Goal: Information Seeking & Learning: Learn about a topic

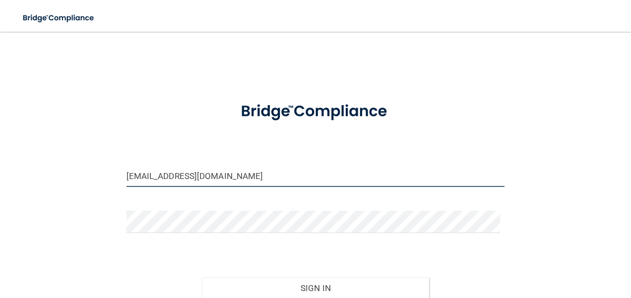
click at [221, 173] on input "[EMAIL_ADDRESS][DOMAIN_NAME]" at bounding box center [316, 176] width 379 height 22
type input "[EMAIL_ADDRESS][DOMAIN_NAME]"
drag, startPoint x: 247, startPoint y: 179, endPoint x: 92, endPoint y: 229, distance: 162.1
click at [92, 229] on div "[EMAIL_ADDRESS][DOMAIN_NAME] Invalid email/password. You don't have permission …" at bounding box center [316, 195] width 592 height 307
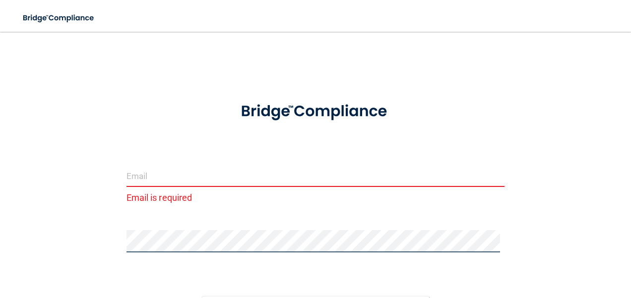
click at [53, 284] on div "Email is required Invalid email/password. You don't have permission to access t…" at bounding box center [316, 205] width 592 height 326
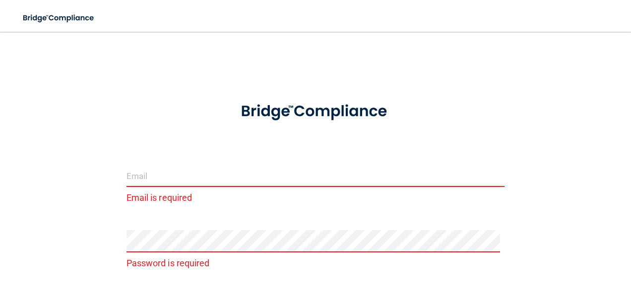
click at [135, 174] on input "email" at bounding box center [316, 176] width 379 height 22
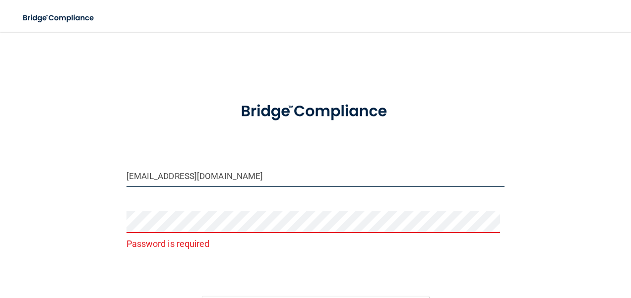
type input "[EMAIL_ADDRESS][DOMAIN_NAME]"
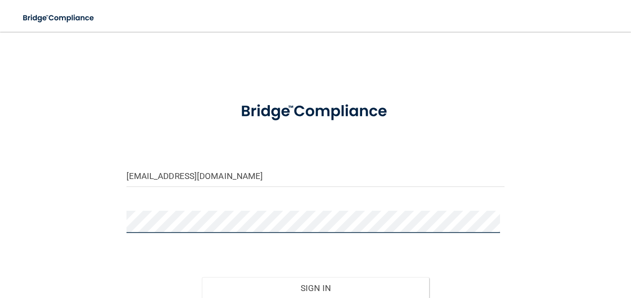
click at [202, 277] on button "Sign In" at bounding box center [315, 288] width 227 height 22
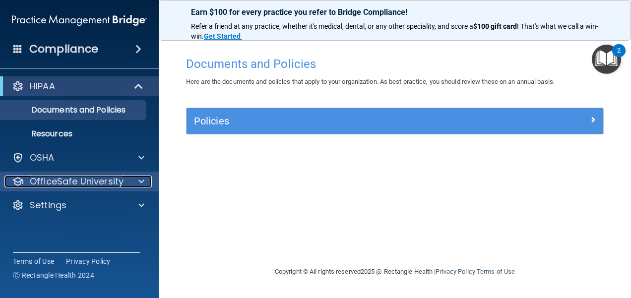
click at [141, 181] on span at bounding box center [141, 182] width 6 height 12
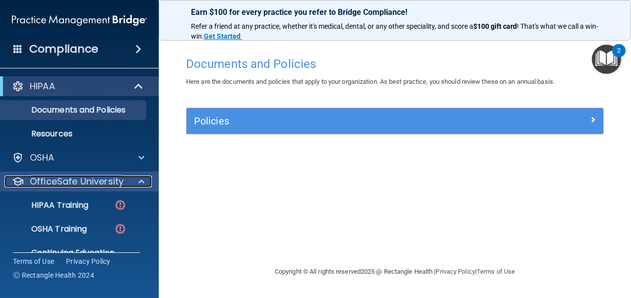
scroll to position [42, 0]
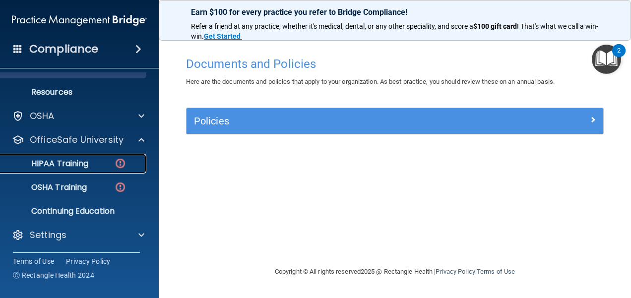
click at [123, 166] on img at bounding box center [120, 163] width 12 height 12
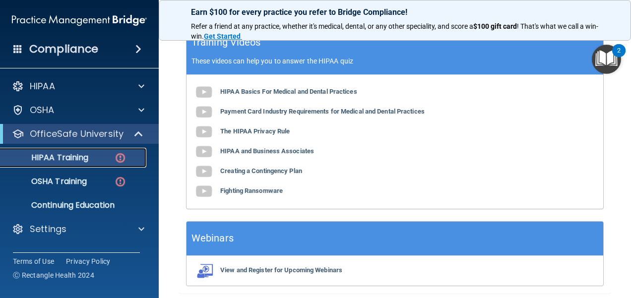
scroll to position [397, 0]
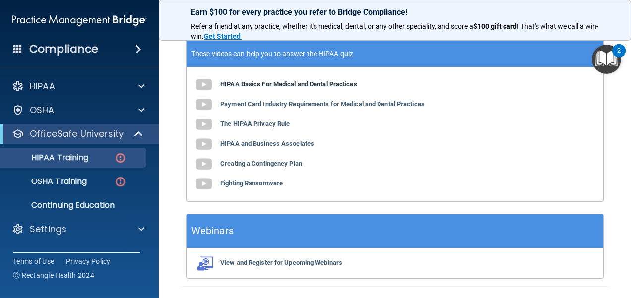
click at [296, 88] on b "HIPAA Basics For Medical and Dental Practices" at bounding box center [288, 83] width 137 height 7
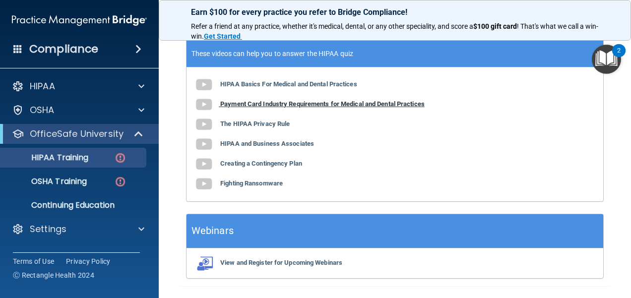
click at [242, 108] on b "Payment Card Industry Requirements for Medical and Dental Practices" at bounding box center [322, 103] width 204 height 7
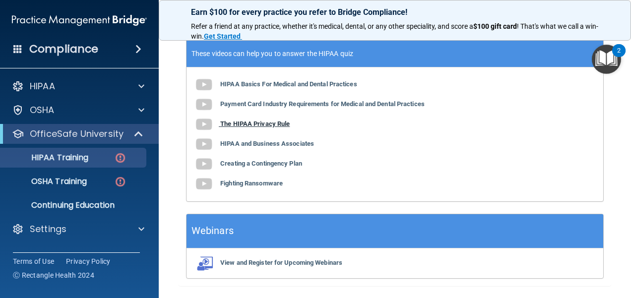
click at [266, 128] on b "The HIPAA Privacy Rule" at bounding box center [254, 123] width 69 height 7
click at [229, 147] on b "HIPAA and Business Associates" at bounding box center [267, 143] width 94 height 7
click at [240, 167] on b "Creating a Contingency Plan" at bounding box center [261, 163] width 82 height 7
click at [228, 187] on b "Fighting Ransomware" at bounding box center [251, 183] width 63 height 7
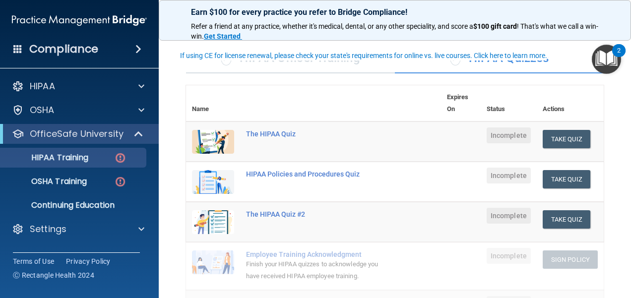
scroll to position [87, 0]
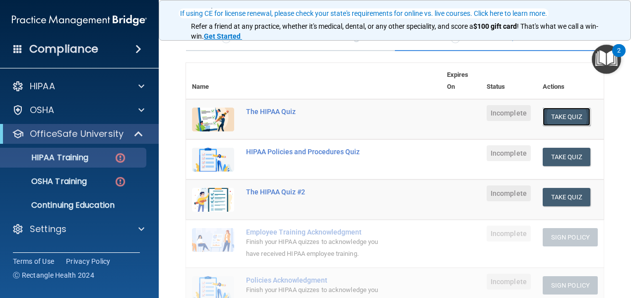
click at [554, 115] on button "Take Quiz" at bounding box center [567, 117] width 48 height 18
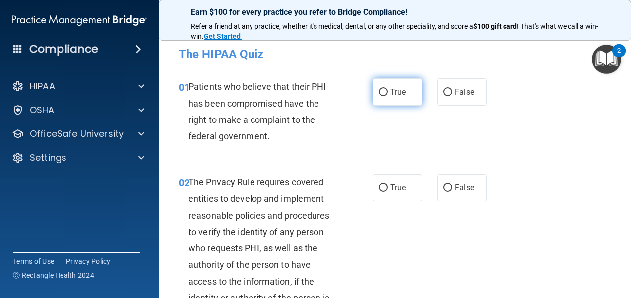
click at [400, 89] on span "True" at bounding box center [398, 91] width 15 height 9
click at [388, 89] on input "True" at bounding box center [383, 92] width 9 height 7
radio input "true"
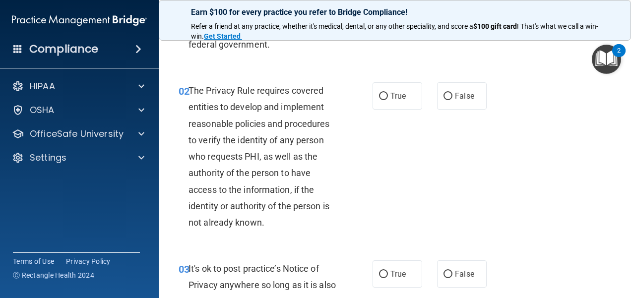
scroll to position [99, 0]
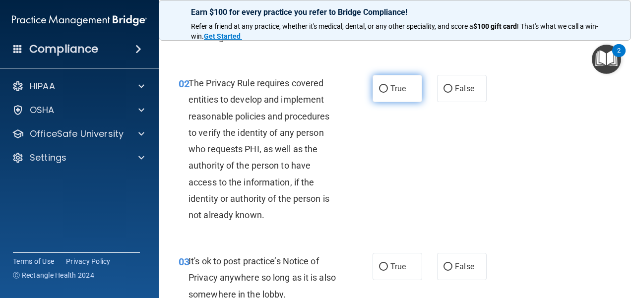
click at [380, 91] on input "True" at bounding box center [383, 88] width 9 height 7
radio input "true"
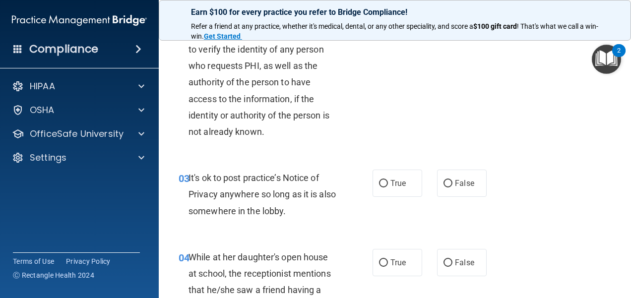
scroll to position [198, 0]
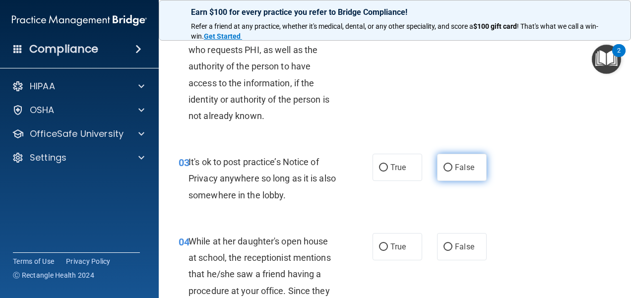
click at [442, 172] on label "False" at bounding box center [462, 167] width 50 height 27
click at [444, 172] on input "False" at bounding box center [448, 167] width 9 height 7
radio input "true"
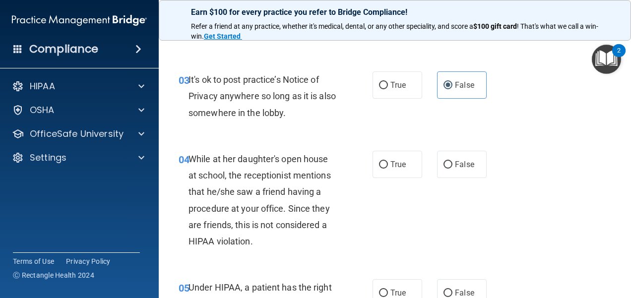
scroll to position [298, 0]
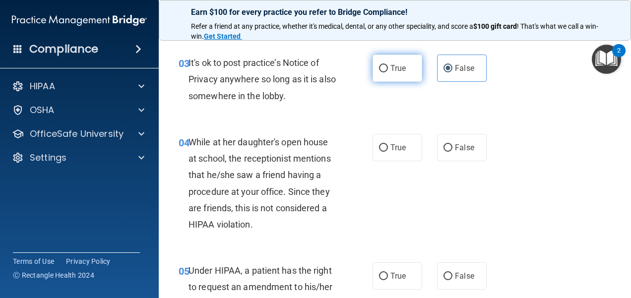
click at [402, 70] on label "True" at bounding box center [398, 68] width 50 height 27
click at [388, 70] on input "True" at bounding box center [383, 68] width 9 height 7
radio input "true"
radio input "false"
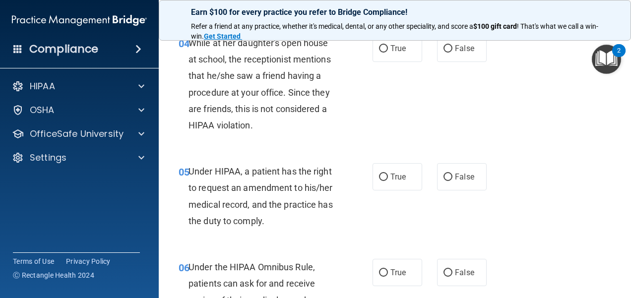
scroll to position [347, 0]
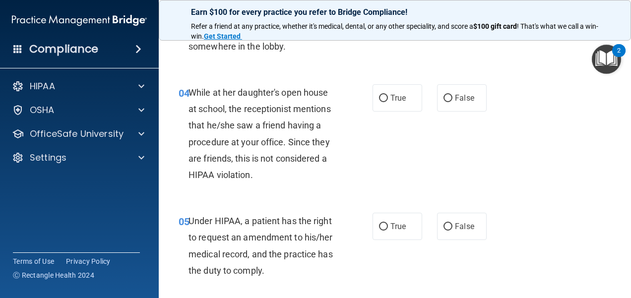
click at [447, 97] on input "False" at bounding box center [448, 98] width 9 height 7
radio input "true"
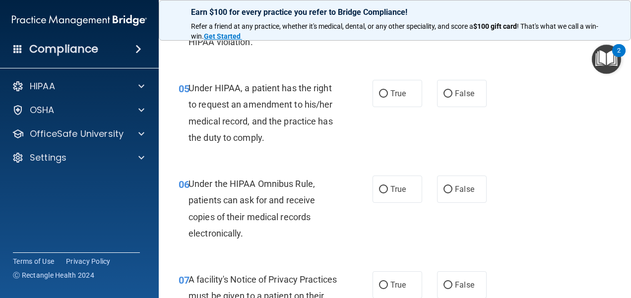
scroll to position [496, 0]
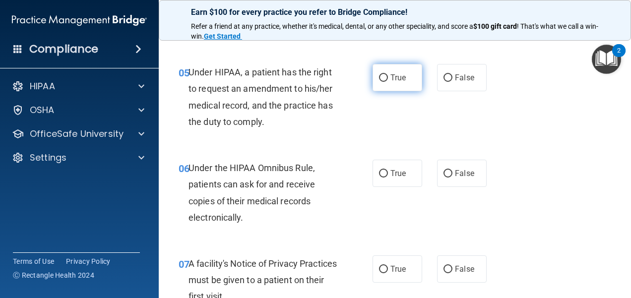
click at [400, 85] on label "True" at bounding box center [398, 77] width 50 height 27
click at [388, 82] on input "True" at bounding box center [383, 77] width 9 height 7
radio input "true"
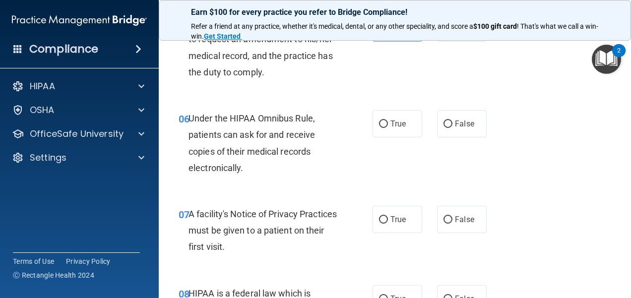
scroll to position [595, 0]
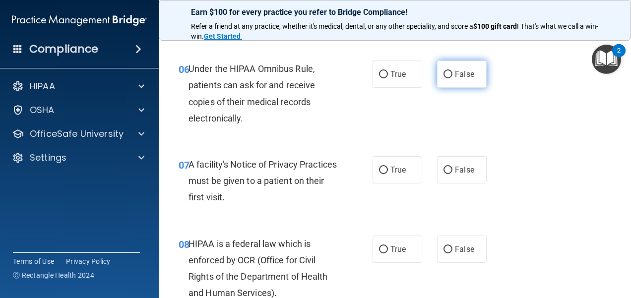
click at [470, 72] on label "False" at bounding box center [462, 74] width 50 height 27
click at [453, 72] on input "False" at bounding box center [448, 74] width 9 height 7
radio input "true"
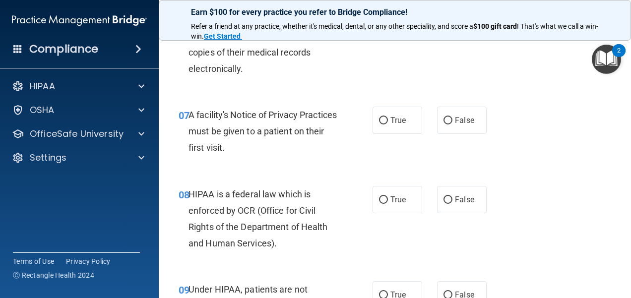
scroll to position [695, 0]
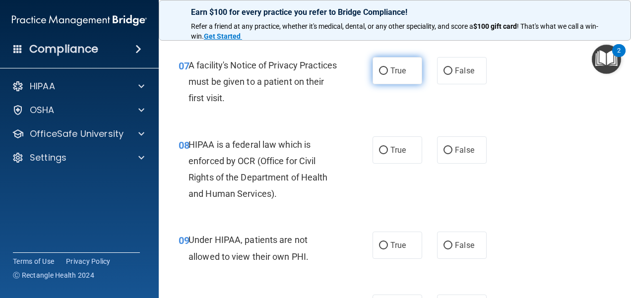
click at [381, 76] on label "True" at bounding box center [398, 70] width 50 height 27
click at [381, 75] on input "True" at bounding box center [383, 70] width 9 height 7
radio input "true"
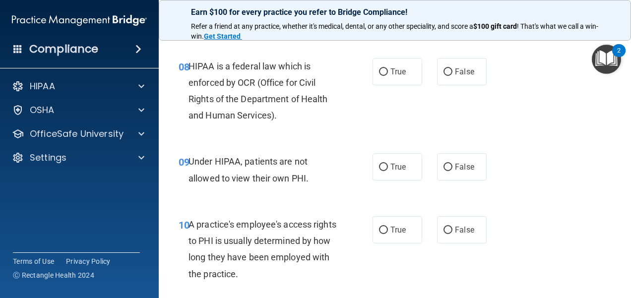
scroll to position [794, 0]
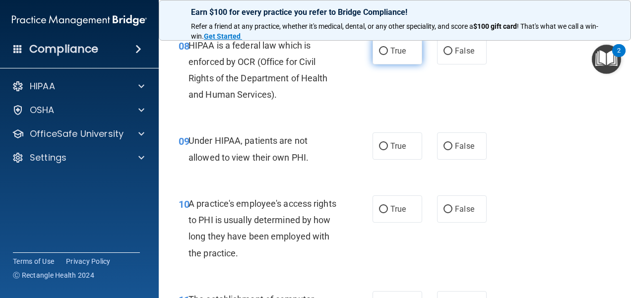
click at [397, 41] on label "True" at bounding box center [398, 50] width 50 height 27
click at [388, 48] on input "True" at bounding box center [383, 51] width 9 height 7
radio input "true"
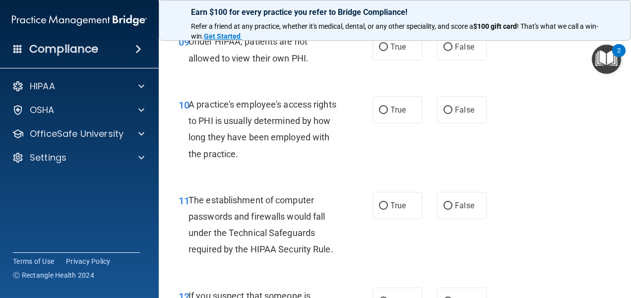
scroll to position [844, 0]
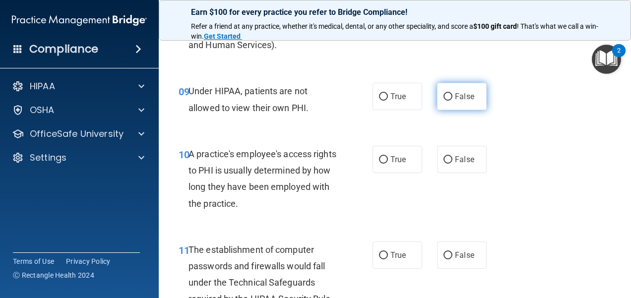
click at [455, 95] on span "False" at bounding box center [464, 96] width 19 height 9
click at [453, 95] on input "False" at bounding box center [448, 96] width 9 height 7
radio input "true"
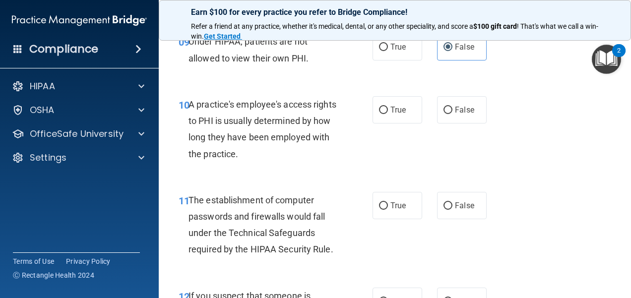
scroll to position [943, 0]
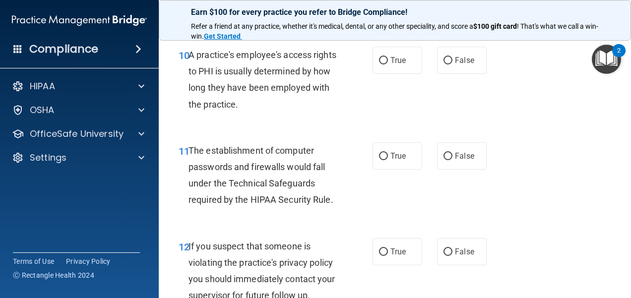
click at [487, 35] on p "Refer a friend at any practice, whether it's medical, dental, or any other spec…" at bounding box center [395, 31] width 408 height 19
click at [451, 73] on label "False" at bounding box center [462, 60] width 50 height 27
click at [451, 65] on input "False" at bounding box center [448, 60] width 9 height 7
radio input "true"
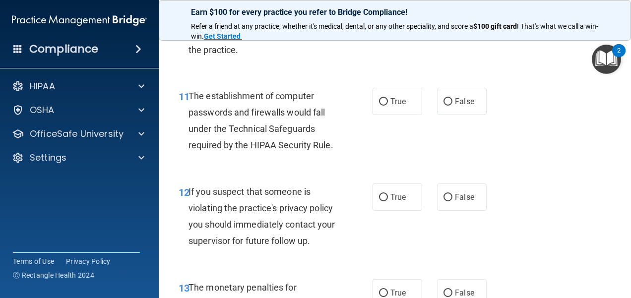
scroll to position [1042, 0]
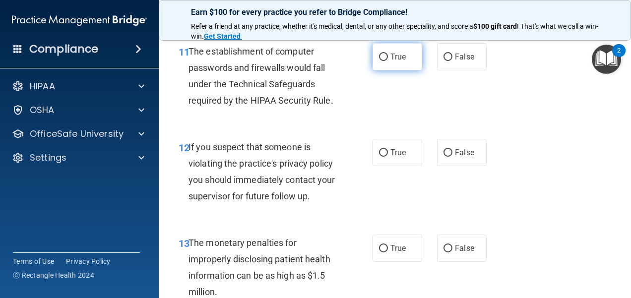
click at [408, 55] on label "True" at bounding box center [398, 56] width 50 height 27
click at [388, 55] on input "True" at bounding box center [383, 57] width 9 height 7
radio input "true"
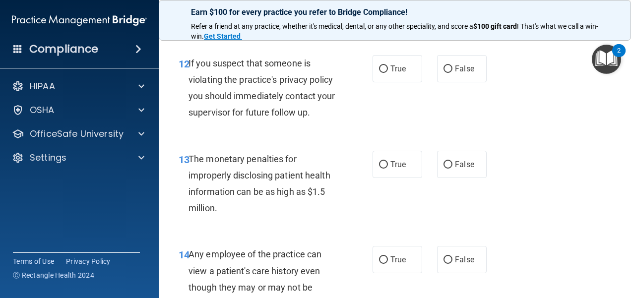
scroll to position [1141, 0]
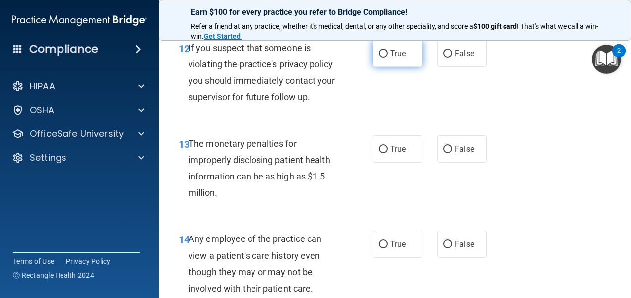
click at [402, 61] on label "True" at bounding box center [398, 53] width 50 height 27
click at [388, 58] on input "True" at bounding box center [383, 53] width 9 height 7
radio input "true"
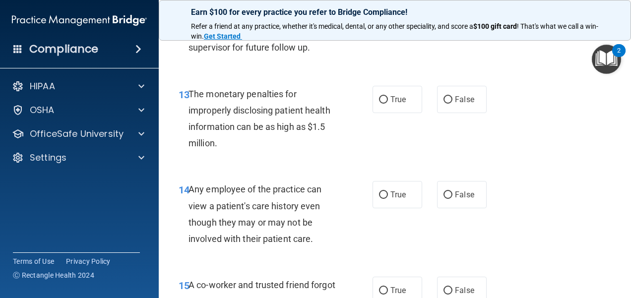
scroll to position [1241, 0]
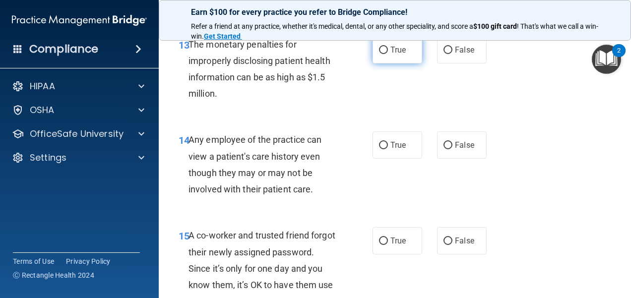
click at [407, 59] on label "True" at bounding box center [398, 49] width 50 height 27
click at [388, 54] on input "True" at bounding box center [383, 50] width 9 height 7
radio input "true"
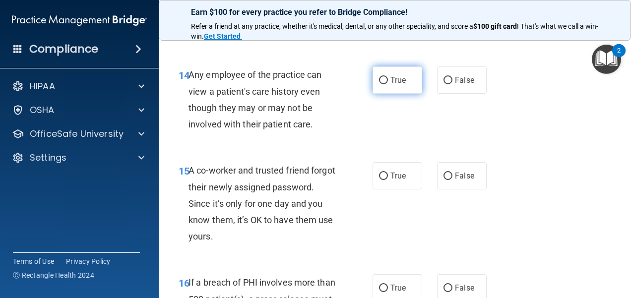
scroll to position [1290, 0]
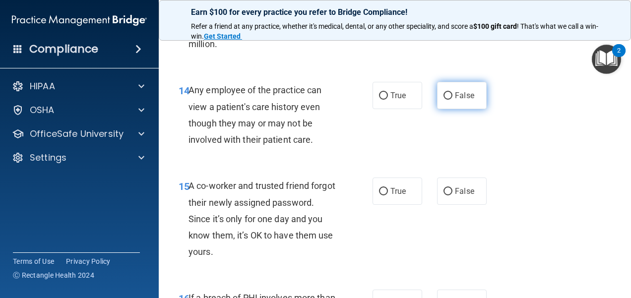
click at [437, 107] on label "False" at bounding box center [462, 95] width 50 height 27
click at [444, 100] on input "False" at bounding box center [448, 95] width 9 height 7
radio input "true"
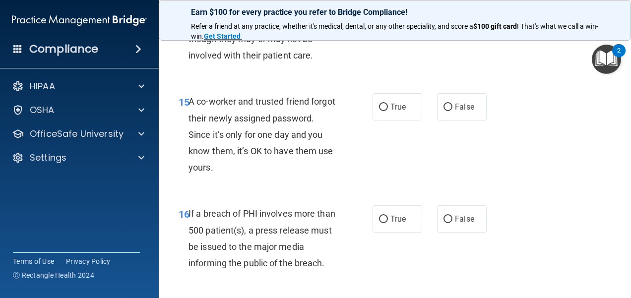
scroll to position [1389, 0]
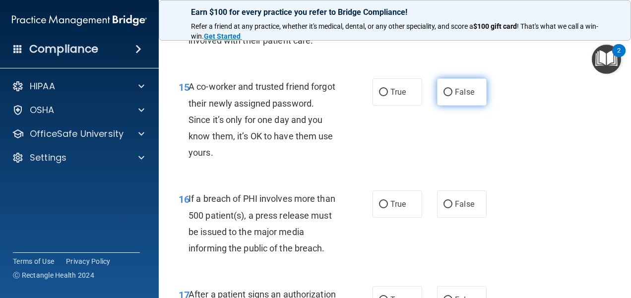
click at [438, 97] on label "False" at bounding box center [462, 91] width 50 height 27
click at [444, 96] on input "False" at bounding box center [448, 92] width 9 height 7
radio input "true"
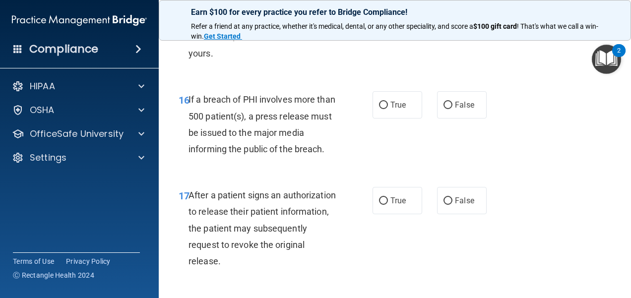
scroll to position [1538, 0]
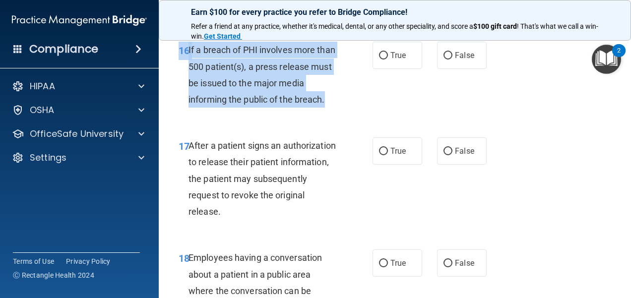
drag, startPoint x: 330, startPoint y: 105, endPoint x: 247, endPoint y: 112, distance: 83.2
click at [247, 112] on div "16 If a breach of PHI involves more than 500 patient(s), a press release must b…" at bounding box center [276, 77] width 224 height 71
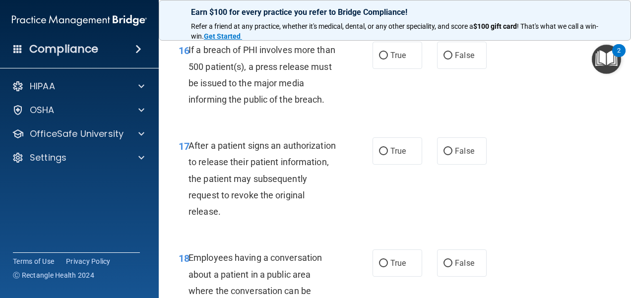
drag, startPoint x: 247, startPoint y: 112, endPoint x: 231, endPoint y: 102, distance: 18.3
click at [231, 102] on span "If a breach of PHI involves more than 500 patient(s), a press release must be i…" at bounding box center [262, 75] width 147 height 60
drag, startPoint x: 240, startPoint y: 100, endPoint x: 250, endPoint y: 98, distance: 10.6
click at [250, 98] on span "If a breach of PHI involves more than 500 patient(s), a press release must be i…" at bounding box center [262, 75] width 147 height 60
drag, startPoint x: 250, startPoint y: 98, endPoint x: 252, endPoint y: 116, distance: 18.0
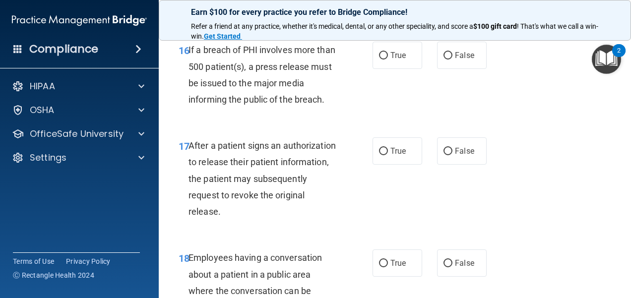
click at [252, 116] on div "16 If a breach of PHI involves more than 500 patient(s), a press release must b…" at bounding box center [395, 77] width 448 height 96
click at [387, 62] on label "True" at bounding box center [398, 55] width 50 height 27
click at [387, 60] on input "True" at bounding box center [383, 55] width 9 height 7
radio input "true"
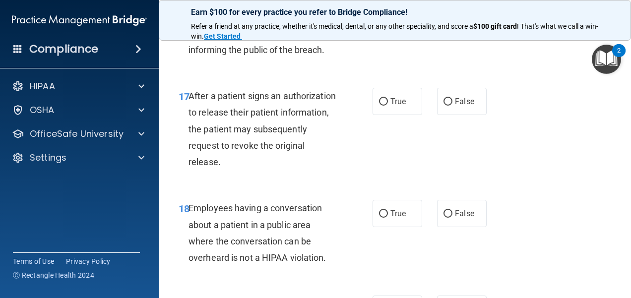
scroll to position [1638, 0]
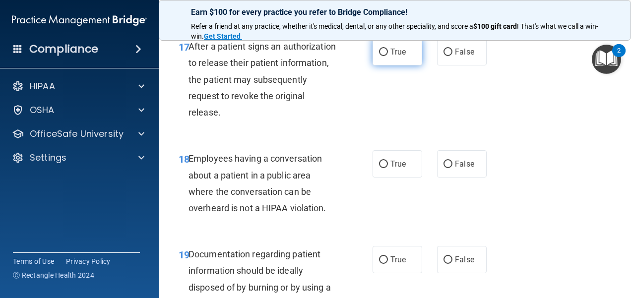
click at [386, 51] on label "True" at bounding box center [398, 51] width 50 height 27
click at [386, 51] on input "True" at bounding box center [383, 52] width 9 height 7
radio input "true"
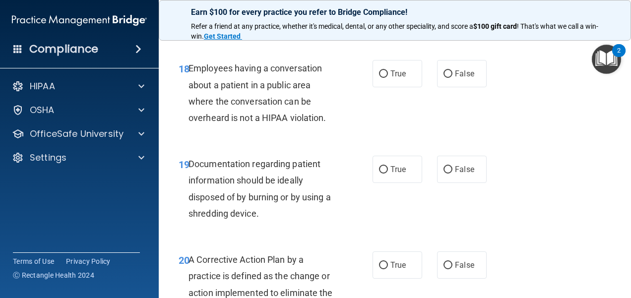
scroll to position [1743, 0]
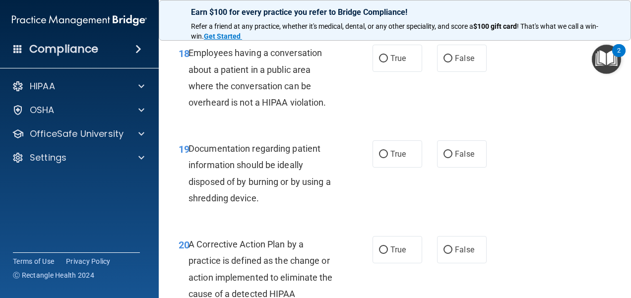
click at [447, 72] on div "18 Employees having a conversation about a patient in a public area where the c…" at bounding box center [395, 80] width 448 height 96
click at [455, 62] on span "False" at bounding box center [464, 58] width 19 height 9
click at [453, 62] on input "False" at bounding box center [448, 58] width 9 height 7
radio input "true"
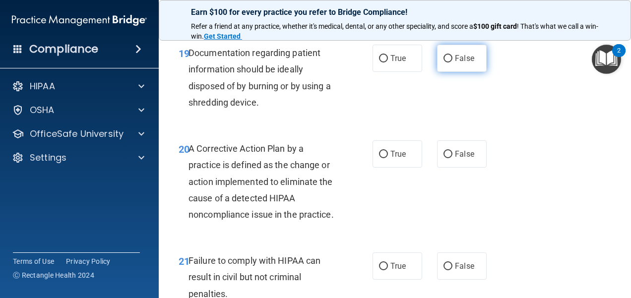
scroll to position [1843, 0]
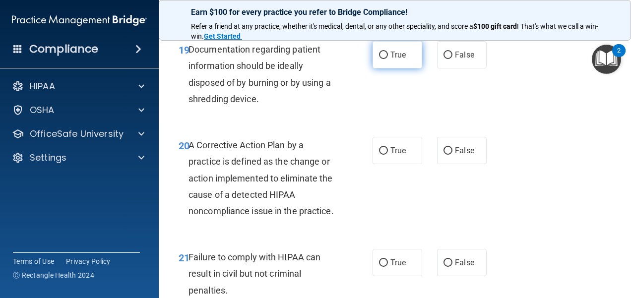
click at [400, 56] on span "True" at bounding box center [398, 54] width 15 height 9
click at [388, 56] on input "True" at bounding box center [383, 55] width 9 height 7
radio input "true"
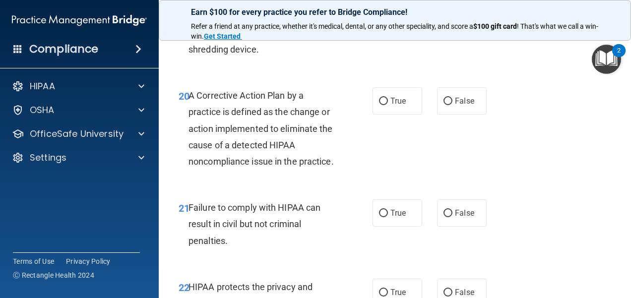
scroll to position [1942, 0]
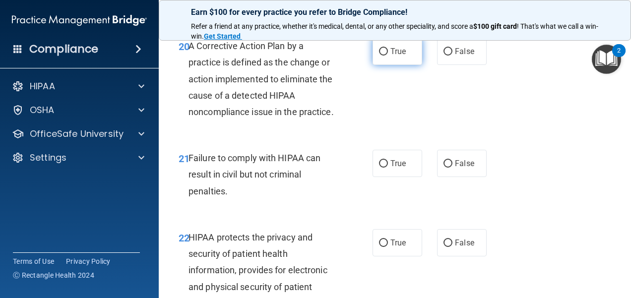
click at [396, 53] on span "True" at bounding box center [398, 51] width 15 height 9
click at [388, 53] on input "True" at bounding box center [383, 51] width 9 height 7
radio input "true"
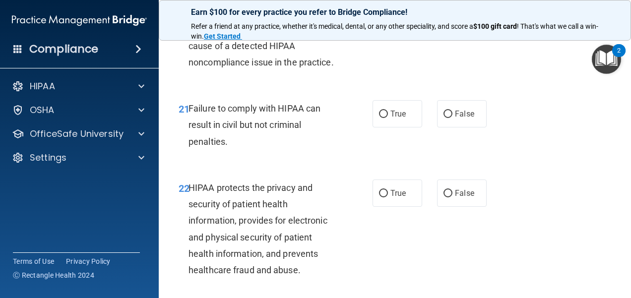
scroll to position [2041, 0]
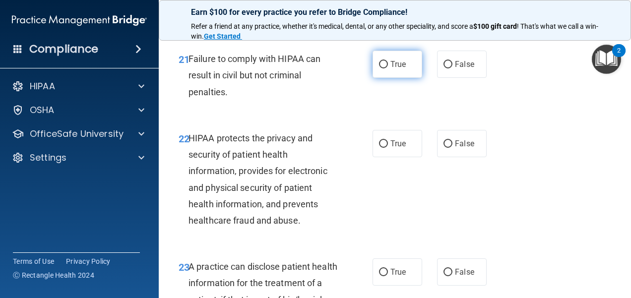
click at [399, 75] on label "True" at bounding box center [398, 64] width 50 height 27
click at [388, 68] on input "True" at bounding box center [383, 64] width 9 height 7
radio input "true"
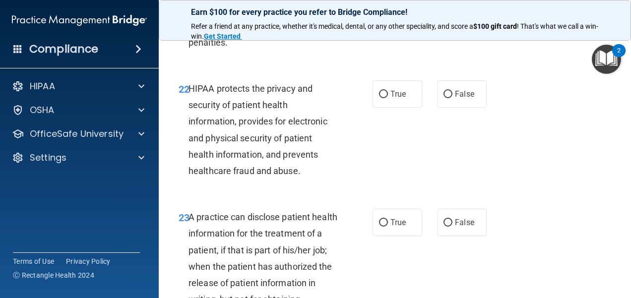
scroll to position [2140, 0]
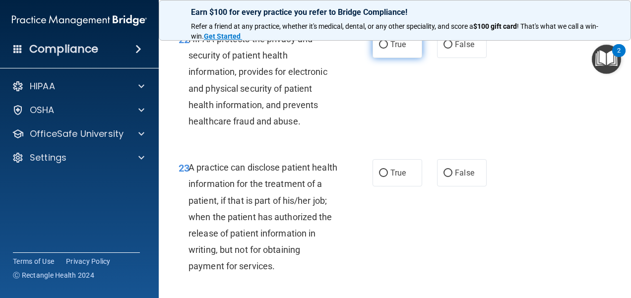
click at [391, 58] on label "True" at bounding box center [398, 44] width 50 height 27
click at [388, 49] on input "True" at bounding box center [383, 44] width 9 height 7
radio input "true"
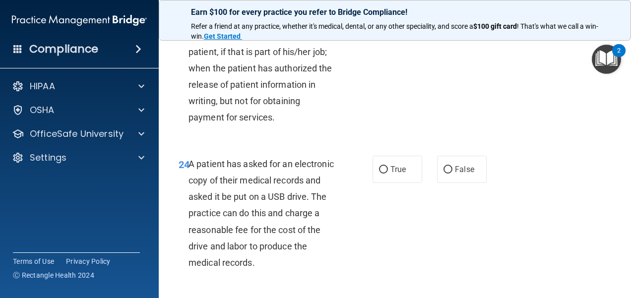
scroll to position [2240, 0]
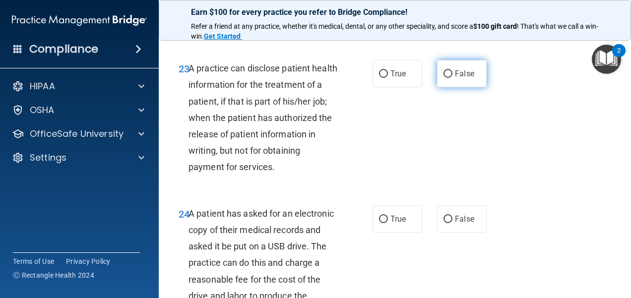
click at [444, 78] on input "False" at bounding box center [448, 73] width 9 height 7
radio input "true"
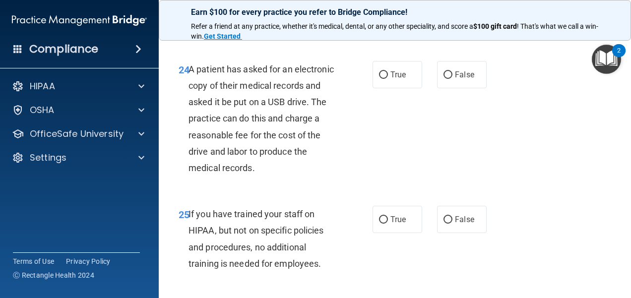
scroll to position [2388, 0]
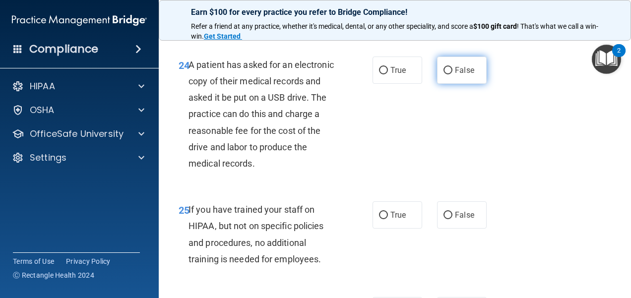
click at [444, 74] on input "False" at bounding box center [448, 70] width 9 height 7
radio input "true"
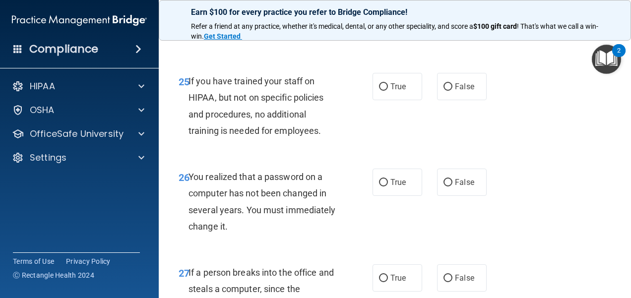
scroll to position [2537, 0]
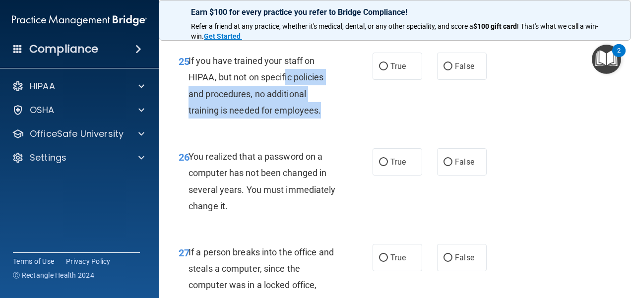
drag, startPoint x: 336, startPoint y: 138, endPoint x: 284, endPoint y: 101, distance: 63.6
click at [284, 101] on div "25 If you have trained your staff on HIPAA, but not on specific policies and pr…" at bounding box center [276, 88] width 224 height 71
click at [285, 101] on div "If you have trained your staff on HIPAA, but not on specific policies and proce…" at bounding box center [267, 86] width 157 height 66
click at [291, 113] on span "If you have trained your staff on HIPAA, but not on specific policies and proce…" at bounding box center [256, 86] width 135 height 60
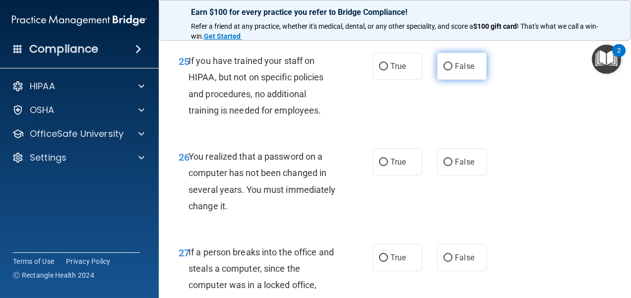
click at [439, 80] on label "False" at bounding box center [462, 66] width 50 height 27
click at [444, 70] on input "False" at bounding box center [448, 66] width 9 height 7
radio input "true"
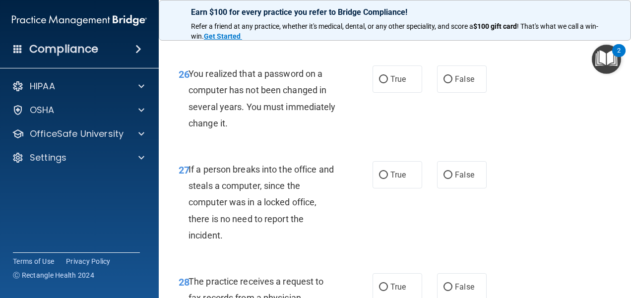
scroll to position [2637, 0]
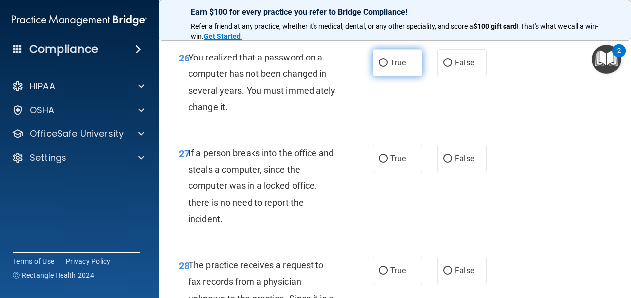
click at [400, 76] on label "True" at bounding box center [398, 62] width 50 height 27
click at [388, 67] on input "True" at bounding box center [383, 63] width 9 height 7
radio input "true"
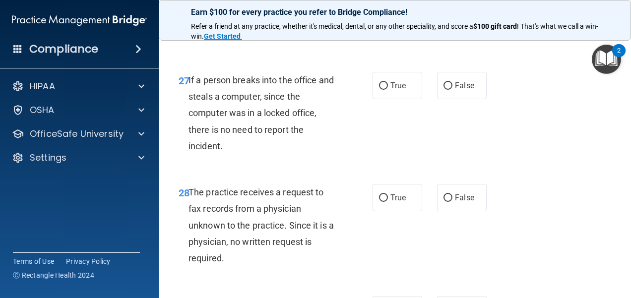
scroll to position [2736, 0]
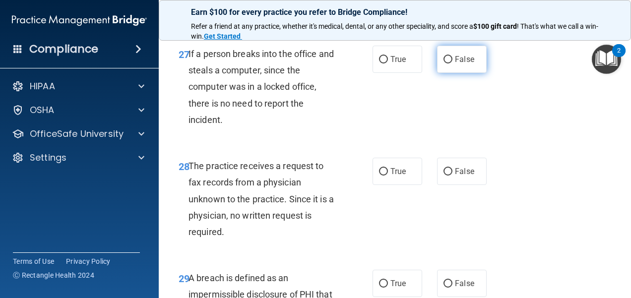
click at [442, 73] on label "False" at bounding box center [462, 59] width 50 height 27
click at [444, 64] on input "False" at bounding box center [448, 59] width 9 height 7
radio input "true"
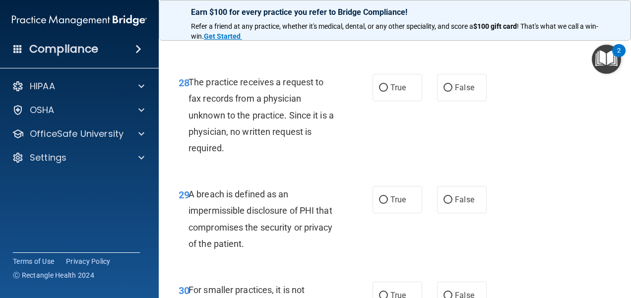
scroll to position [2835, 0]
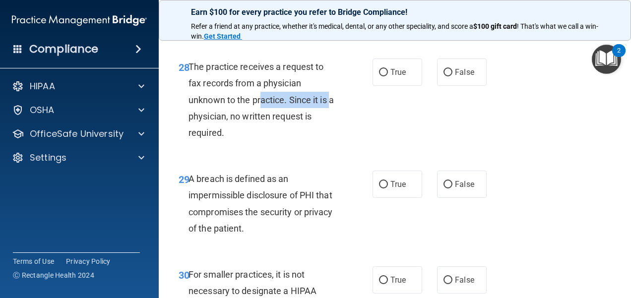
drag, startPoint x: 255, startPoint y: 113, endPoint x: 170, endPoint y: 128, distance: 86.2
click at [170, 128] on div "28 The practice receives a request to fax records from a physician unknown to t…" at bounding box center [276, 102] width 224 height 87
click at [225, 124] on div "The practice receives a request to fax records from a physician unknown to the …" at bounding box center [267, 100] width 157 height 82
click at [469, 103] on div "28 The practice receives a request to fax records from a physician unknown to t…" at bounding box center [395, 102] width 448 height 112
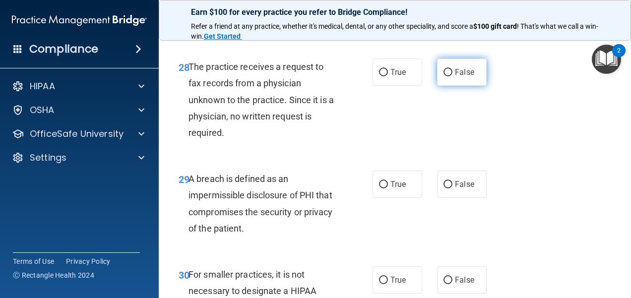
click at [466, 86] on label "False" at bounding box center [462, 72] width 50 height 27
click at [453, 76] on input "False" at bounding box center [448, 72] width 9 height 7
radio input "true"
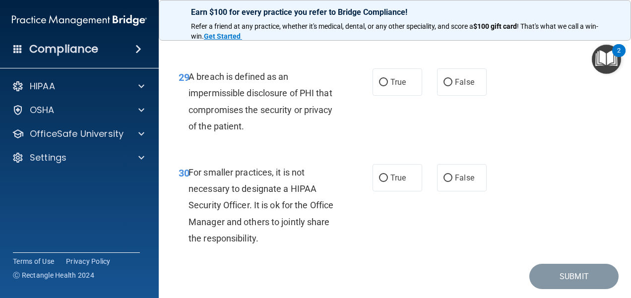
scroll to position [2984, 0]
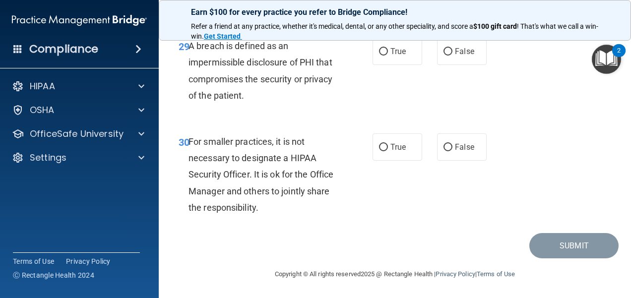
click at [427, 65] on div "True False" at bounding box center [433, 51] width 120 height 27
click at [401, 61] on label "True" at bounding box center [398, 51] width 50 height 27
click at [388, 56] on input "True" at bounding box center [383, 51] width 9 height 7
radio input "true"
click at [458, 144] on span "False" at bounding box center [464, 146] width 19 height 9
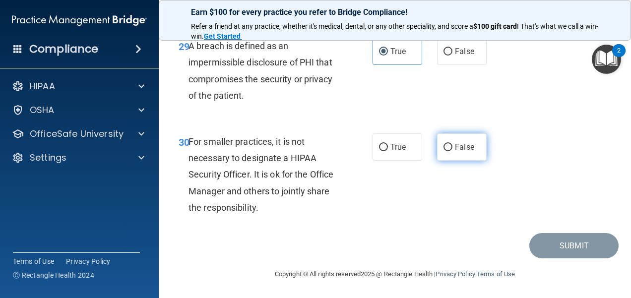
click at [453, 144] on input "False" at bounding box center [448, 147] width 9 height 7
radio input "true"
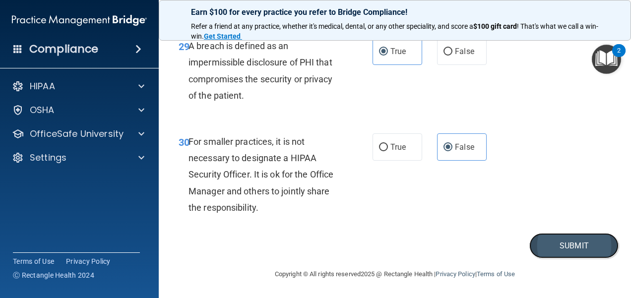
click at [546, 247] on button "Submit" at bounding box center [573, 245] width 89 height 25
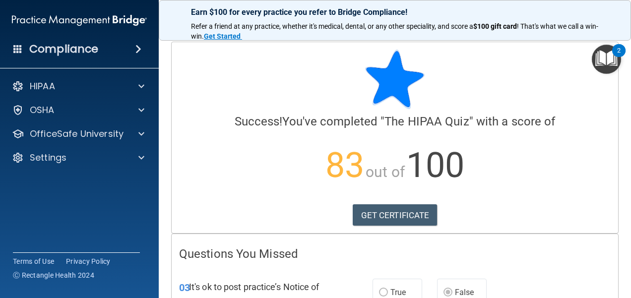
click at [604, 57] on img "Open Resource Center, 2 new notifications" at bounding box center [606, 59] width 29 height 29
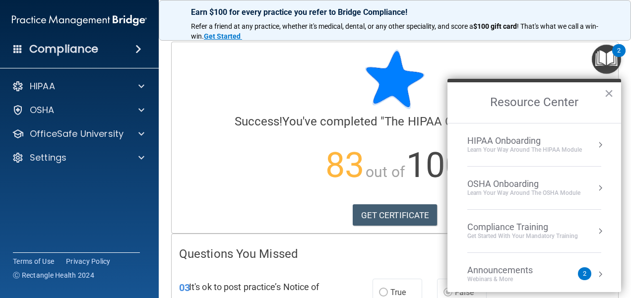
click at [575, 62] on div at bounding box center [395, 80] width 432 height 60
click at [346, 140] on p "83 out of 100" at bounding box center [395, 165] width 432 height 64
click at [394, 211] on link "GET CERTIFICATE" at bounding box center [395, 215] width 85 height 22
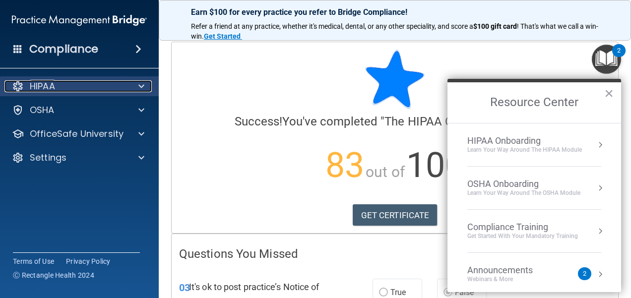
click at [137, 87] on div at bounding box center [140, 86] width 25 height 12
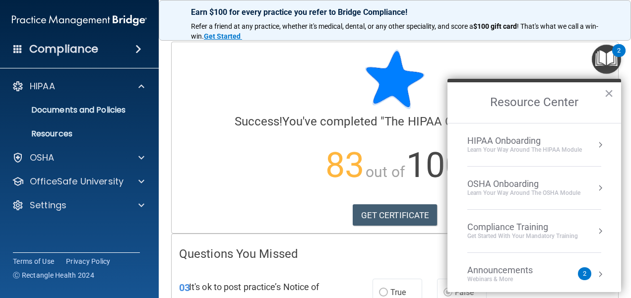
drag, startPoint x: 422, startPoint y: 81, endPoint x: 417, endPoint y: 81, distance: 5.0
click at [422, 81] on div at bounding box center [395, 80] width 432 height 60
click at [608, 94] on button "×" at bounding box center [608, 93] width 9 height 16
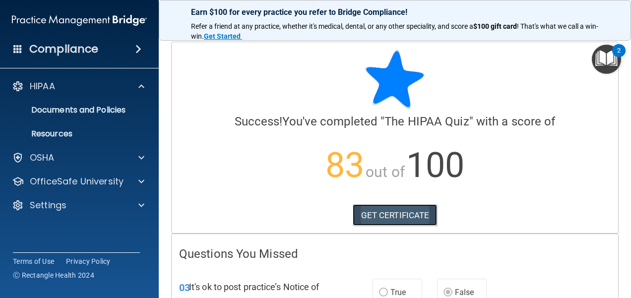
click at [388, 216] on link "GET CERTIFICATE" at bounding box center [395, 215] width 85 height 22
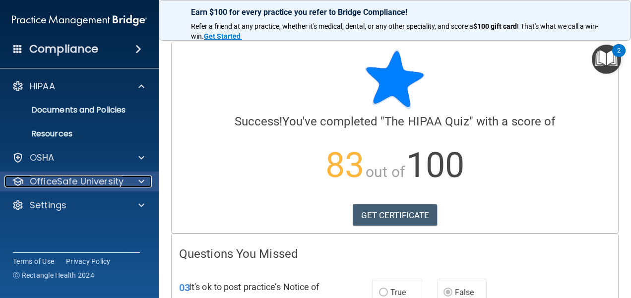
click at [92, 182] on p "OfficeSafe University" at bounding box center [77, 182] width 94 height 12
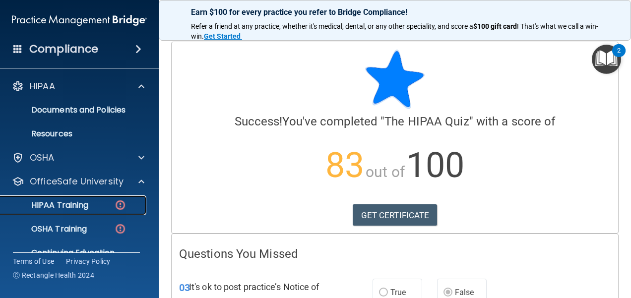
click at [83, 203] on p "HIPAA Training" at bounding box center [47, 205] width 82 height 10
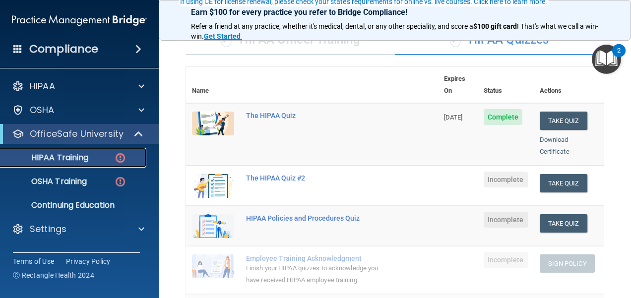
scroll to position [99, 0]
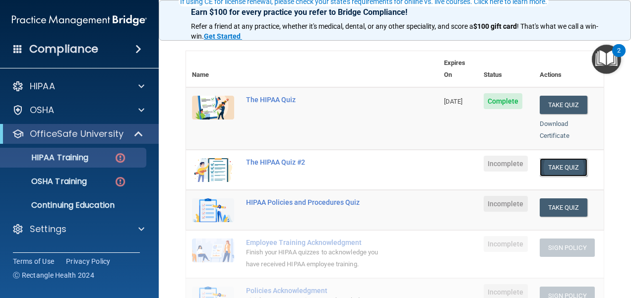
click at [564, 158] on button "Take Quiz" at bounding box center [564, 167] width 48 height 18
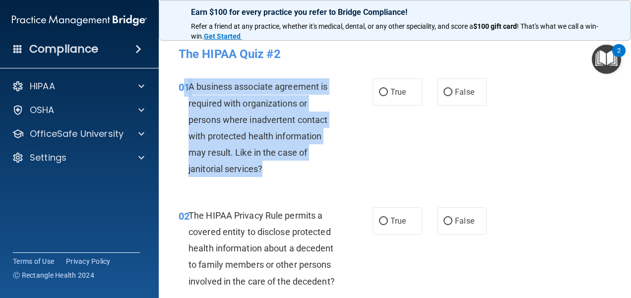
drag, startPoint x: 270, startPoint y: 169, endPoint x: 183, endPoint y: 82, distance: 123.2
click at [183, 82] on div "01 A business associate agreement is required with organizations or persons whe…" at bounding box center [276, 130] width 224 height 104
drag, startPoint x: 183, startPoint y: 82, endPoint x: 215, endPoint y: 111, distance: 43.6
click at [215, 111] on div "A business associate agreement is required with organizations or persons where …" at bounding box center [267, 127] width 157 height 99
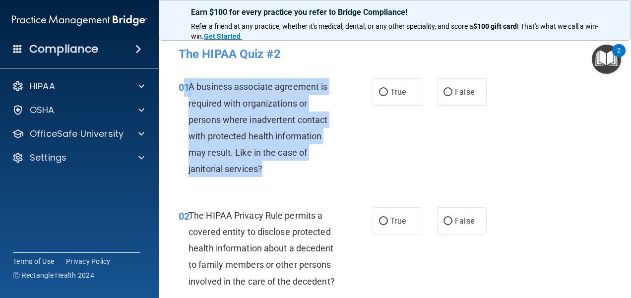
drag, startPoint x: 215, startPoint y: 111, endPoint x: 252, endPoint y: 179, distance: 76.8
click at [252, 179] on div "01 A business associate agreement is required with organizations or persons whe…" at bounding box center [276, 130] width 224 height 104
click at [265, 172] on div "A business associate agreement is required with organizations or persons where …" at bounding box center [267, 127] width 157 height 99
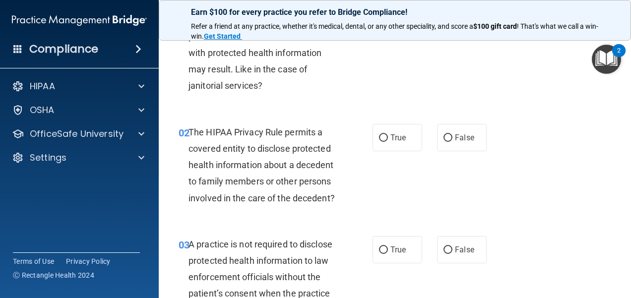
scroll to position [99, 0]
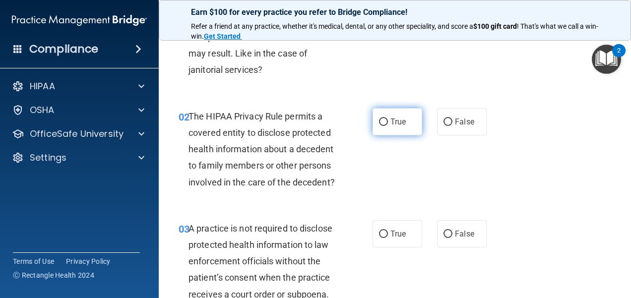
drag, startPoint x: 401, startPoint y: 115, endPoint x: 405, endPoint y: 109, distance: 7.6
click at [405, 111] on label "True" at bounding box center [398, 121] width 50 height 27
click at [388, 119] on input "True" at bounding box center [383, 122] width 9 height 7
radio input "true"
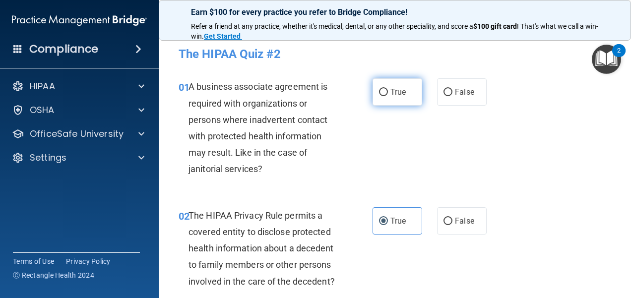
click at [399, 99] on label "True" at bounding box center [398, 91] width 50 height 27
click at [388, 96] on input "True" at bounding box center [383, 92] width 9 height 7
radio input "true"
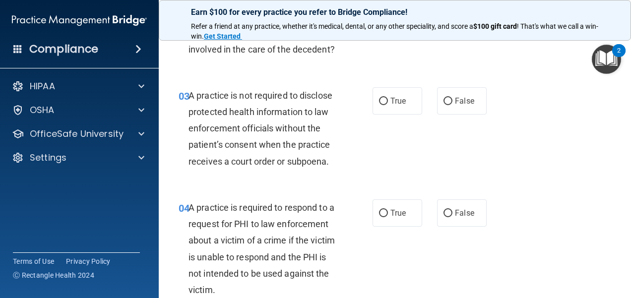
scroll to position [248, 0]
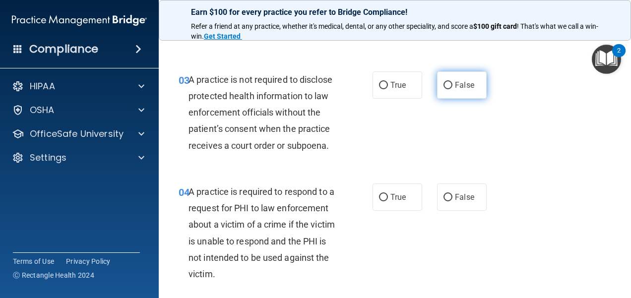
click at [460, 90] on span "False" at bounding box center [464, 84] width 19 height 9
click at [453, 89] on input "False" at bounding box center [448, 85] width 9 height 7
radio input "true"
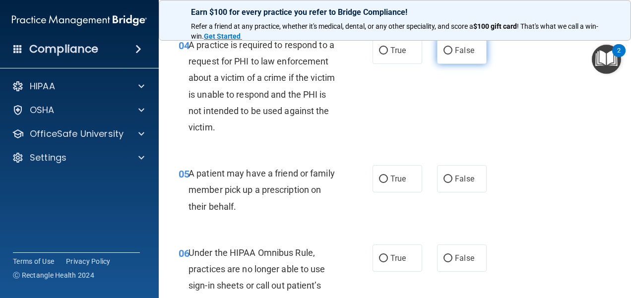
scroll to position [397, 0]
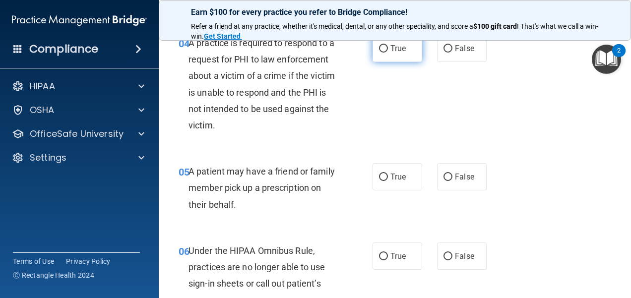
click at [404, 62] on label "True" at bounding box center [398, 48] width 50 height 27
click at [388, 53] on input "True" at bounding box center [383, 48] width 9 height 7
radio input "true"
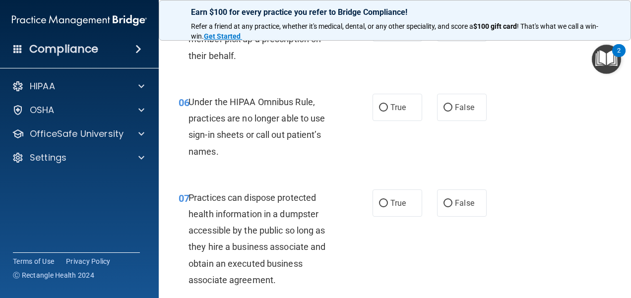
scroll to position [496, 0]
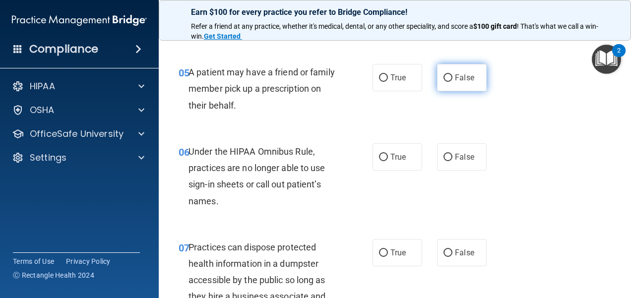
click at [449, 91] on label "False" at bounding box center [462, 77] width 50 height 27
click at [449, 82] on input "False" at bounding box center [448, 77] width 9 height 7
radio input "true"
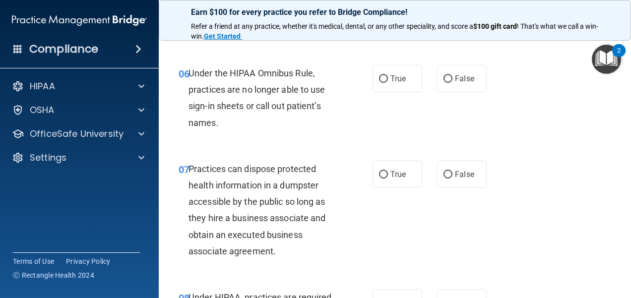
scroll to position [595, 0]
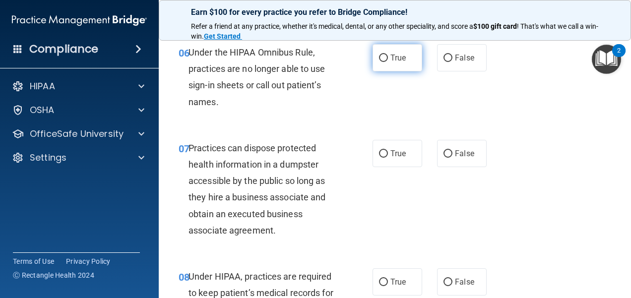
click at [379, 62] on input "True" at bounding box center [383, 58] width 9 height 7
radio input "true"
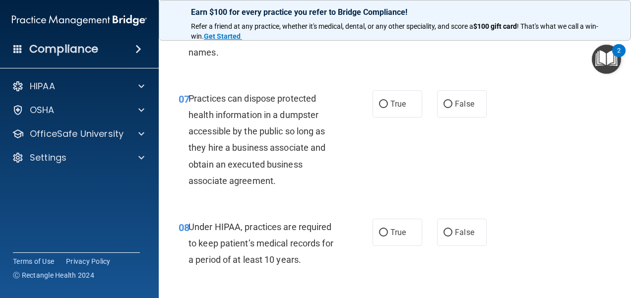
scroll to position [695, 0]
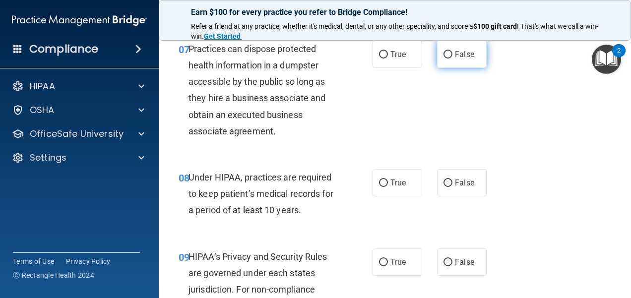
click at [444, 59] on input "False" at bounding box center [448, 54] width 9 height 7
radio input "true"
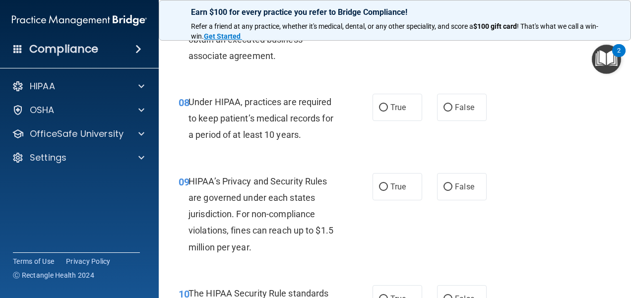
scroll to position [794, 0]
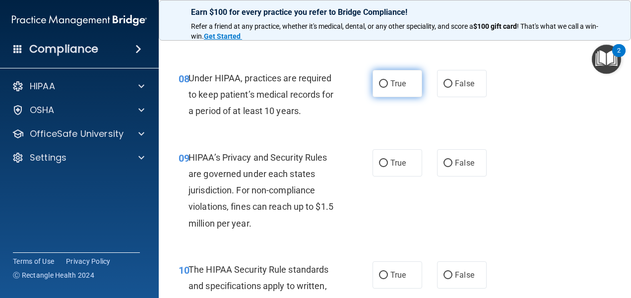
click at [383, 88] on input "True" at bounding box center [383, 83] width 9 height 7
radio input "true"
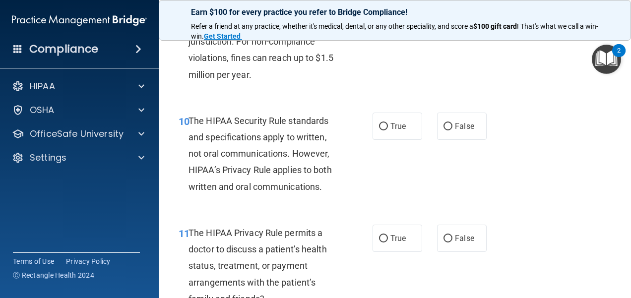
scroll to position [893, 0]
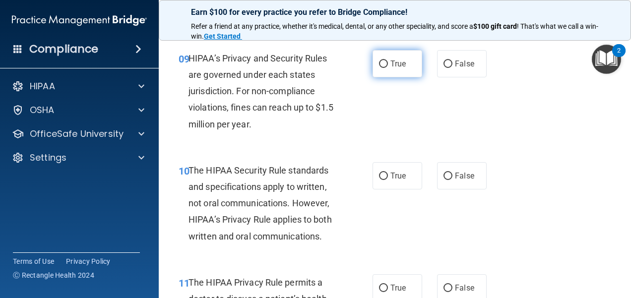
click at [409, 76] on label "True" at bounding box center [398, 63] width 50 height 27
click at [388, 68] on input "True" at bounding box center [383, 64] width 9 height 7
radio input "true"
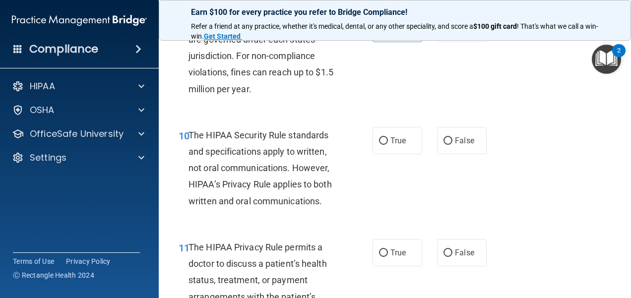
scroll to position [992, 0]
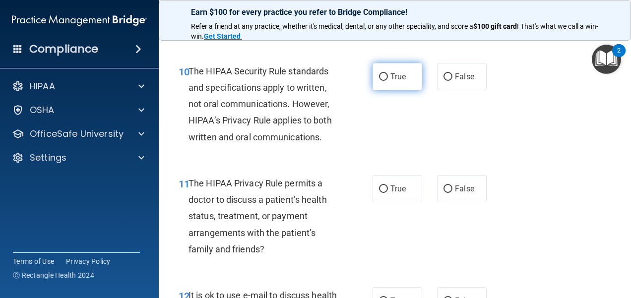
click at [379, 81] on input "True" at bounding box center [383, 76] width 9 height 7
radio input "true"
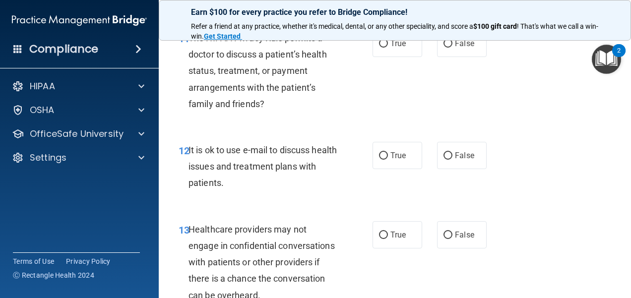
scroll to position [1141, 0]
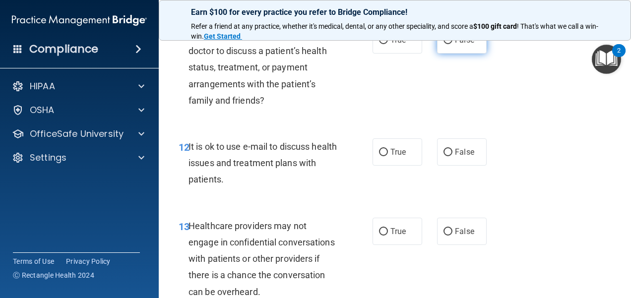
click at [461, 44] on label "False" at bounding box center [462, 39] width 50 height 27
click at [453, 44] on input "False" at bounding box center [448, 40] width 9 height 7
radio input "true"
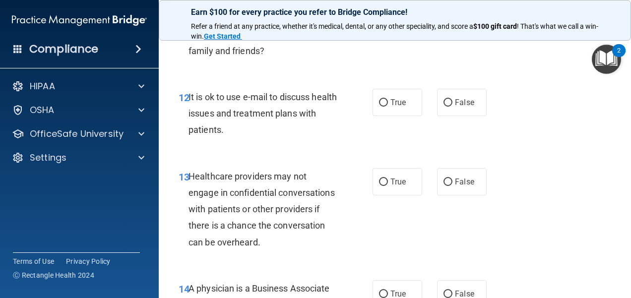
scroll to position [1241, 0]
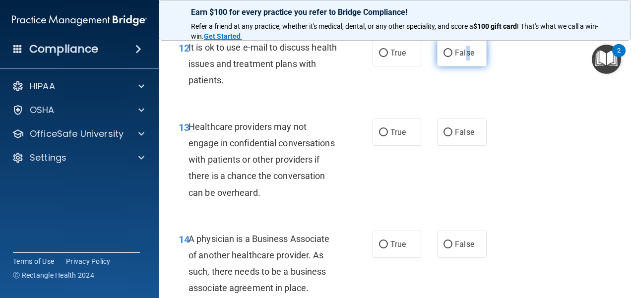
click at [462, 66] on label "False" at bounding box center [462, 52] width 50 height 27
drag, startPoint x: 462, startPoint y: 76, endPoint x: 443, endPoint y: 75, distance: 18.9
click at [443, 66] on label "False" at bounding box center [462, 52] width 50 height 27
click at [444, 57] on input "False" at bounding box center [448, 53] width 9 height 7
radio input "true"
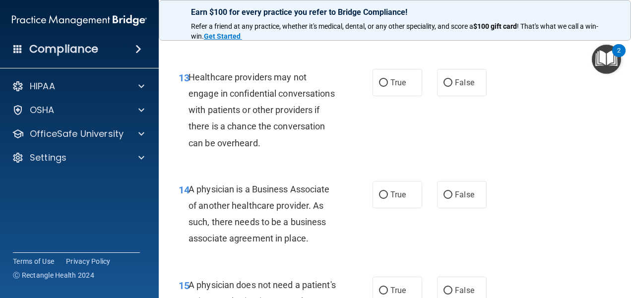
scroll to position [1340, 0]
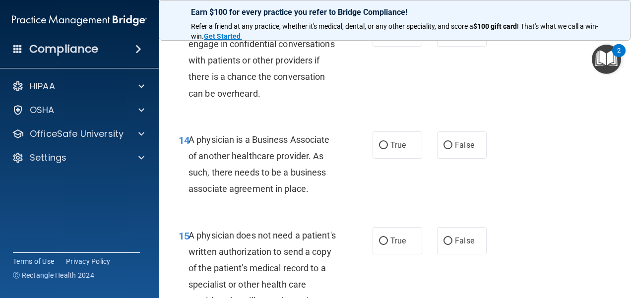
click at [379, 66] on div "13 Healthcare providers may not engage in confidential conversations with patie…" at bounding box center [276, 62] width 224 height 87
click at [386, 47] on label "True" at bounding box center [398, 32] width 50 height 27
click at [386, 37] on input "True" at bounding box center [383, 33] width 9 height 7
radio input "true"
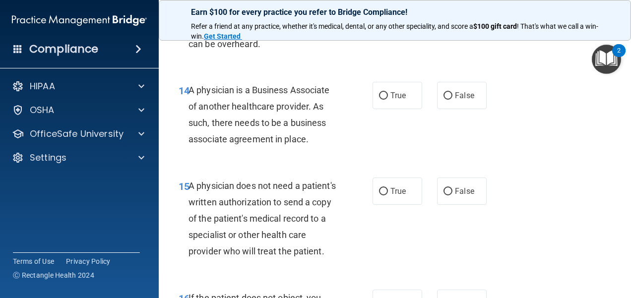
scroll to position [1439, 0]
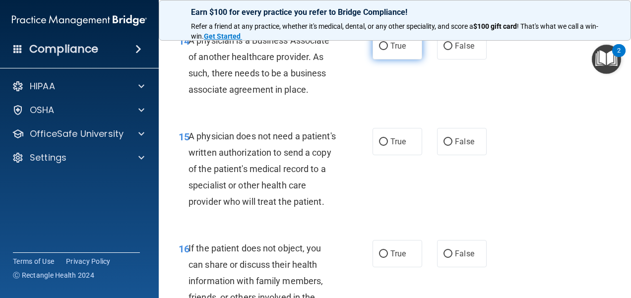
click at [398, 60] on label "True" at bounding box center [398, 45] width 50 height 27
click at [388, 50] on input "True" at bounding box center [383, 46] width 9 height 7
radio input "true"
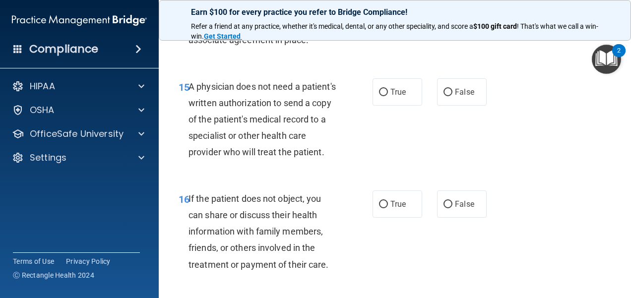
scroll to position [1538, 0]
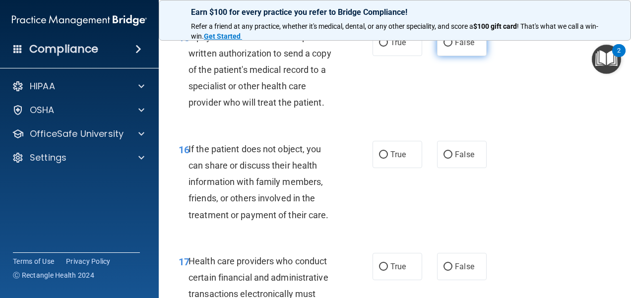
click at [463, 53] on label "False" at bounding box center [462, 42] width 50 height 27
click at [453, 47] on input "False" at bounding box center [448, 42] width 9 height 7
radio input "true"
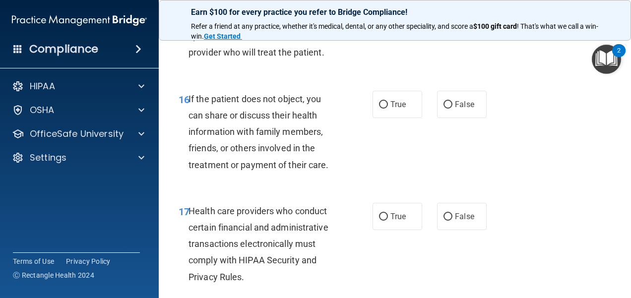
scroll to position [1638, 0]
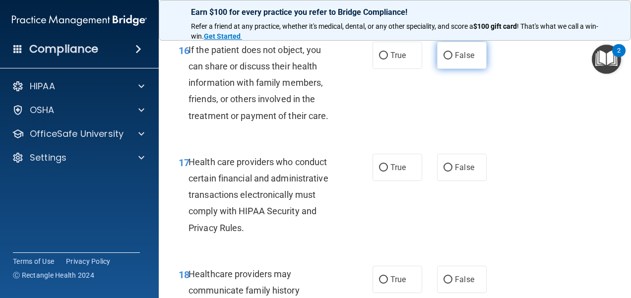
click at [466, 60] on span "False" at bounding box center [464, 55] width 19 height 9
click at [453, 60] on input "False" at bounding box center [448, 55] width 9 height 7
radio input "true"
drag, startPoint x: 404, startPoint y: 92, endPoint x: 388, endPoint y: 112, distance: 25.4
click at [404, 69] on label "True" at bounding box center [398, 55] width 50 height 27
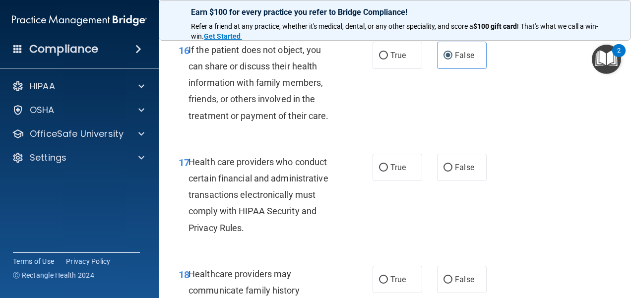
click at [388, 60] on input "True" at bounding box center [383, 55] width 9 height 7
radio input "true"
radio input "false"
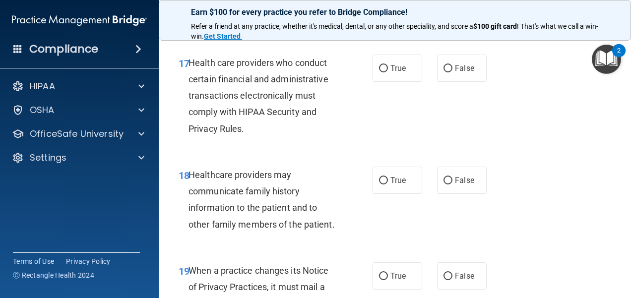
scroll to position [1786, 0]
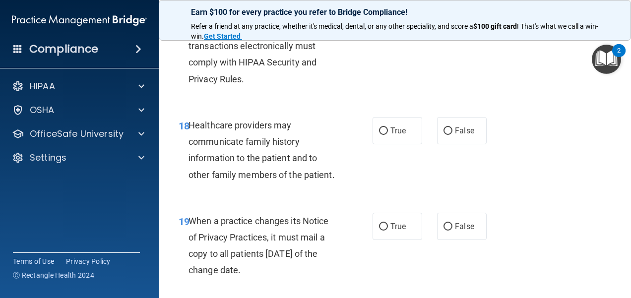
click at [391, 32] on label "True" at bounding box center [398, 18] width 50 height 27
click at [388, 23] on input "True" at bounding box center [383, 18] width 9 height 7
radio input "true"
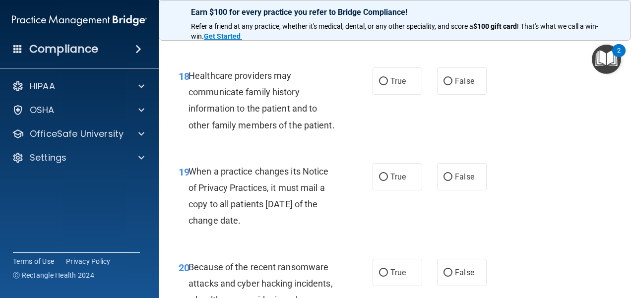
scroll to position [1886, 0]
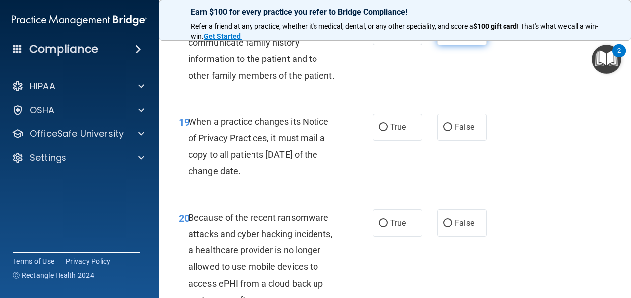
click at [471, 45] on label "False" at bounding box center [462, 31] width 50 height 27
click at [453, 36] on input "False" at bounding box center [448, 31] width 9 height 7
radio input "true"
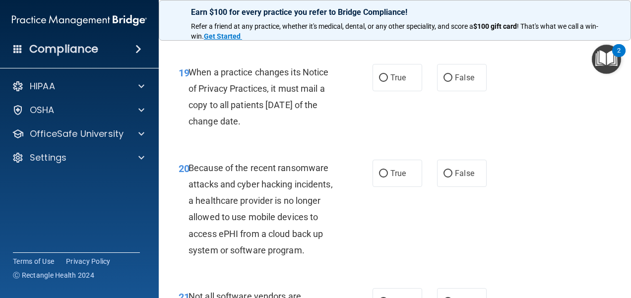
scroll to position [1985, 0]
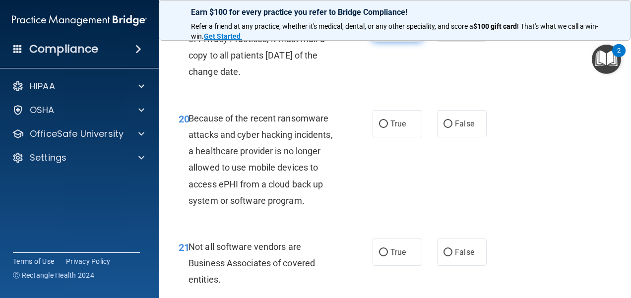
click at [395, 33] on span "True" at bounding box center [398, 27] width 15 height 9
click at [388, 32] on input "True" at bounding box center [383, 28] width 9 height 7
radio input "true"
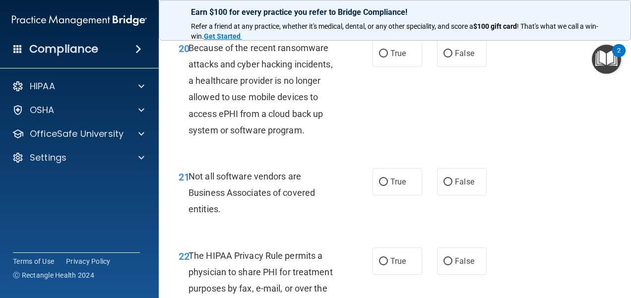
scroll to position [2084, 0]
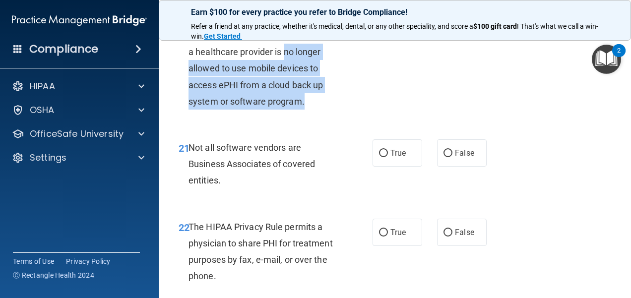
drag, startPoint x: 285, startPoint y: 98, endPoint x: 320, endPoint y: 146, distance: 59.4
click at [320, 110] on div "Because of the recent ransomware attacks and cyber hacking incidents, a healthc…" at bounding box center [267, 60] width 157 height 99
drag, startPoint x: 320, startPoint y: 146, endPoint x: 305, endPoint y: 153, distance: 16.6
click at [305, 110] on div "Because of the recent ransomware attacks and cyber hacking incidents, a healthc…" at bounding box center [267, 60] width 157 height 99
click at [245, 115] on div "20 Because of the recent ransomware attacks and cyber hacking incidents, a heal…" at bounding box center [276, 63] width 224 height 104
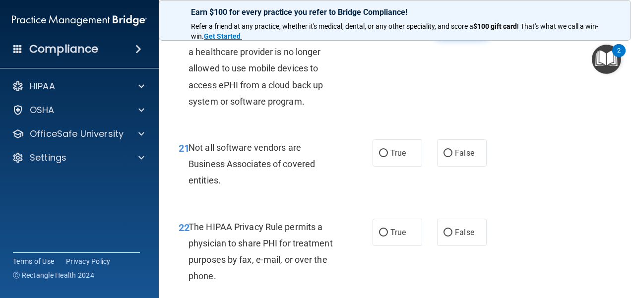
click at [462, 29] on span "False" at bounding box center [464, 24] width 19 height 9
click at [453, 29] on input "False" at bounding box center [448, 24] width 9 height 7
radio input "true"
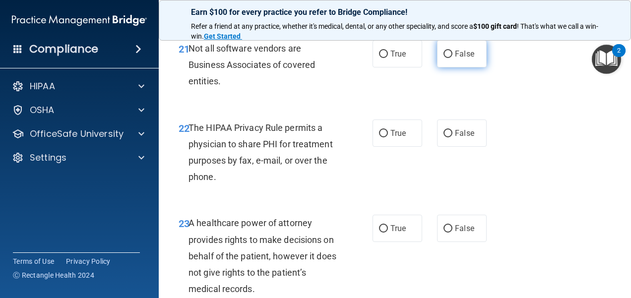
click at [444, 58] on input "False" at bounding box center [448, 54] width 9 height 7
radio input "true"
click at [399, 59] on span "True" at bounding box center [398, 53] width 15 height 9
click at [388, 58] on input "True" at bounding box center [383, 54] width 9 height 7
radio input "true"
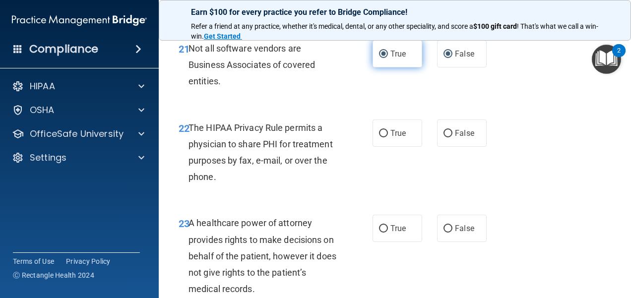
radio input "false"
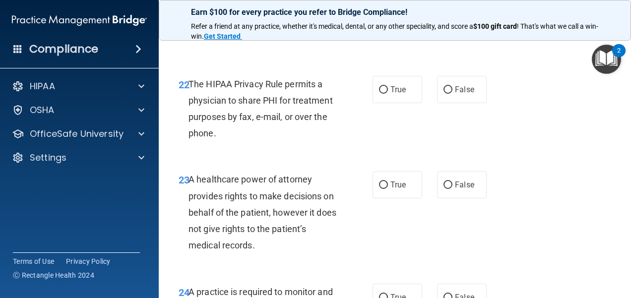
scroll to position [2283, 0]
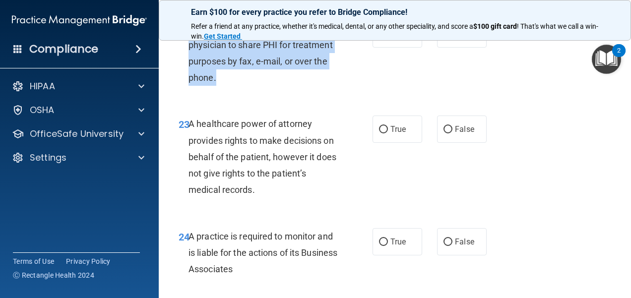
drag, startPoint x: 288, startPoint y: 85, endPoint x: 283, endPoint y: 126, distance: 41.1
click at [283, 86] on div "The HIPAA Privacy Rule permits a physician to share PHI for treatment purposes …" at bounding box center [267, 53] width 157 height 66
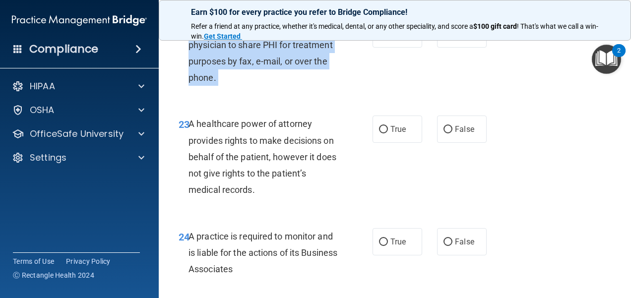
drag, startPoint x: 283, startPoint y: 126, endPoint x: 238, endPoint y: 116, distance: 45.8
click at [238, 83] on span "The HIPAA Privacy Rule permits a physician to share PHI for treatment purposes …" at bounding box center [261, 53] width 144 height 60
click at [242, 86] on div "The HIPAA Privacy Rule permits a physician to share PHI for treatment purposes …" at bounding box center [267, 53] width 157 height 66
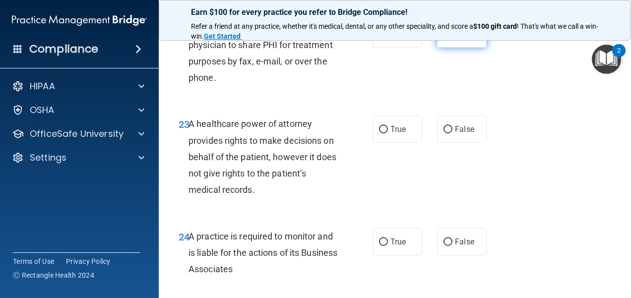
click at [465, 39] on span "False" at bounding box center [464, 33] width 19 height 9
click at [453, 38] on input "False" at bounding box center [448, 34] width 9 height 7
radio input "true"
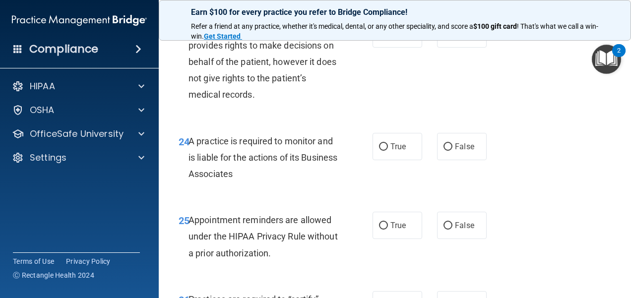
scroll to position [2382, 0]
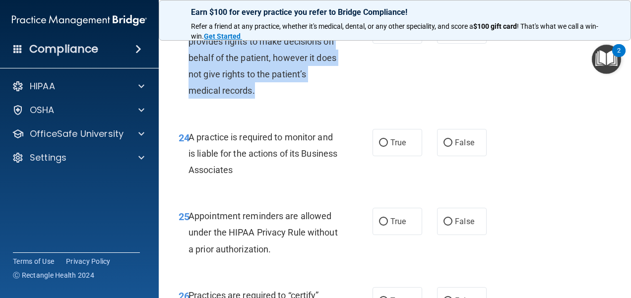
drag, startPoint x: 293, startPoint y: 134, endPoint x: 259, endPoint y: 82, distance: 62.5
click at [259, 82] on div "A healthcare power of attorney provides rights to make decisions on behalf of t…" at bounding box center [267, 57] width 157 height 82
click at [283, 99] on div "A healthcare power of attorney provides rights to make decisions on behalf of t…" at bounding box center [267, 57] width 157 height 82
drag, startPoint x: 270, startPoint y: 148, endPoint x: 248, endPoint y: 90, distance: 62.8
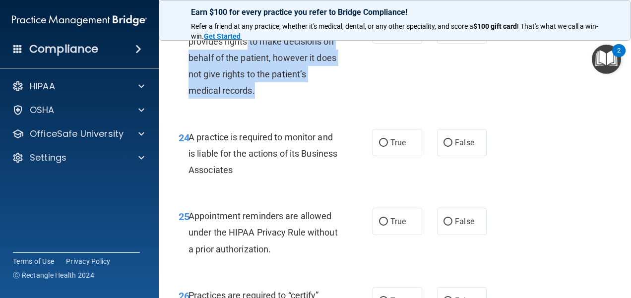
click at [248, 90] on div "A healthcare power of attorney provides rights to make decisions on behalf of t…" at bounding box center [267, 57] width 157 height 82
click at [248, 89] on span "A healthcare power of attorney provides rights to make decisions on behalf of t…" at bounding box center [263, 57] width 148 height 76
click at [228, 96] on span "A healthcare power of attorney provides rights to make decisions on behalf of t…" at bounding box center [263, 57] width 148 height 76
drag, startPoint x: 228, startPoint y: 128, endPoint x: 215, endPoint y: 141, distance: 18.6
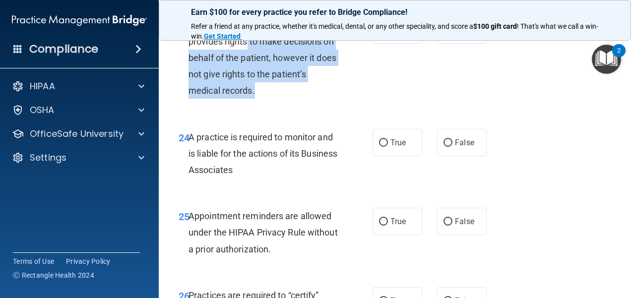
click at [215, 96] on span "A healthcare power of attorney provides rights to make decisions on behalf of t…" at bounding box center [263, 57] width 148 height 76
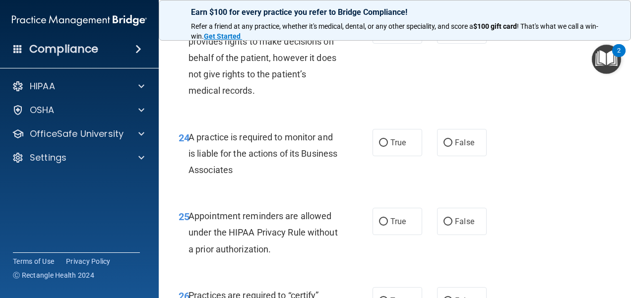
click at [272, 99] on div "A healthcare power of attorney provides rights to make decisions on behalf of t…" at bounding box center [267, 57] width 157 height 82
drag, startPoint x: 388, startPoint y: 74, endPoint x: 390, endPoint y: 81, distance: 7.1
click at [389, 44] on label "True" at bounding box center [398, 29] width 50 height 27
click at [388, 34] on input "True" at bounding box center [383, 30] width 9 height 7
radio input "true"
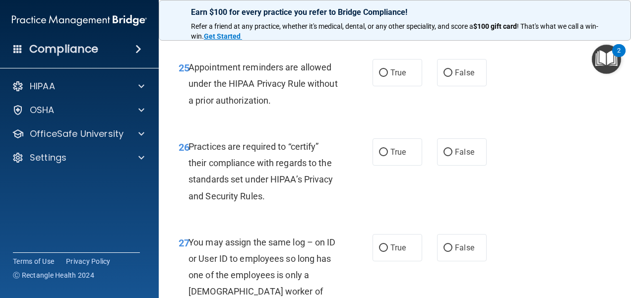
scroll to position [2481, 0]
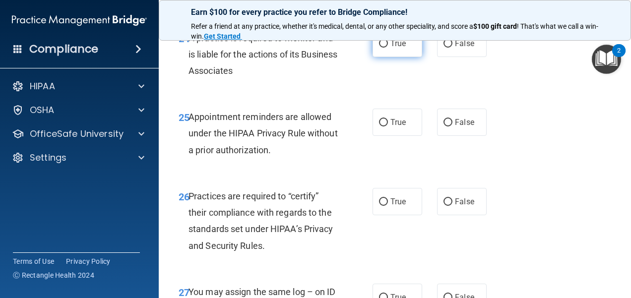
click at [375, 57] on label "True" at bounding box center [398, 43] width 50 height 27
click at [379, 48] on input "True" at bounding box center [383, 43] width 9 height 7
radio input "true"
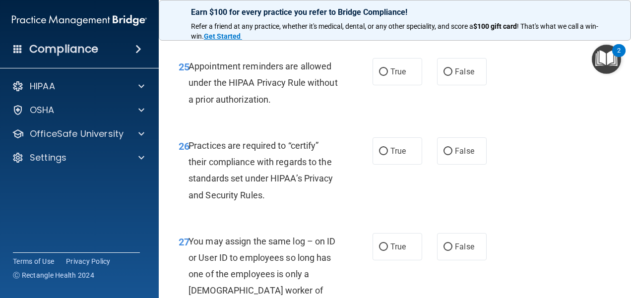
scroll to position [2580, 0]
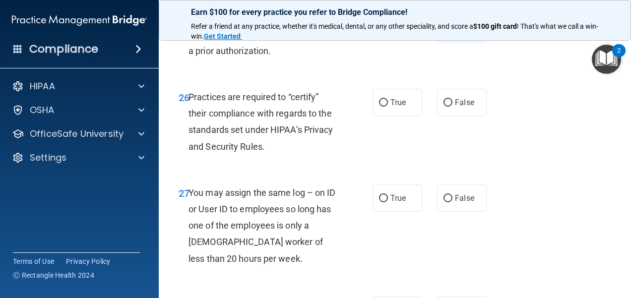
drag, startPoint x: 483, startPoint y: 66, endPoint x: 472, endPoint y: 74, distance: 13.9
click at [482, 37] on div "True False" at bounding box center [433, 22] width 120 height 27
click at [467, 37] on label "False" at bounding box center [462, 22] width 50 height 27
click at [453, 27] on input "False" at bounding box center [448, 23] width 9 height 7
radio input "true"
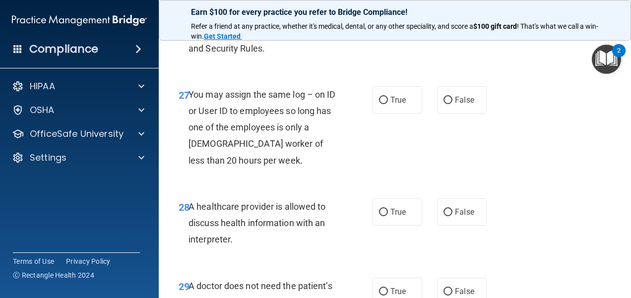
scroll to position [2680, 0]
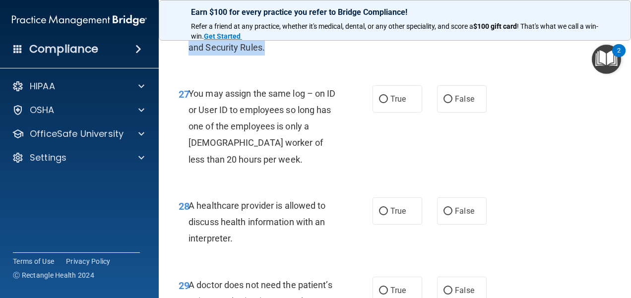
drag, startPoint x: 275, startPoint y: 98, endPoint x: 236, endPoint y: 53, distance: 59.8
click at [236, 53] on div "Practices are required to “certify” their compliance with regards to the standa…" at bounding box center [267, 23] width 157 height 66
drag, startPoint x: 236, startPoint y: 53, endPoint x: 389, endPoint y: 53, distance: 152.3
click at [391, 8] on span "True" at bounding box center [398, 3] width 15 height 9
click at [388, 7] on input "True" at bounding box center [383, 3] width 9 height 7
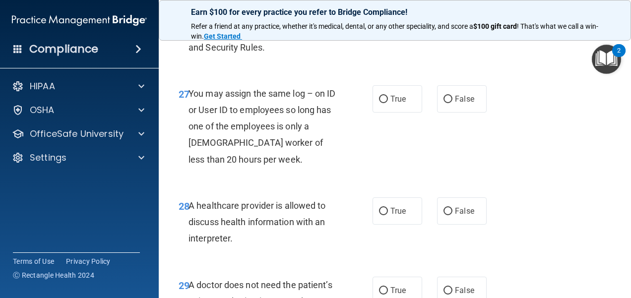
radio input "true"
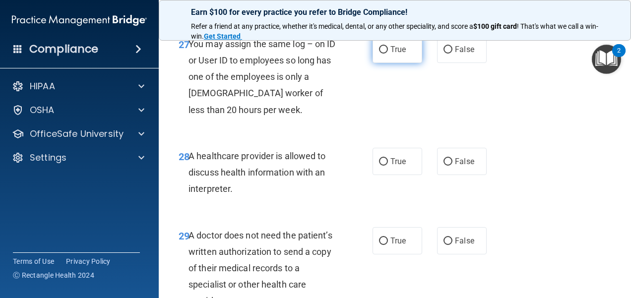
scroll to position [2779, 0]
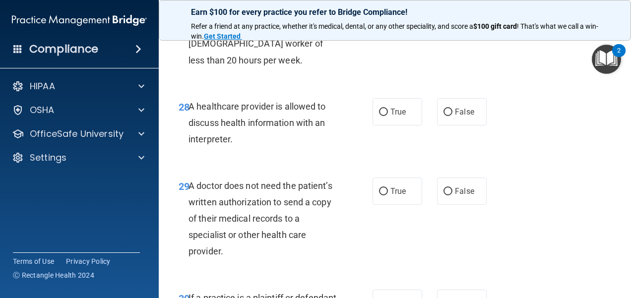
drag, startPoint x: 460, startPoint y: 44, endPoint x: 468, endPoint y: 49, distance: 10.2
click at [468, 4] on span "False" at bounding box center [464, -1] width 19 height 9
drag, startPoint x: 468, startPoint y: 49, endPoint x: 458, endPoint y: 54, distance: 12.0
click at [458, 13] on label "False" at bounding box center [462, -1] width 50 height 27
click at [453, 4] on input "False" at bounding box center [448, 0] width 9 height 7
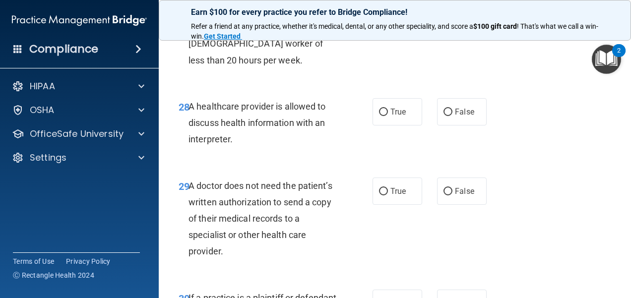
radio input "true"
click at [454, 86] on div "27 You may assign the same log – on ID or User ID to employees so long has one …" at bounding box center [395, 30] width 448 height 112
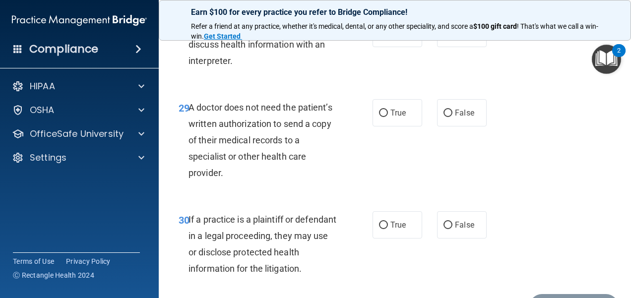
scroll to position [2878, 0]
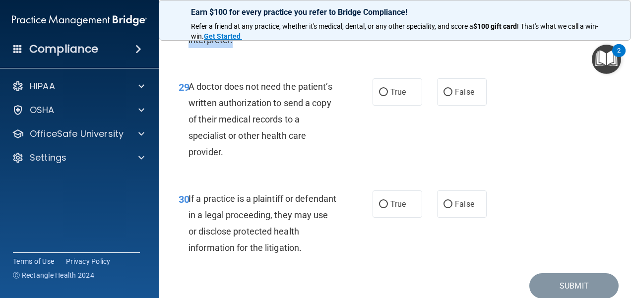
drag, startPoint x: 251, startPoint y: 93, endPoint x: 217, endPoint y: 66, distance: 42.7
click at [217, 49] on div "A healthcare provider is allowed to discuss health information with an interpre…" at bounding box center [267, 24] width 157 height 50
drag, startPoint x: 217, startPoint y: 66, endPoint x: 195, endPoint y: 89, distance: 31.6
click at [195, 45] on span "A healthcare provider is allowed to discuss health information with an interpre…" at bounding box center [257, 23] width 137 height 43
click at [196, 45] on span "A healthcare provider is allowed to discuss health information with an interpre…" at bounding box center [257, 23] width 137 height 43
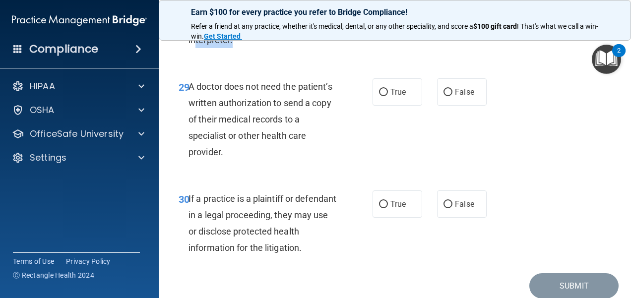
click at [268, 49] on div "A healthcare provider is allowed to discuss health information with an interpre…" at bounding box center [267, 24] width 157 height 50
click at [444, 17] on input "False" at bounding box center [448, 12] width 9 height 7
radio input "true"
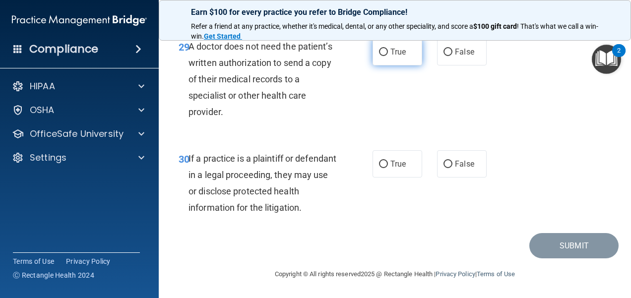
scroll to position [2968, 0]
click at [470, 56] on label "False" at bounding box center [462, 51] width 50 height 27
click at [453, 56] on input "False" at bounding box center [448, 52] width 9 height 7
radio input "true"
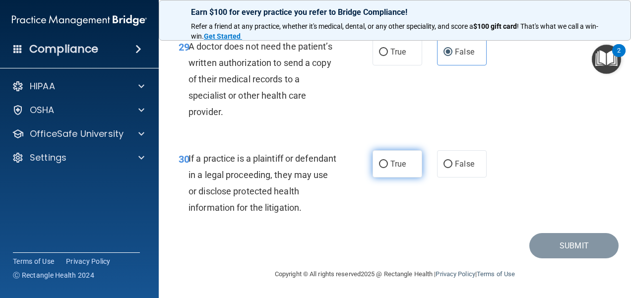
drag, startPoint x: 377, startPoint y: 159, endPoint x: 384, endPoint y: 159, distance: 6.9
click at [384, 159] on label "True" at bounding box center [398, 163] width 50 height 27
click at [384, 161] on input "True" at bounding box center [383, 164] width 9 height 7
radio input "true"
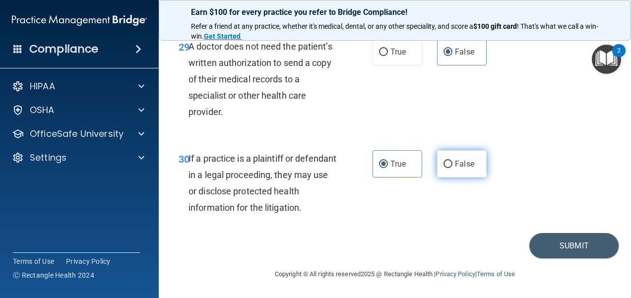
click at [455, 163] on span "False" at bounding box center [464, 163] width 19 height 9
click at [453, 163] on input "False" at bounding box center [448, 164] width 9 height 7
radio input "true"
radio input "false"
click at [577, 253] on button "Submit" at bounding box center [573, 245] width 89 height 25
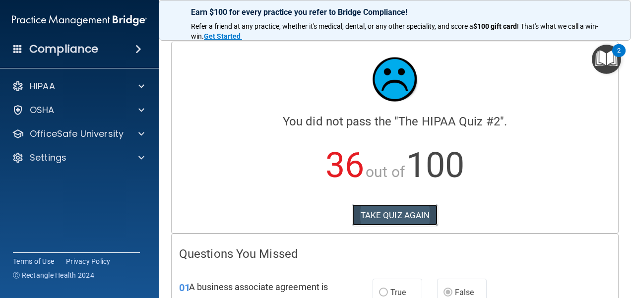
click at [388, 220] on button "TAKE QUIZ AGAIN" at bounding box center [395, 215] width 86 height 22
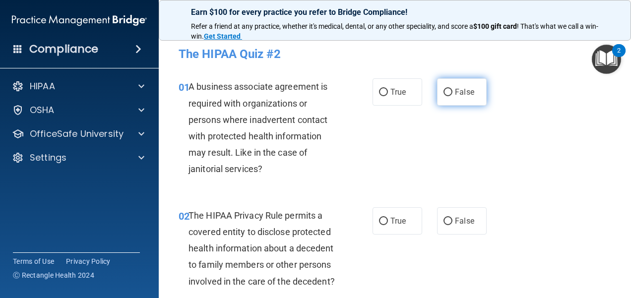
click at [449, 94] on label "False" at bounding box center [462, 91] width 50 height 27
click at [449, 94] on input "False" at bounding box center [448, 92] width 9 height 7
radio input "true"
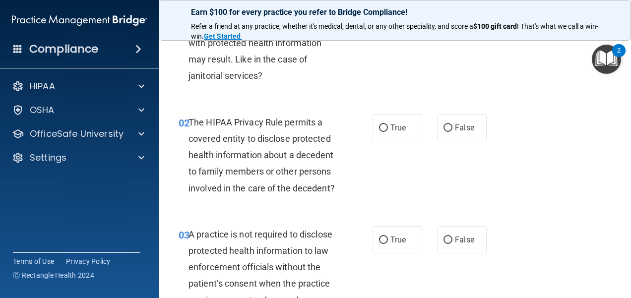
scroll to position [99, 0]
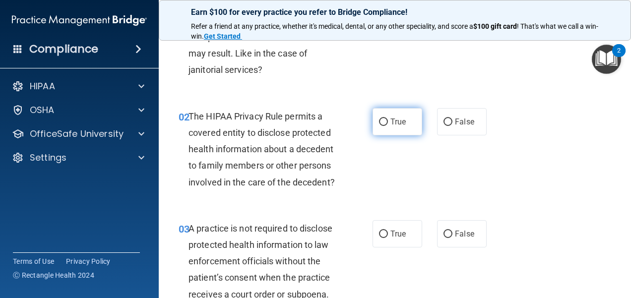
click at [379, 124] on input "True" at bounding box center [383, 122] width 9 height 7
radio input "true"
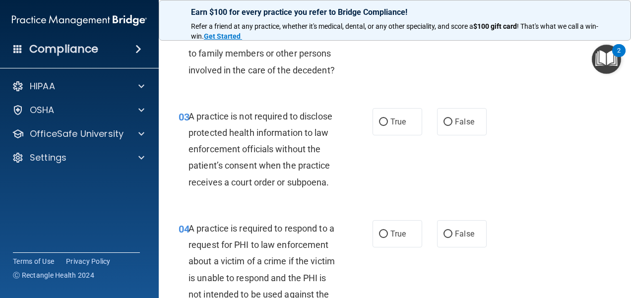
scroll to position [248, 0]
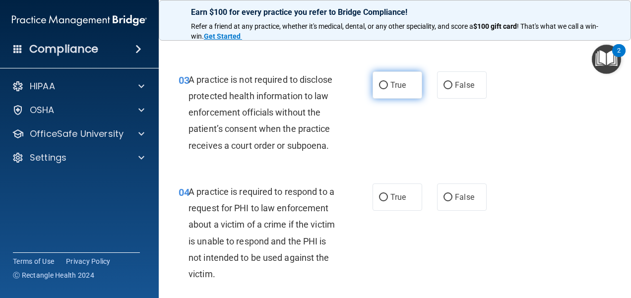
click at [394, 90] on span "True" at bounding box center [398, 84] width 15 height 9
click at [388, 89] on input "True" at bounding box center [383, 85] width 9 height 7
radio input "true"
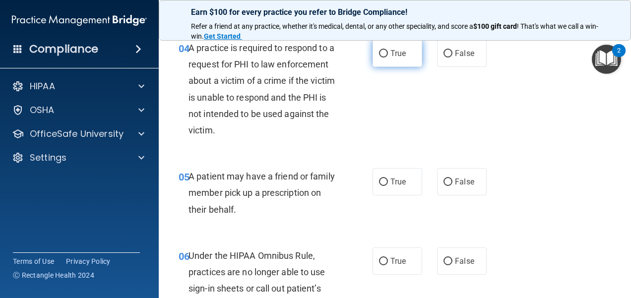
scroll to position [397, 0]
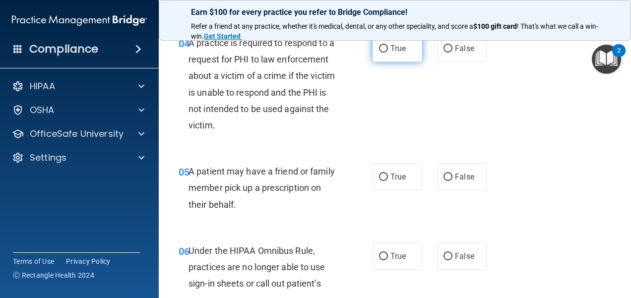
click at [391, 54] on label "True" at bounding box center [398, 48] width 50 height 27
click at [388, 53] on input "True" at bounding box center [383, 48] width 9 height 7
radio input "true"
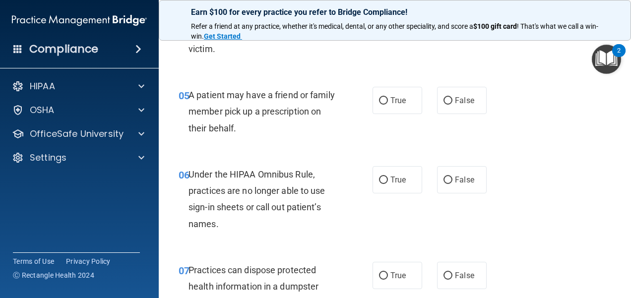
scroll to position [496, 0]
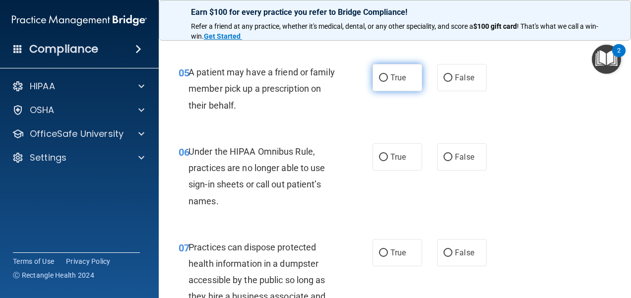
click at [401, 91] on label "True" at bounding box center [398, 77] width 50 height 27
click at [388, 82] on input "True" at bounding box center [383, 77] width 9 height 7
radio input "true"
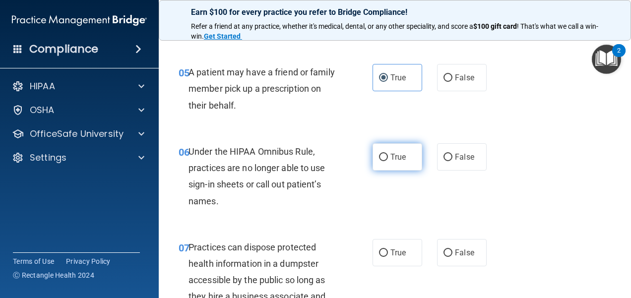
scroll to position [546, 0]
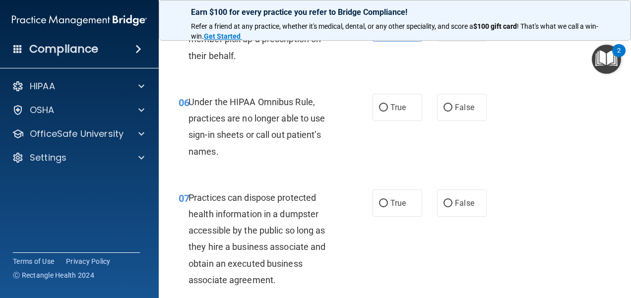
click at [453, 140] on div "06 Under the HIPAA Omnibus Rule, practices are no longer able to use sign-in sh…" at bounding box center [395, 129] width 448 height 96
click at [456, 121] on label "False" at bounding box center [462, 107] width 50 height 27
click at [453, 112] on input "False" at bounding box center [448, 107] width 9 height 7
radio input "true"
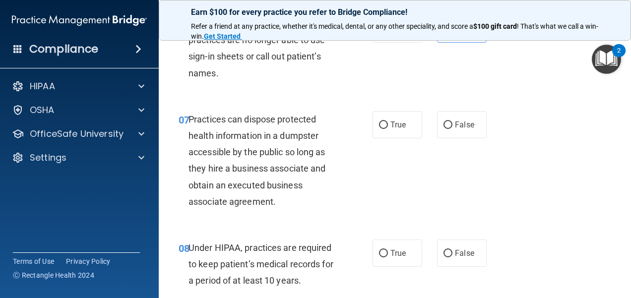
scroll to position [645, 0]
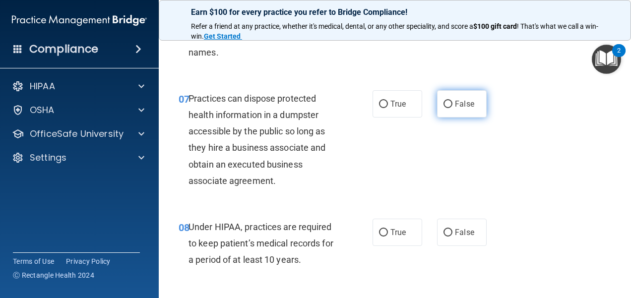
click at [446, 113] on label "False" at bounding box center [462, 103] width 50 height 27
click at [446, 108] on input "False" at bounding box center [448, 104] width 9 height 7
radio input "true"
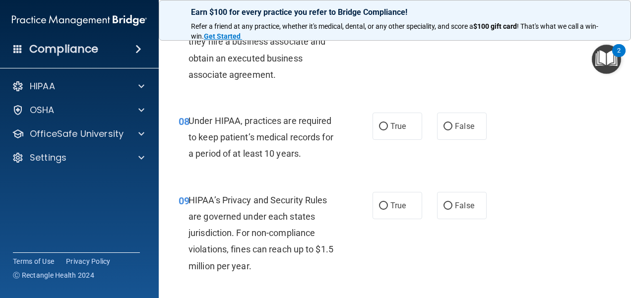
scroll to position [794, 0]
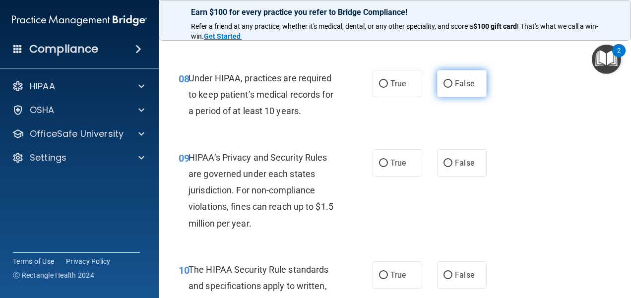
click at [466, 88] on span "False" at bounding box center [464, 83] width 19 height 9
click at [453, 88] on input "False" at bounding box center [448, 83] width 9 height 7
radio input "true"
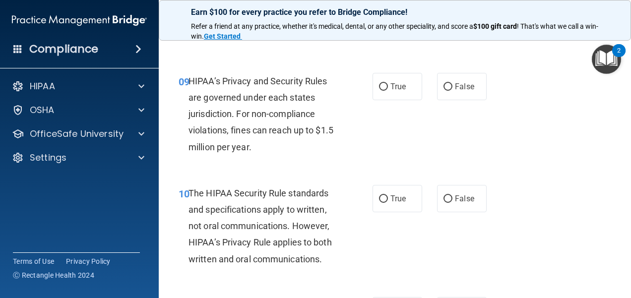
scroll to position [893, 0]
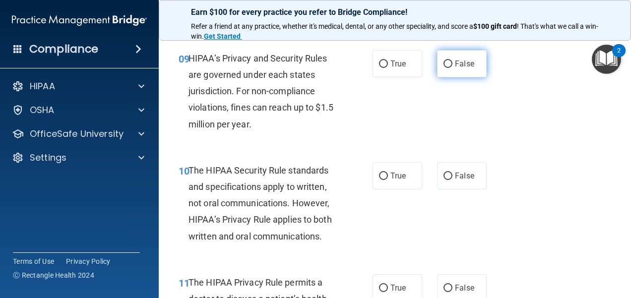
click at [457, 77] on label "False" at bounding box center [462, 63] width 50 height 27
click at [453, 68] on input "False" at bounding box center [448, 64] width 9 height 7
radio input "true"
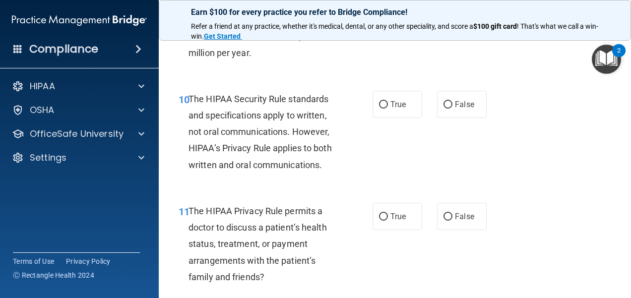
scroll to position [992, 0]
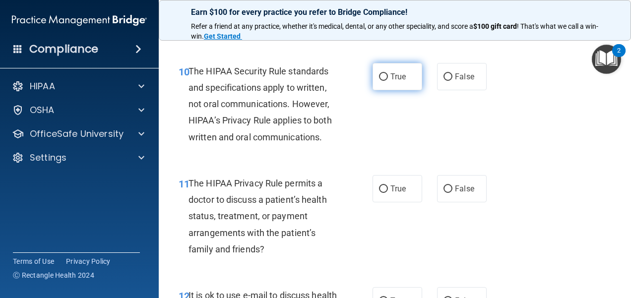
click at [373, 90] on label "True" at bounding box center [398, 76] width 50 height 27
click at [379, 81] on input "True" at bounding box center [383, 76] width 9 height 7
radio input "true"
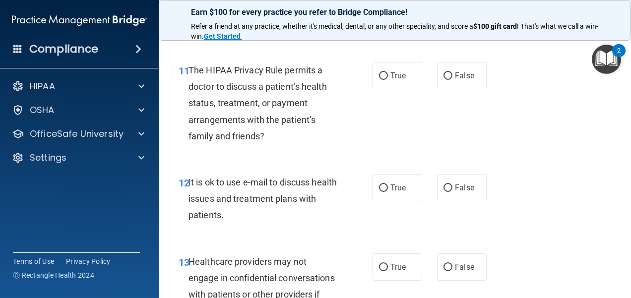
scroll to position [1141, 0]
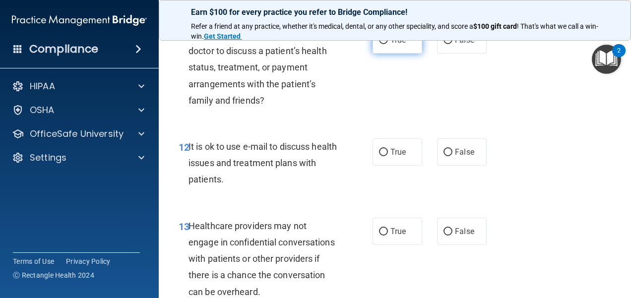
click at [398, 54] on label "True" at bounding box center [398, 39] width 50 height 27
click at [388, 44] on input "True" at bounding box center [383, 40] width 9 height 7
radio input "true"
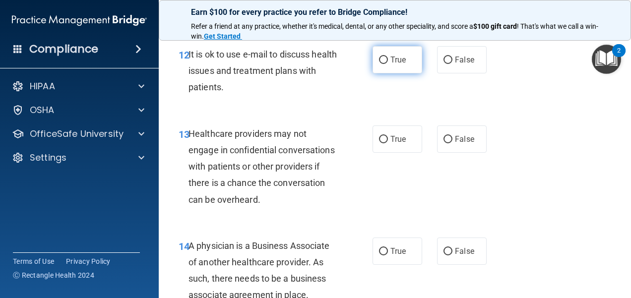
scroll to position [1241, 0]
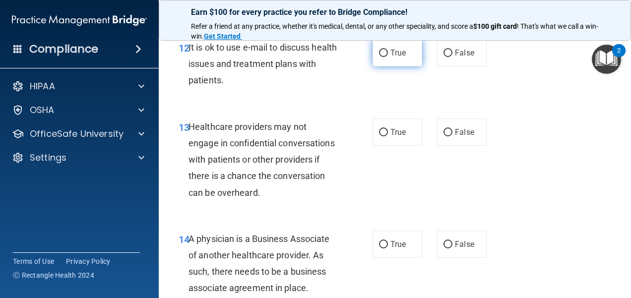
click at [398, 66] on label "True" at bounding box center [398, 52] width 50 height 27
click at [388, 57] on input "True" at bounding box center [383, 53] width 9 height 7
radio input "true"
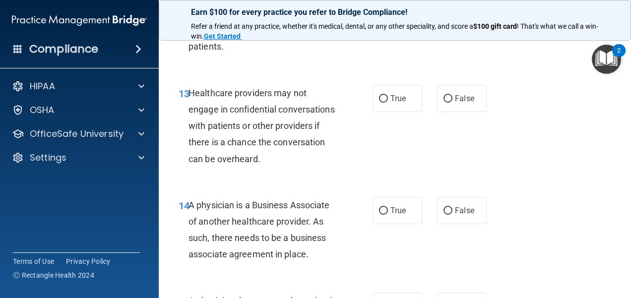
scroll to position [1290, 0]
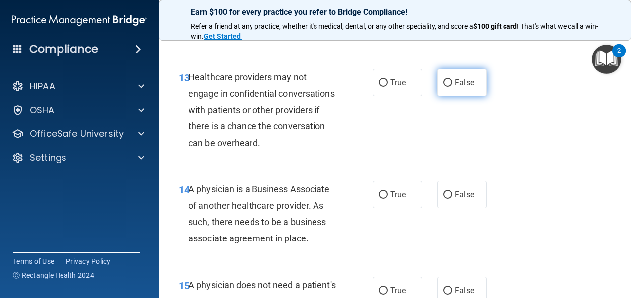
click at [449, 96] on label "False" at bounding box center [462, 82] width 50 height 27
click at [449, 87] on input "False" at bounding box center [448, 82] width 9 height 7
radio input "true"
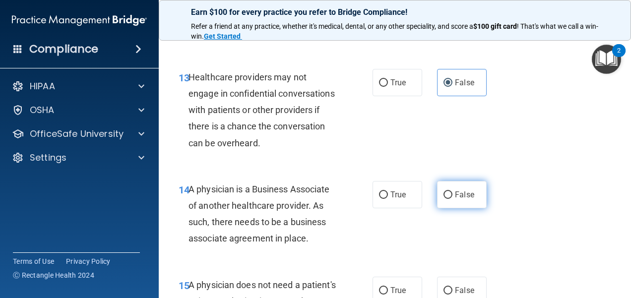
click at [465, 199] on span "False" at bounding box center [464, 194] width 19 height 9
click at [453, 199] on input "False" at bounding box center [448, 195] width 9 height 7
radio input "true"
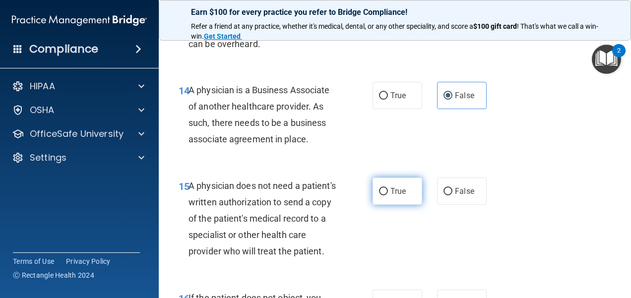
click at [409, 205] on label "True" at bounding box center [398, 191] width 50 height 27
click at [388, 196] on input "True" at bounding box center [383, 191] width 9 height 7
radio input "true"
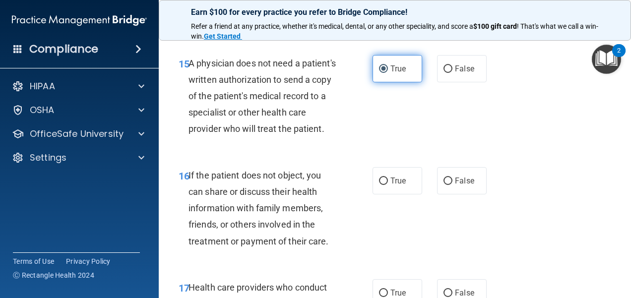
scroll to position [1538, 0]
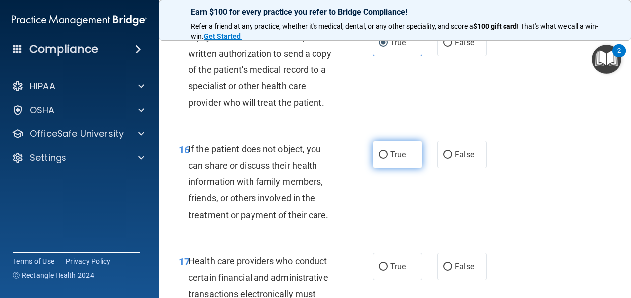
click at [410, 168] on label "True" at bounding box center [398, 154] width 50 height 27
click at [388, 159] on input "True" at bounding box center [383, 154] width 9 height 7
radio input "true"
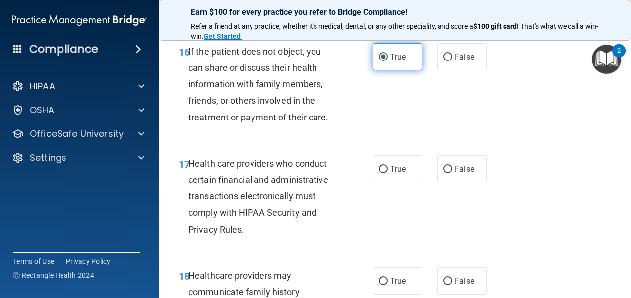
scroll to position [1638, 0]
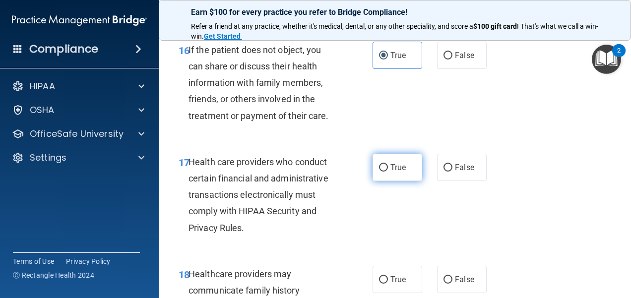
click at [391, 172] on span "True" at bounding box center [398, 167] width 15 height 9
click at [388, 172] on input "True" at bounding box center [383, 167] width 9 height 7
radio input "true"
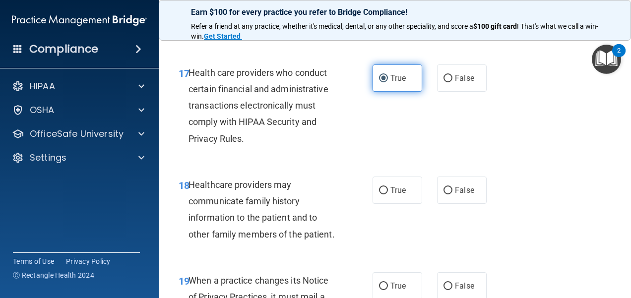
scroll to position [1737, 0]
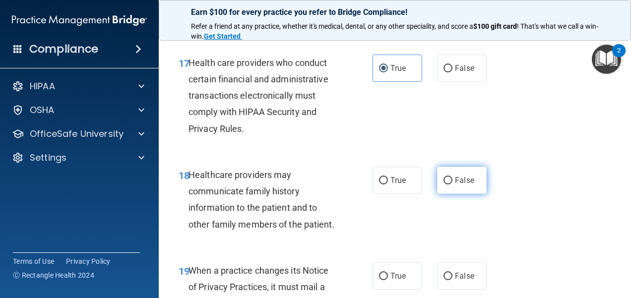
click at [459, 185] on span "False" at bounding box center [464, 180] width 19 height 9
click at [453, 185] on input "False" at bounding box center [448, 180] width 9 height 7
radio input "true"
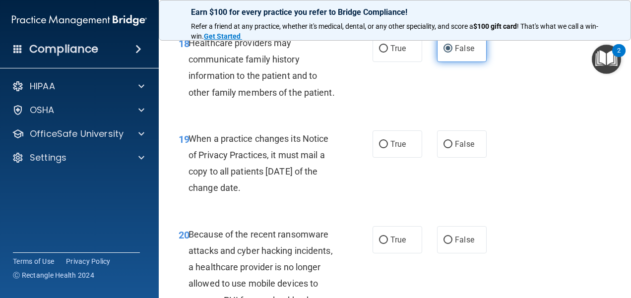
scroll to position [1935, 0]
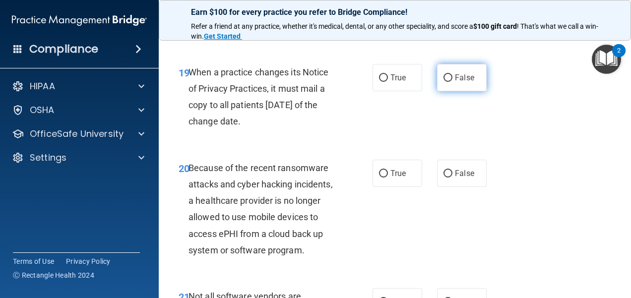
click at [461, 91] on label "False" at bounding box center [462, 77] width 50 height 27
click at [453, 82] on input "False" at bounding box center [448, 77] width 9 height 7
radio input "true"
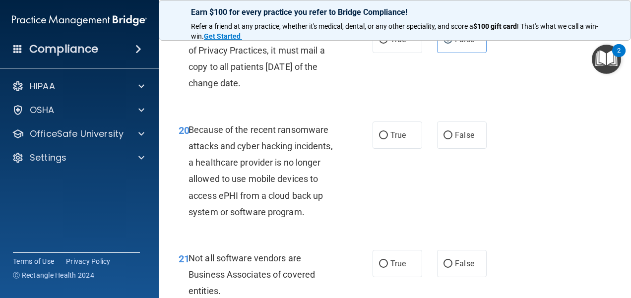
scroll to position [2035, 0]
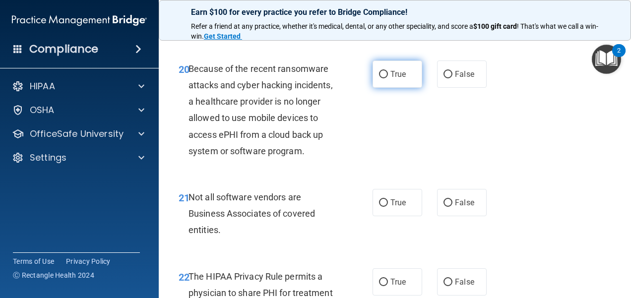
click at [406, 88] on label "True" at bounding box center [398, 74] width 50 height 27
click at [388, 78] on input "True" at bounding box center [383, 74] width 9 height 7
radio input "true"
click at [470, 88] on label "False" at bounding box center [462, 74] width 50 height 27
click at [453, 78] on input "False" at bounding box center [448, 74] width 9 height 7
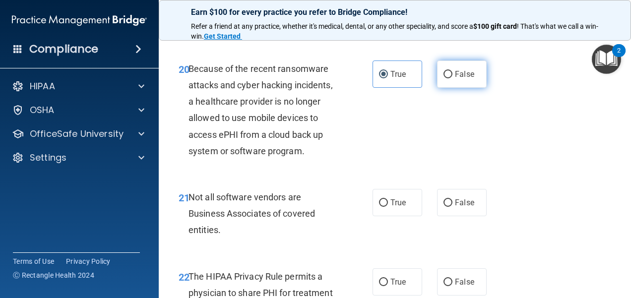
radio input "true"
click at [420, 88] on div "True False" at bounding box center [433, 74] width 120 height 27
click at [409, 88] on label "True" at bounding box center [398, 74] width 50 height 27
click at [388, 78] on input "True" at bounding box center [383, 74] width 9 height 7
radio input "true"
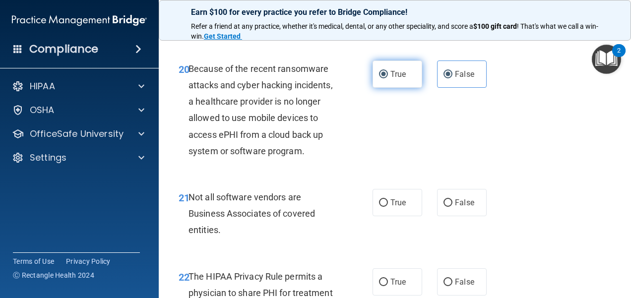
radio input "false"
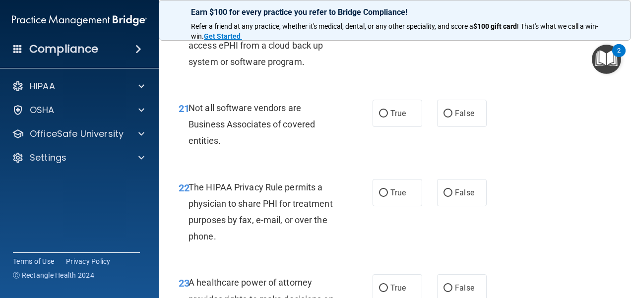
scroll to position [2134, 0]
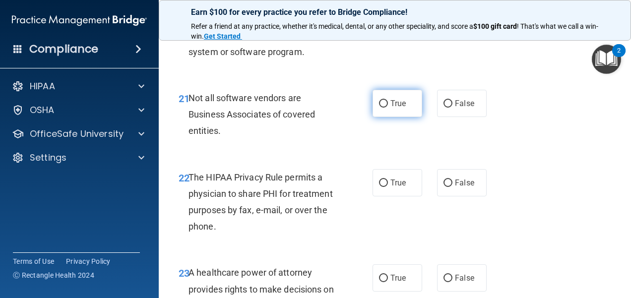
click at [407, 117] on label "True" at bounding box center [398, 103] width 50 height 27
click at [388, 108] on input "True" at bounding box center [383, 103] width 9 height 7
radio input "true"
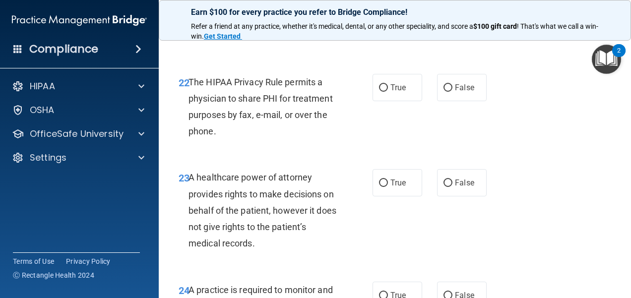
scroll to position [2233, 0]
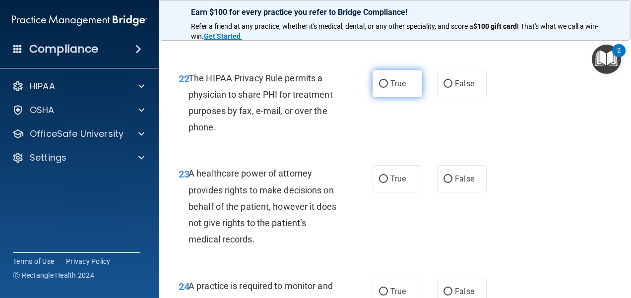
click at [391, 88] on span "True" at bounding box center [398, 83] width 15 height 9
click at [388, 88] on input "True" at bounding box center [383, 83] width 9 height 7
radio input "true"
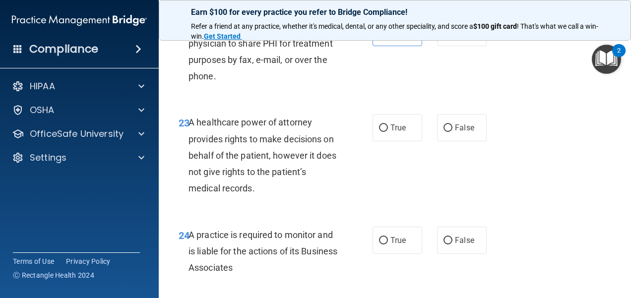
scroll to position [2332, 0]
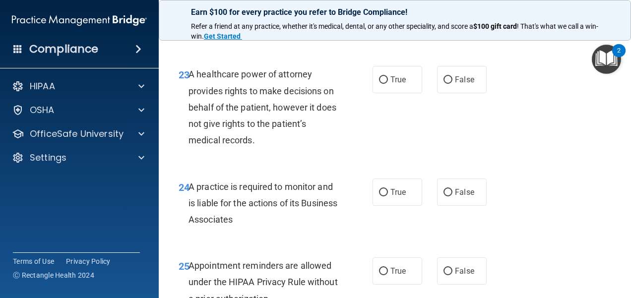
click at [486, 129] on div "23 A healthcare power of attorney provides rights to make decisions on behalf o…" at bounding box center [395, 110] width 448 height 112
click at [474, 93] on label "False" at bounding box center [462, 79] width 50 height 27
click at [453, 84] on input "False" at bounding box center [448, 79] width 9 height 7
radio input "true"
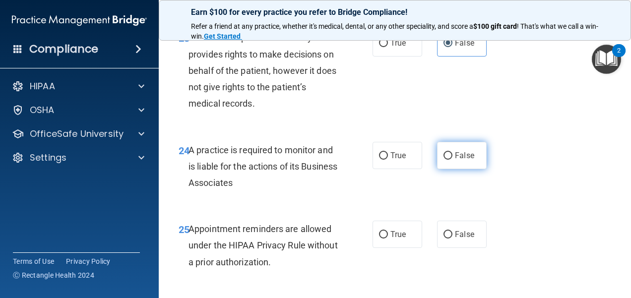
scroll to position [2432, 0]
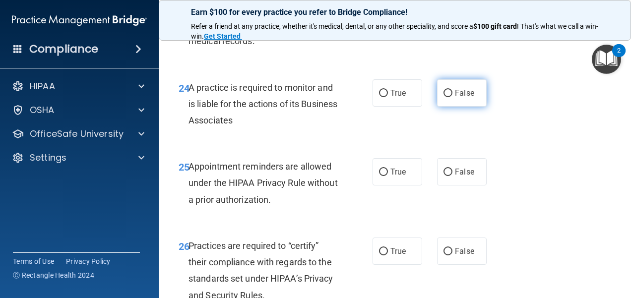
click at [460, 98] on span "False" at bounding box center [464, 92] width 19 height 9
click at [453, 97] on input "False" at bounding box center [448, 93] width 9 height 7
radio input "true"
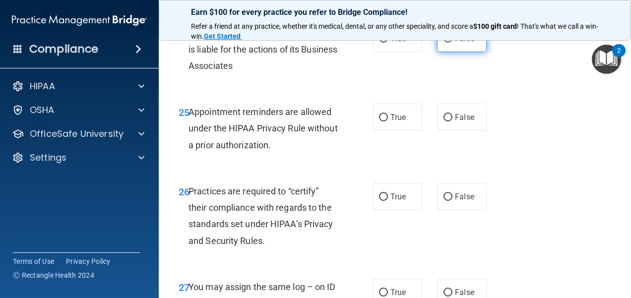
scroll to position [2531, 0]
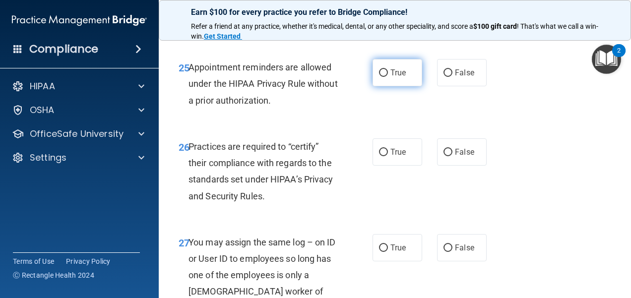
click at [407, 86] on label "True" at bounding box center [398, 72] width 50 height 27
click at [388, 77] on input "True" at bounding box center [383, 72] width 9 height 7
radio input "true"
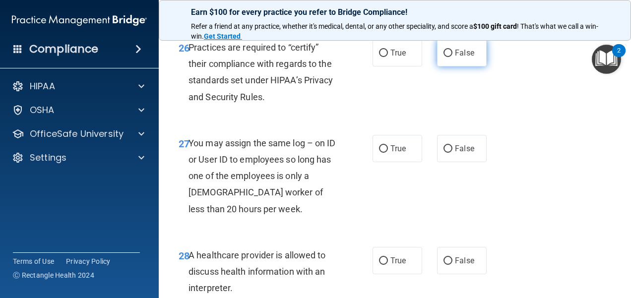
click at [473, 66] on label "False" at bounding box center [462, 52] width 50 height 27
click at [453, 57] on input "False" at bounding box center [448, 53] width 9 height 7
radio input "true"
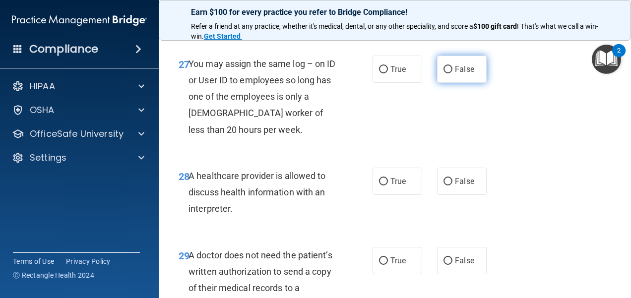
scroll to position [2729, 0]
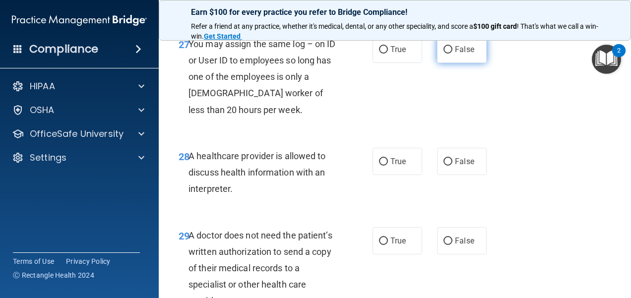
click at [471, 63] on label "False" at bounding box center [462, 49] width 50 height 27
click at [453, 54] on input "False" at bounding box center [448, 49] width 9 height 7
radio input "true"
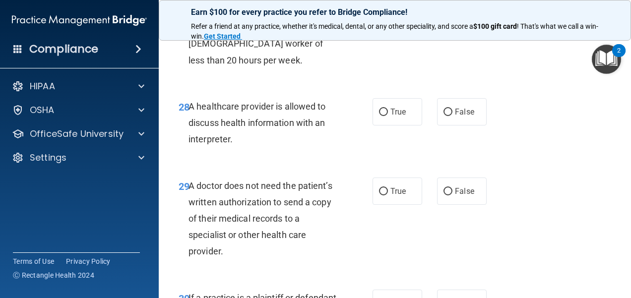
scroll to position [2829, 0]
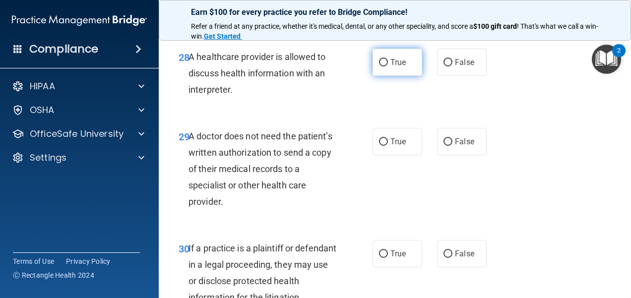
click at [381, 66] on input "True" at bounding box center [383, 62] width 9 height 7
radio input "true"
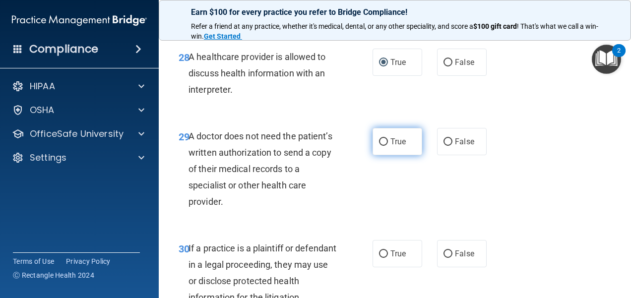
click at [396, 146] on span "True" at bounding box center [398, 141] width 15 height 9
click at [388, 146] on input "True" at bounding box center [383, 141] width 9 height 7
radio input "true"
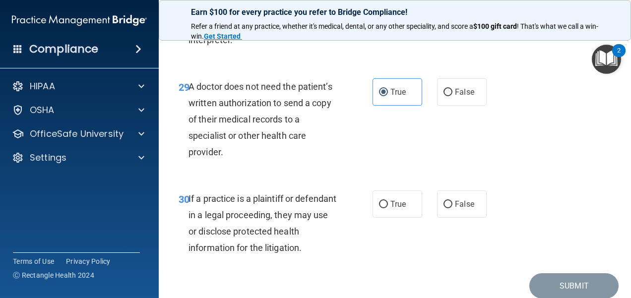
scroll to position [2968, 0]
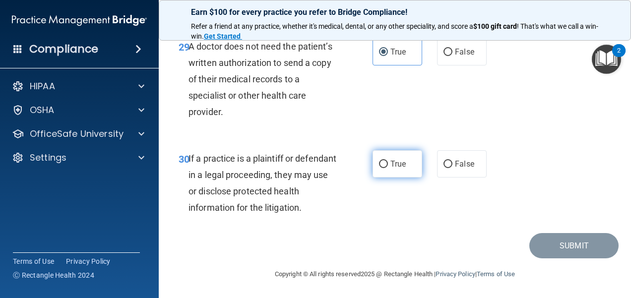
click at [403, 161] on label "True" at bounding box center [398, 163] width 50 height 27
click at [388, 161] on input "True" at bounding box center [383, 164] width 9 height 7
radio input "true"
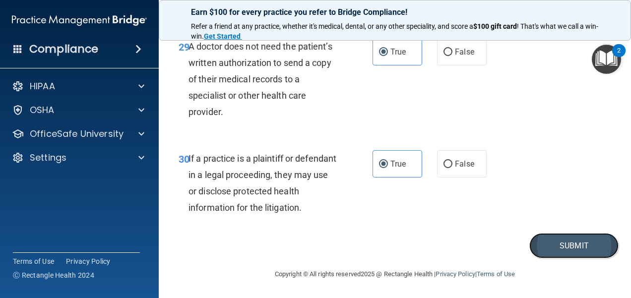
click at [566, 248] on button "Submit" at bounding box center [573, 245] width 89 height 25
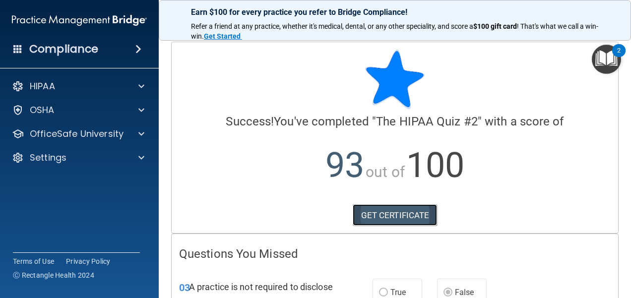
click at [428, 214] on link "GET CERTIFICATE" at bounding box center [395, 215] width 85 height 22
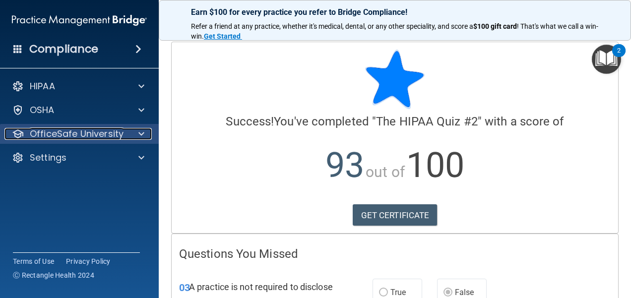
click at [61, 132] on p "OfficeSafe University" at bounding box center [77, 134] width 94 height 12
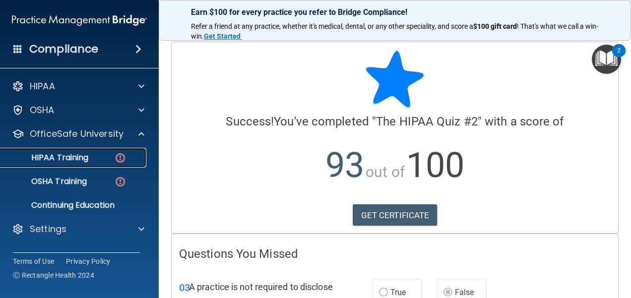
click at [66, 154] on p "HIPAA Training" at bounding box center [47, 158] width 82 height 10
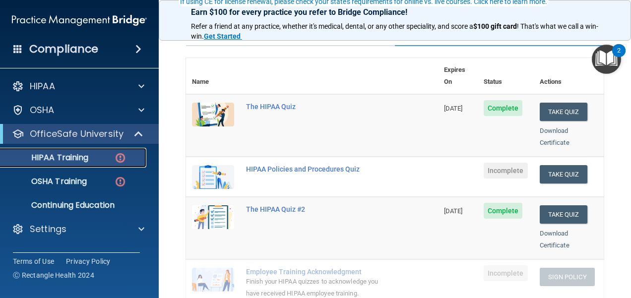
scroll to position [99, 0]
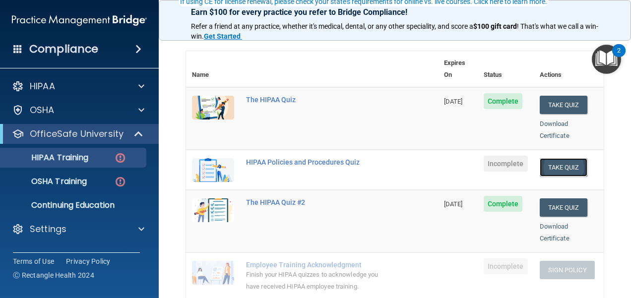
click at [567, 158] on button "Take Quiz" at bounding box center [564, 167] width 48 height 18
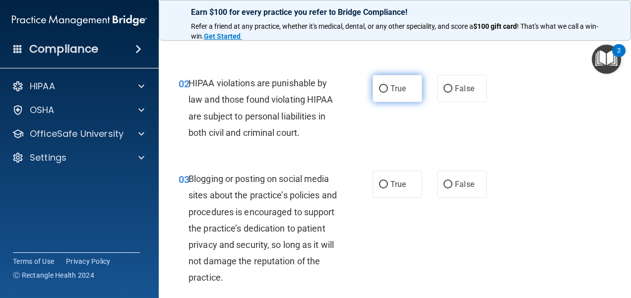
click at [408, 81] on label "True" at bounding box center [398, 88] width 50 height 27
click at [388, 85] on input "True" at bounding box center [383, 88] width 9 height 7
radio input "true"
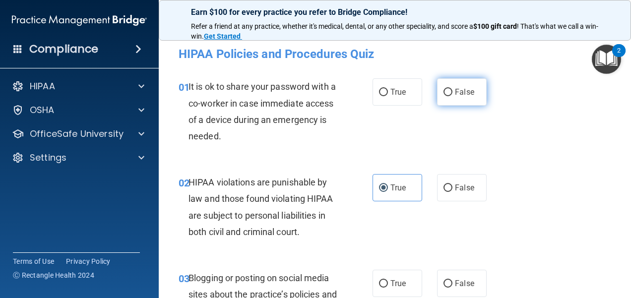
click at [455, 94] on span "False" at bounding box center [464, 91] width 19 height 9
click at [451, 94] on input "False" at bounding box center [448, 92] width 9 height 7
radio input "true"
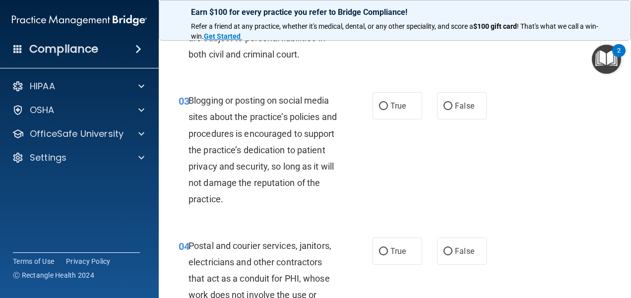
scroll to position [198, 0]
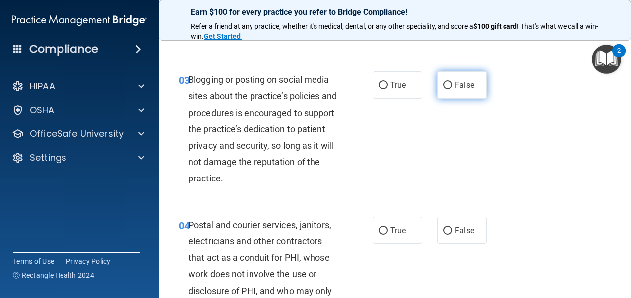
click at [472, 89] on label "False" at bounding box center [462, 84] width 50 height 27
click at [453, 89] on input "False" at bounding box center [448, 85] width 9 height 7
radio input "true"
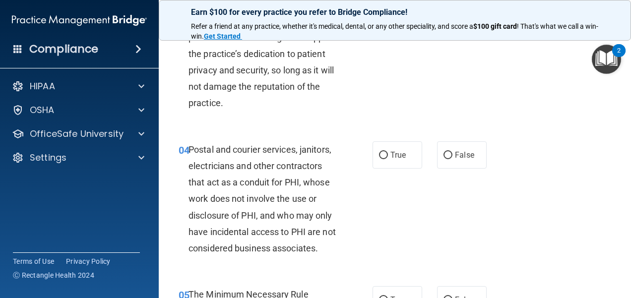
scroll to position [298, 0]
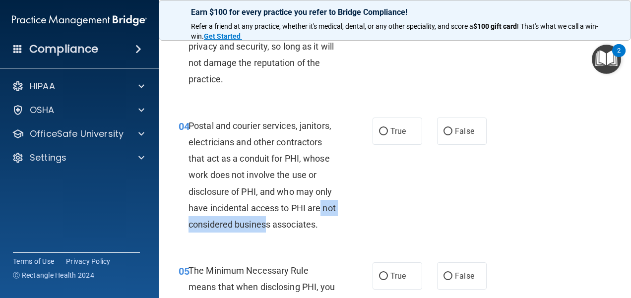
drag, startPoint x: 332, startPoint y: 209, endPoint x: 282, endPoint y: 218, distance: 50.8
click at [282, 218] on div "Postal and courier services, janitors, electricians and other contractors that …" at bounding box center [267, 176] width 157 height 116
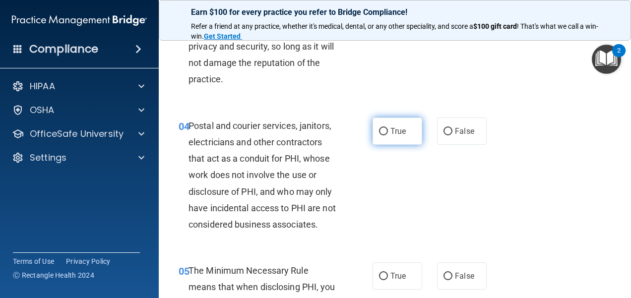
click at [409, 120] on label "True" at bounding box center [398, 131] width 50 height 27
click at [388, 128] on input "True" at bounding box center [383, 131] width 9 height 7
radio input "true"
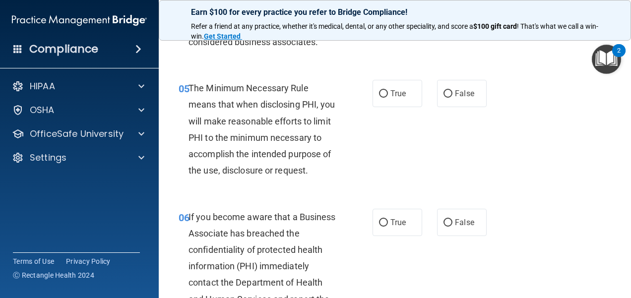
scroll to position [496, 0]
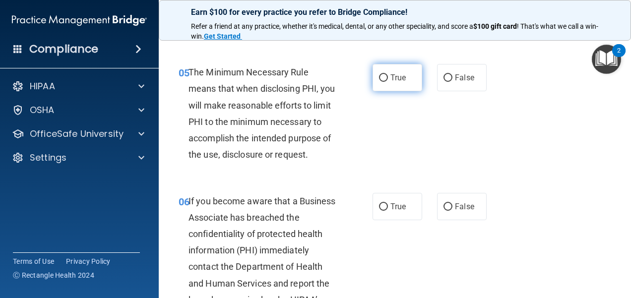
click at [393, 82] on span "True" at bounding box center [398, 77] width 15 height 9
click at [388, 82] on input "True" at bounding box center [383, 77] width 9 height 7
radio input "true"
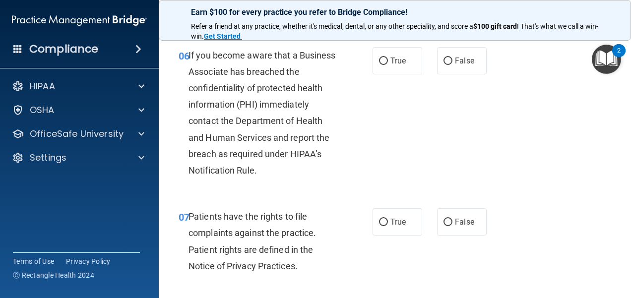
scroll to position [645, 0]
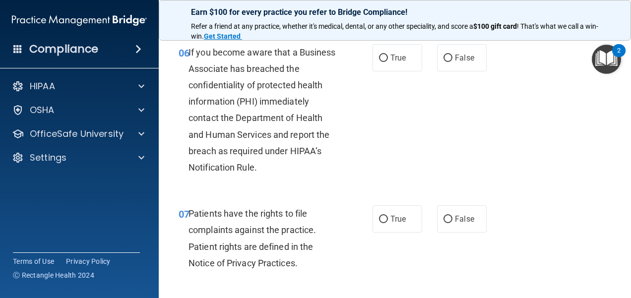
click at [393, 68] on label "True" at bounding box center [398, 57] width 50 height 27
click at [388, 62] on input "True" at bounding box center [383, 58] width 9 height 7
radio input "true"
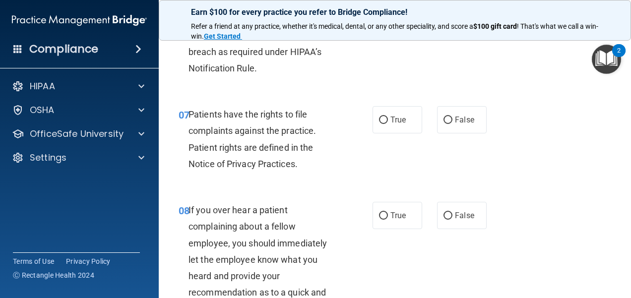
scroll to position [794, 0]
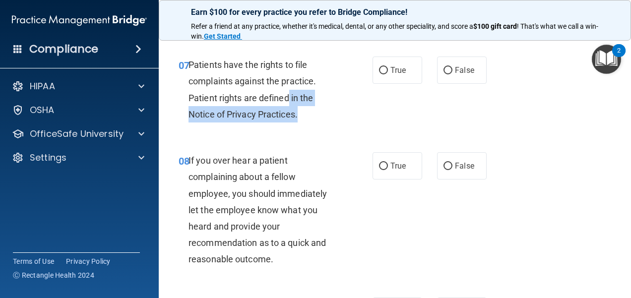
drag, startPoint x: 308, startPoint y: 141, endPoint x: 289, endPoint y: 126, distance: 24.3
click at [289, 123] on div "Patients have the rights to file complaints against the practice. Patient right…" at bounding box center [267, 90] width 157 height 66
click at [289, 120] on span "Patients have the rights to file complaints against the practice. Patient right…" at bounding box center [253, 90] width 128 height 60
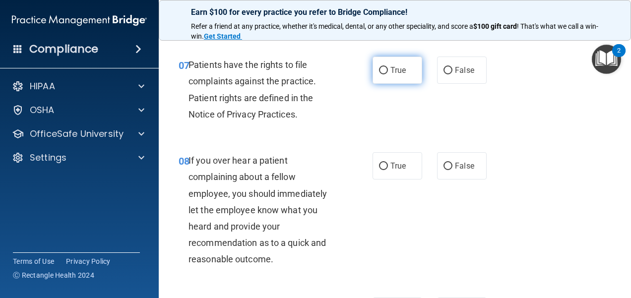
click at [378, 84] on label "True" at bounding box center [398, 70] width 50 height 27
click at [379, 74] on input "True" at bounding box center [383, 70] width 9 height 7
radio input "true"
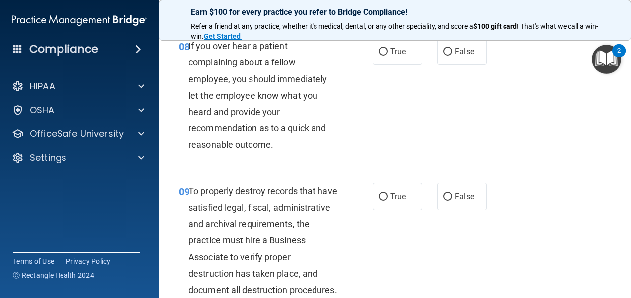
scroll to position [893, 0]
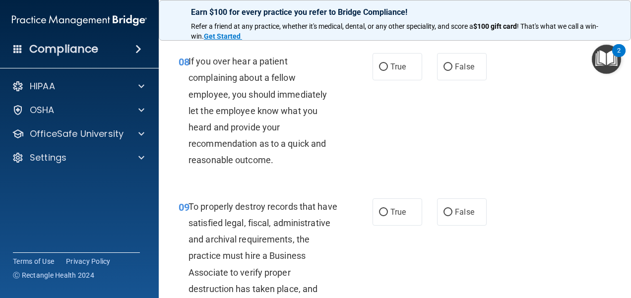
click at [397, 80] on label "True" at bounding box center [398, 66] width 50 height 27
click at [388, 71] on input "True" at bounding box center [383, 67] width 9 height 7
radio input "true"
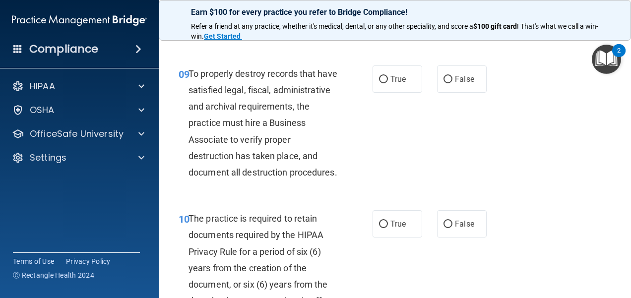
scroll to position [1042, 0]
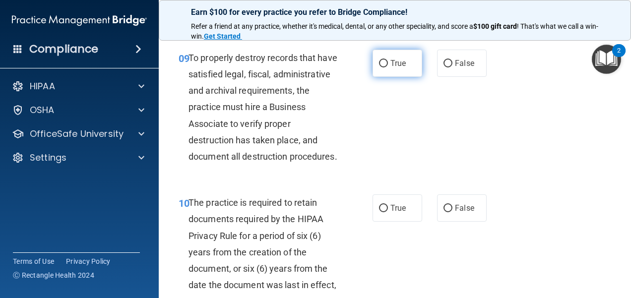
click at [392, 68] on span "True" at bounding box center [398, 63] width 15 height 9
click at [388, 67] on input "True" at bounding box center [383, 63] width 9 height 7
radio input "true"
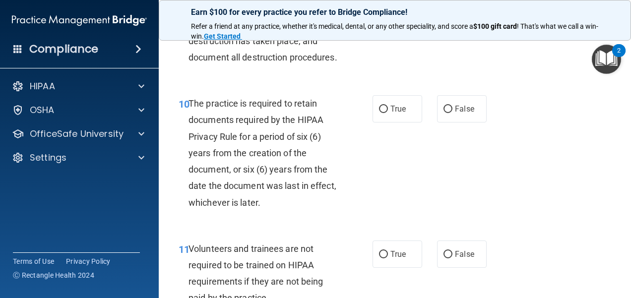
scroll to position [1191, 0]
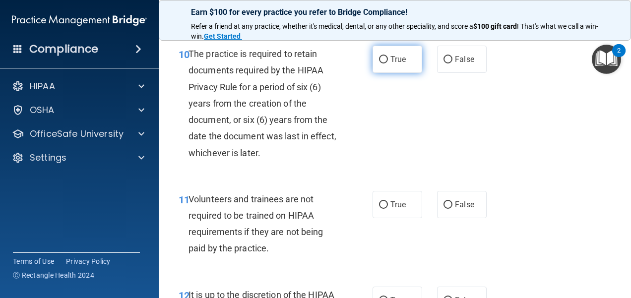
click at [391, 64] on span "True" at bounding box center [398, 59] width 15 height 9
click at [388, 64] on input "True" at bounding box center [383, 59] width 9 height 7
radio input "true"
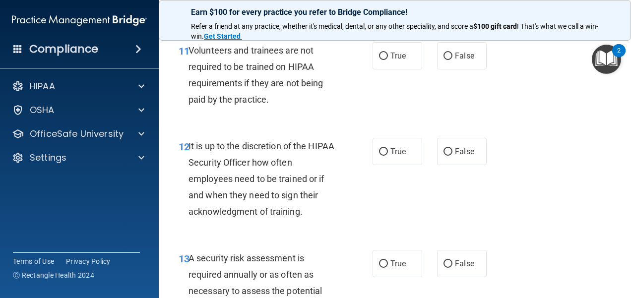
scroll to position [1389, 0]
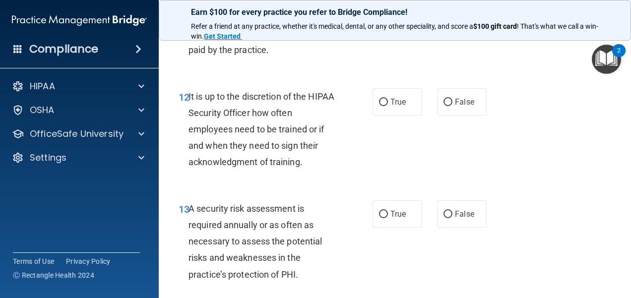
click at [478, 20] on label "False" at bounding box center [462, 6] width 50 height 27
click at [453, 10] on input "False" at bounding box center [448, 6] width 9 height 7
radio input "true"
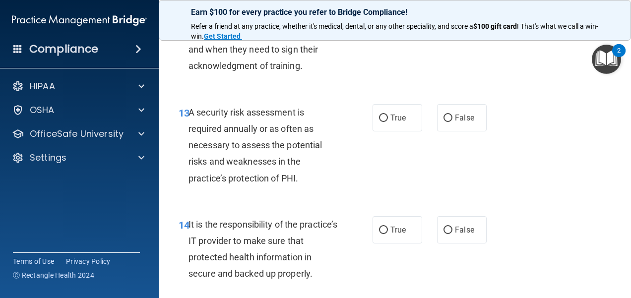
scroll to position [1489, 0]
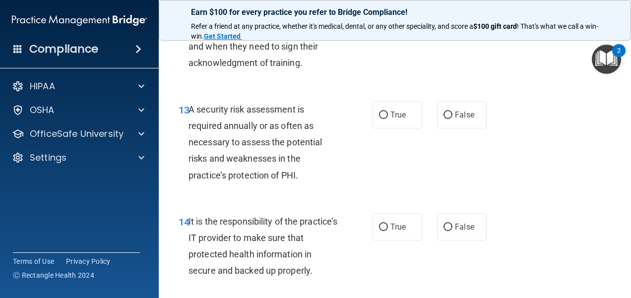
click at [401, 16] on label "True" at bounding box center [398, 2] width 50 height 27
click at [388, 7] on input "True" at bounding box center [383, 3] width 9 height 7
radio input "true"
click at [441, 16] on label "False" at bounding box center [462, 2] width 50 height 27
click at [444, 7] on input "False" at bounding box center [448, 3] width 9 height 7
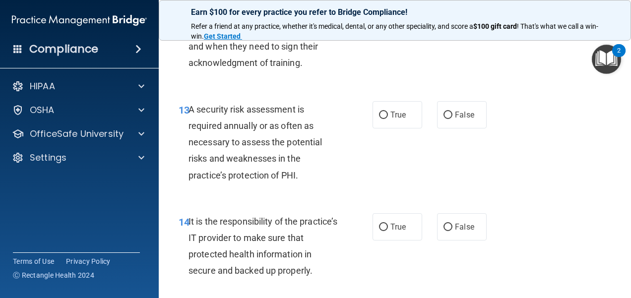
radio input "true"
radio input "false"
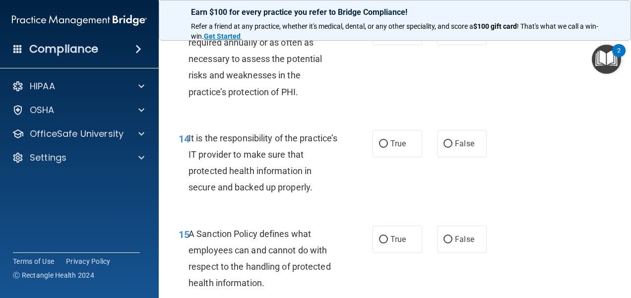
scroll to position [1588, 0]
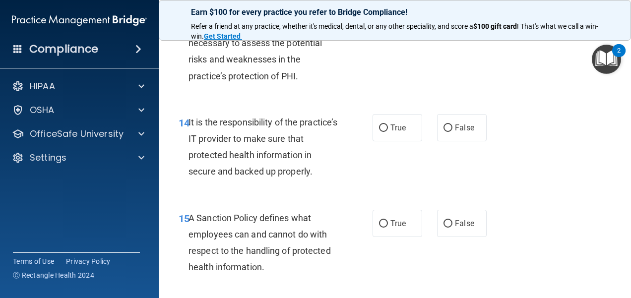
click at [402, 29] on label "True" at bounding box center [398, 15] width 50 height 27
click at [388, 20] on input "True" at bounding box center [383, 15] width 9 height 7
radio input "true"
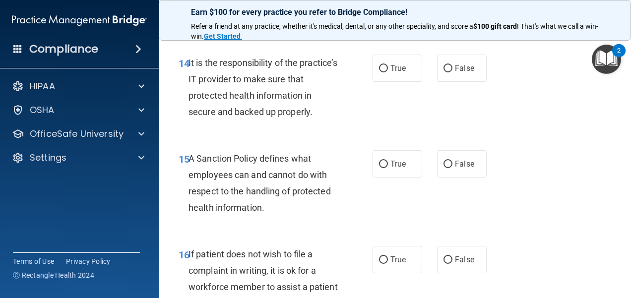
scroll to position [1687, 0]
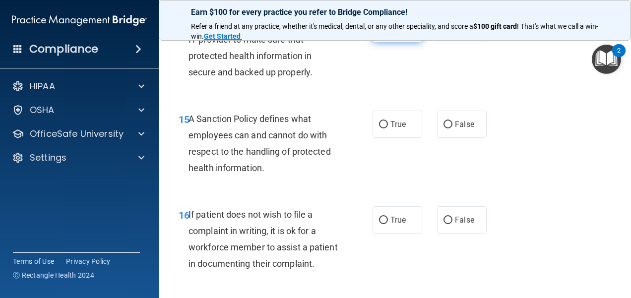
click at [396, 42] on label "True" at bounding box center [398, 28] width 50 height 27
click at [388, 33] on input "True" at bounding box center [383, 28] width 9 height 7
radio input "true"
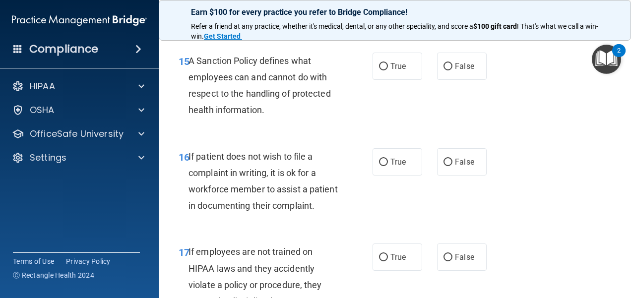
scroll to position [1786, 0]
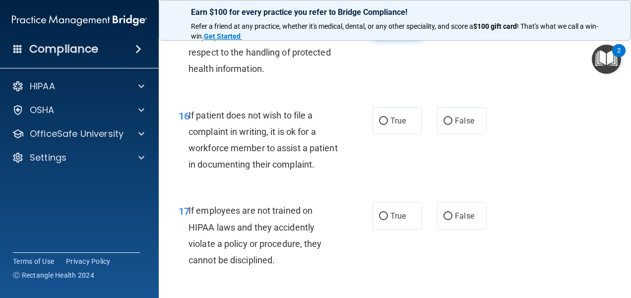
click at [399, 39] on label "True" at bounding box center [398, 24] width 50 height 27
click at [388, 29] on input "True" at bounding box center [383, 25] width 9 height 7
radio input "true"
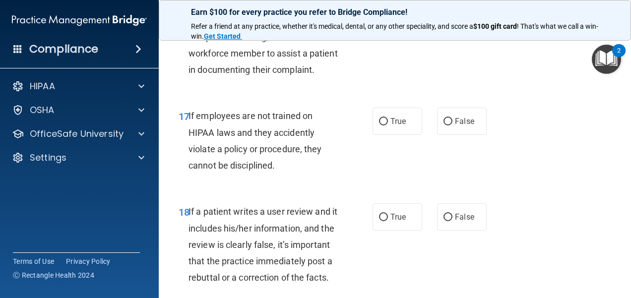
scroll to position [1886, 0]
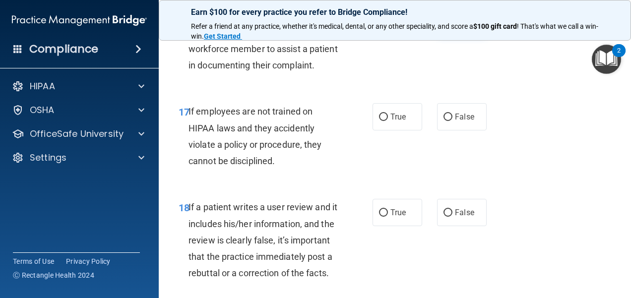
click at [462, 35] on label "False" at bounding box center [462, 21] width 50 height 27
click at [453, 26] on input "False" at bounding box center [448, 21] width 9 height 7
radio input "true"
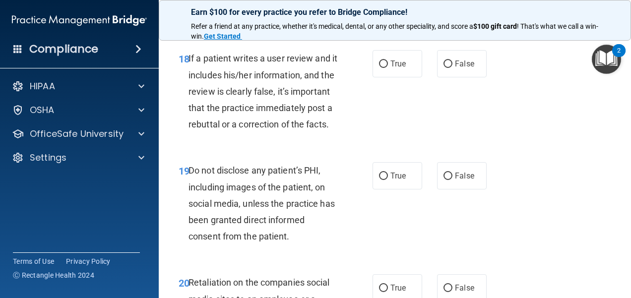
scroll to position [1985, 0]
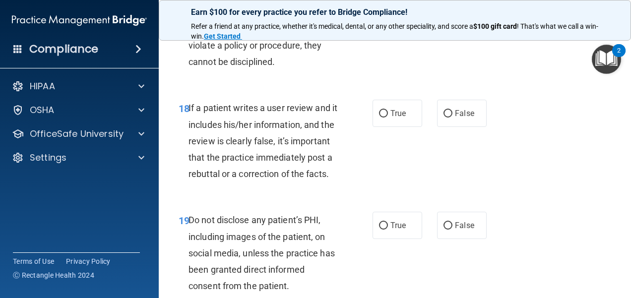
click at [441, 31] on label "False" at bounding box center [462, 17] width 50 height 27
click at [444, 22] on input "False" at bounding box center [448, 17] width 9 height 7
radio input "true"
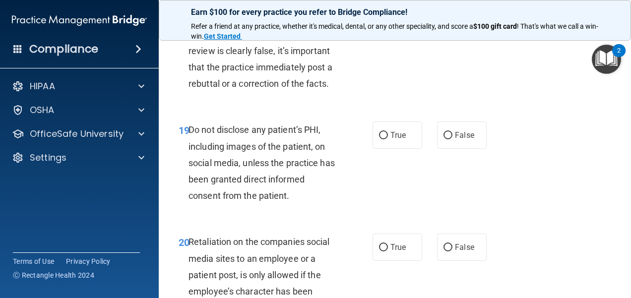
scroll to position [2084, 0]
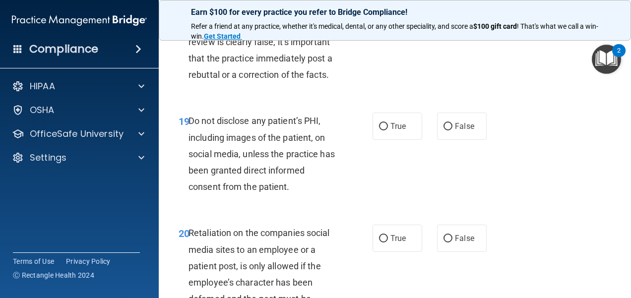
click at [392, 19] on span "True" at bounding box center [398, 13] width 15 height 9
click at [388, 18] on input "True" at bounding box center [383, 14] width 9 height 7
radio input "true"
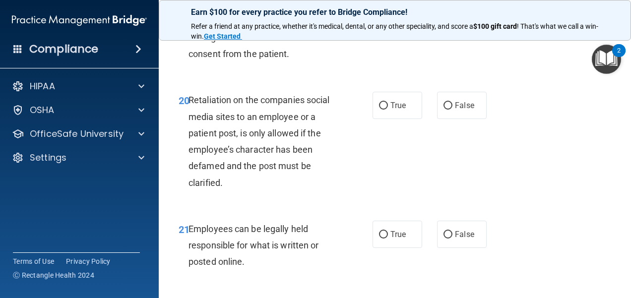
scroll to position [2233, 0]
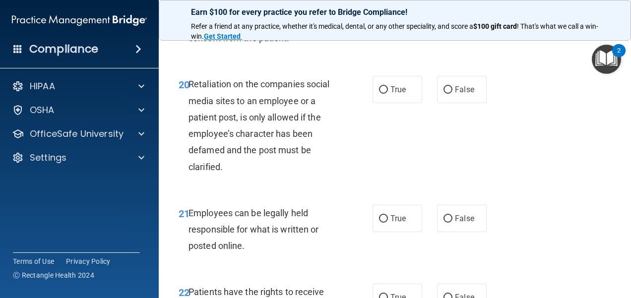
click at [367, 51] on div "19 Do not disclose any patient’s PHI, including images of the patient, on socia…" at bounding box center [276, 7] width 224 height 87
radio input "true"
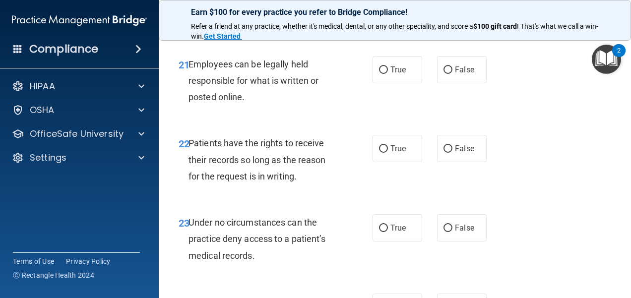
scroll to position [2332, 0]
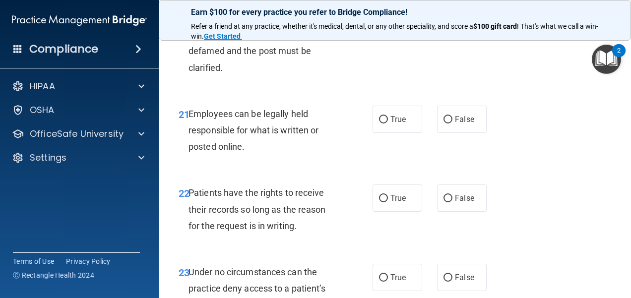
radio input "true"
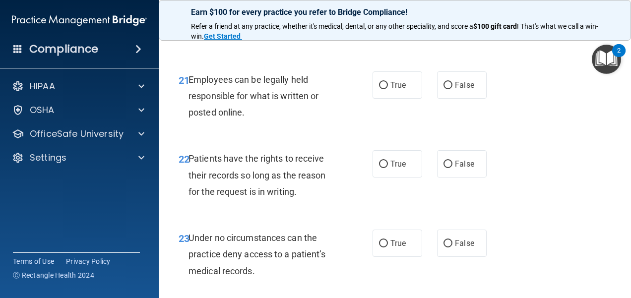
scroll to position [2382, 0]
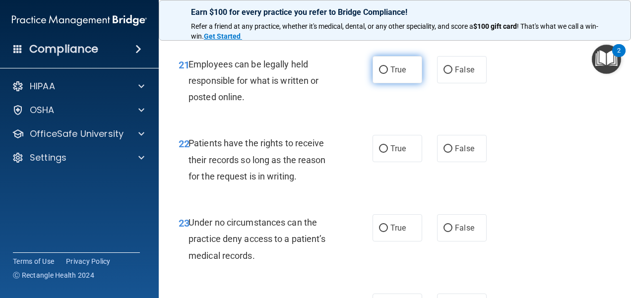
click at [379, 83] on label "True" at bounding box center [398, 69] width 50 height 27
click at [379, 74] on input "True" at bounding box center [383, 69] width 9 height 7
radio input "true"
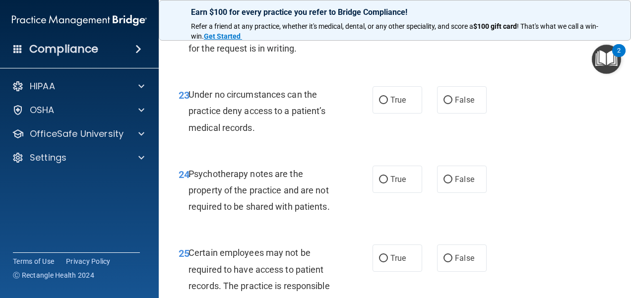
scroll to position [2531, 0]
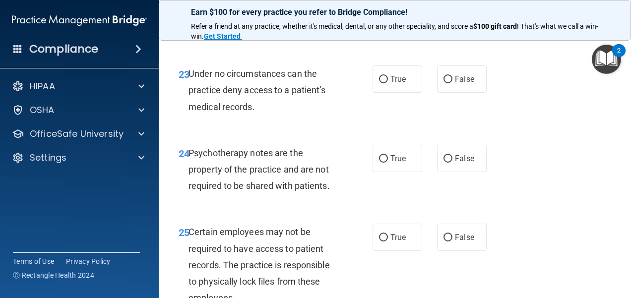
click at [392, 4] on span "True" at bounding box center [398, -1] width 15 height 9
click at [388, 4] on input "True" at bounding box center [383, 0] width 9 height 7
radio input "true"
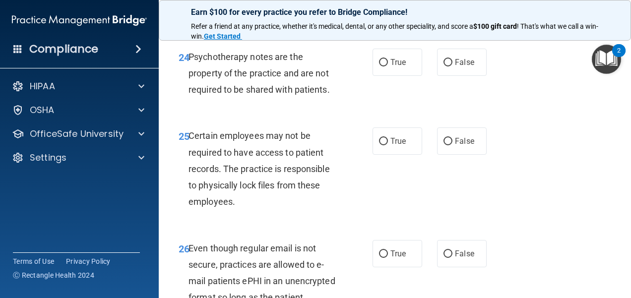
scroll to position [2630, 0]
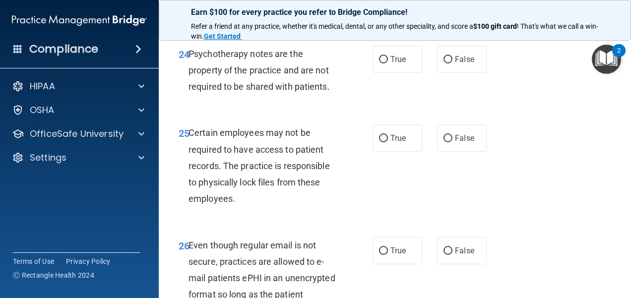
radio input "true"
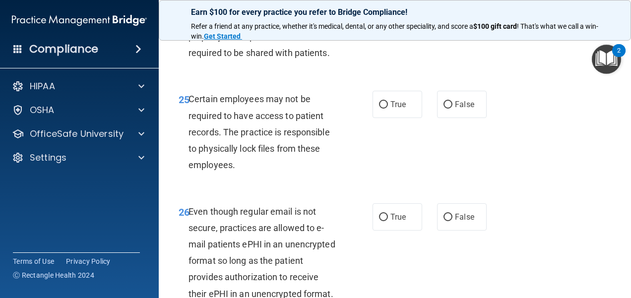
scroll to position [2680, 0]
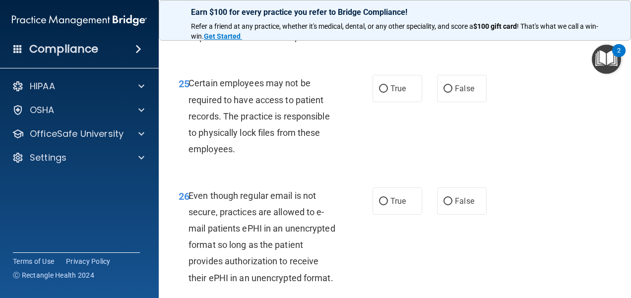
click at [406, 23] on label "True" at bounding box center [398, 9] width 50 height 27
click at [388, 14] on input "True" at bounding box center [383, 9] width 9 height 7
radio input "true"
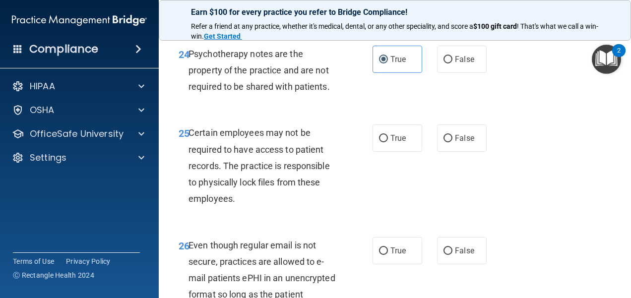
radio input "true"
radio input "false"
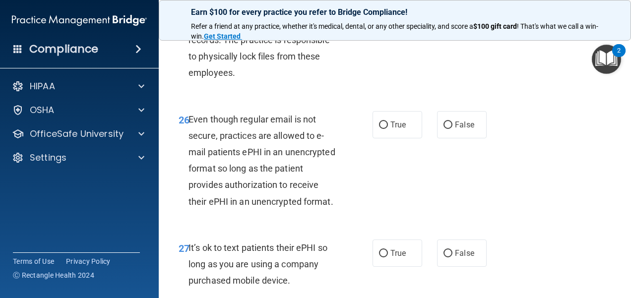
scroll to position [2779, 0]
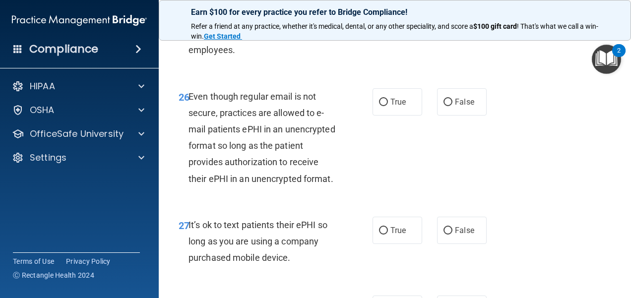
radio input "true"
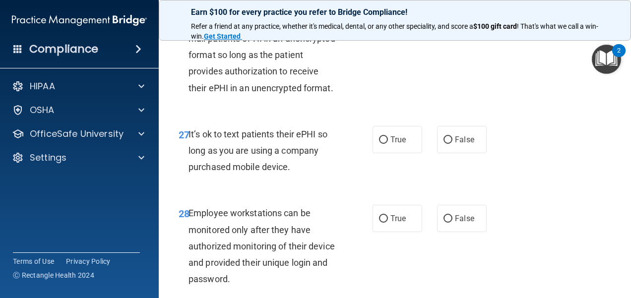
scroll to position [2878, 0]
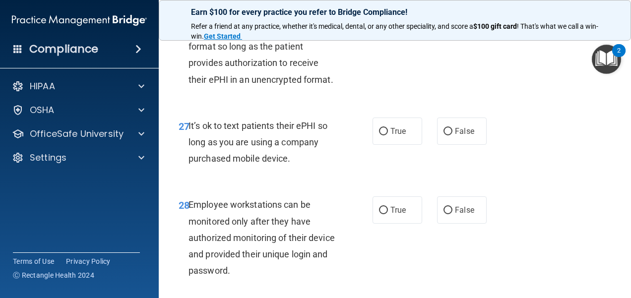
drag, startPoint x: 395, startPoint y: 100, endPoint x: 390, endPoint y: 102, distance: 5.5
click at [394, 102] on div "26 Even though regular email is not secure, practices are allowed to e-mail pat…" at bounding box center [395, 41] width 448 height 129
click at [393, 16] on label "True" at bounding box center [398, 2] width 50 height 27
click at [388, 7] on input "True" at bounding box center [383, 3] width 9 height 7
radio input "true"
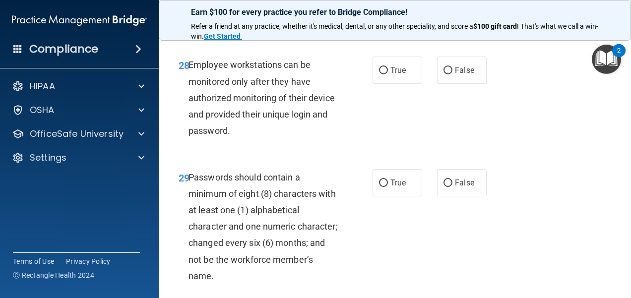
scroll to position [3027, 0]
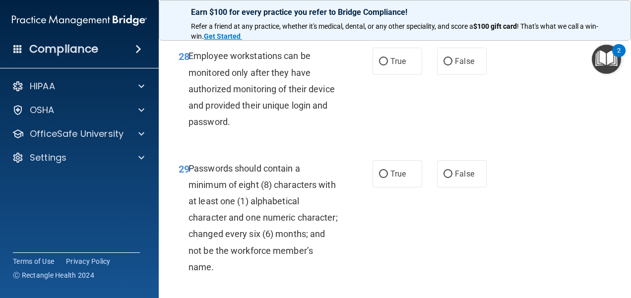
drag, startPoint x: 447, startPoint y: 80, endPoint x: 455, endPoint y: 80, distance: 7.9
radio input "true"
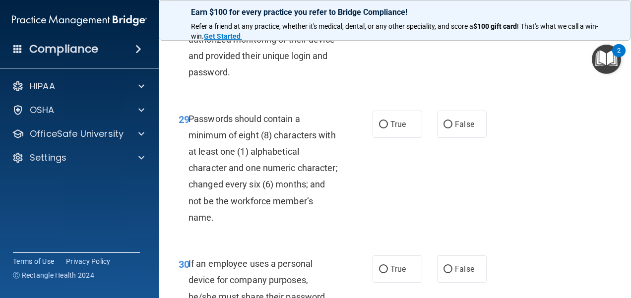
scroll to position [3126, 0]
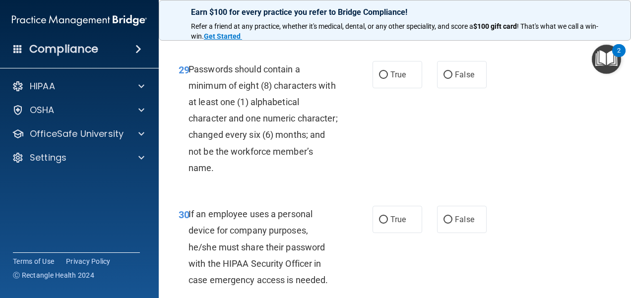
radio input "true"
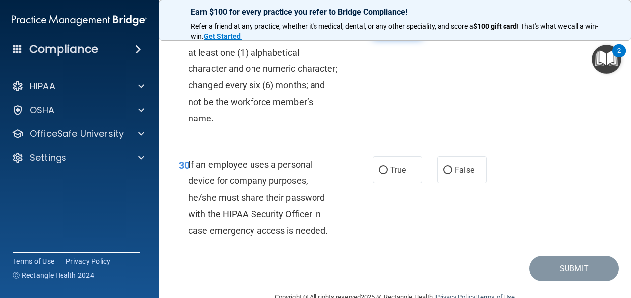
scroll to position [3226, 0]
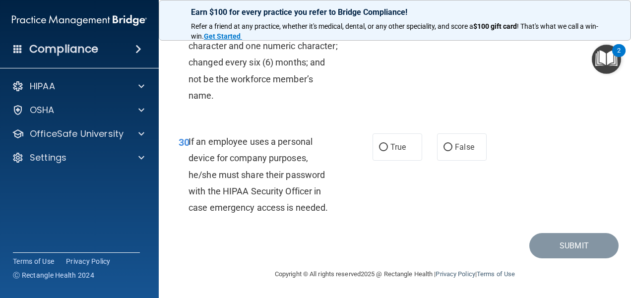
click at [383, 16] on label "True" at bounding box center [398, 2] width 50 height 27
click at [383, 6] on input "True" at bounding box center [383, 2] width 9 height 7
radio input "true"
click at [379, 147] on input "True" at bounding box center [383, 147] width 9 height 7
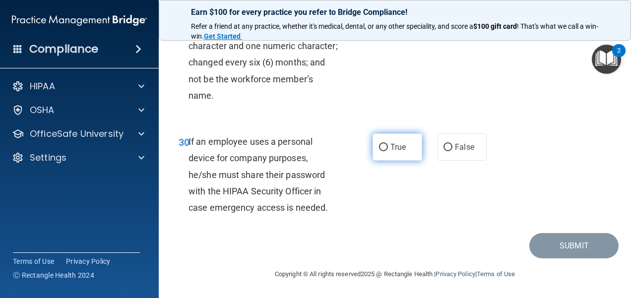
radio input "true"
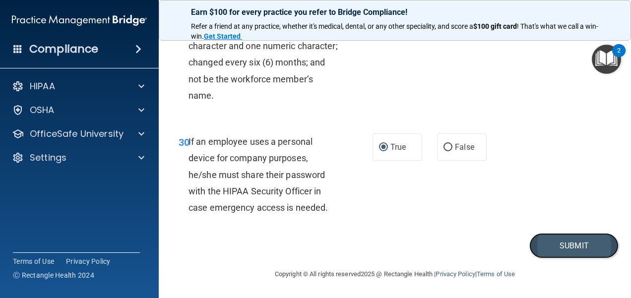
click at [553, 238] on button "Submit" at bounding box center [573, 245] width 89 height 25
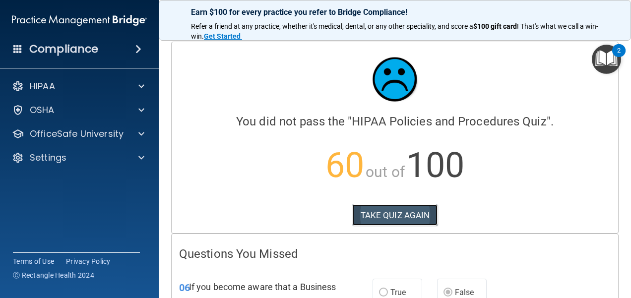
click at [411, 215] on button "TAKE QUIZ AGAIN" at bounding box center [395, 215] width 86 height 22
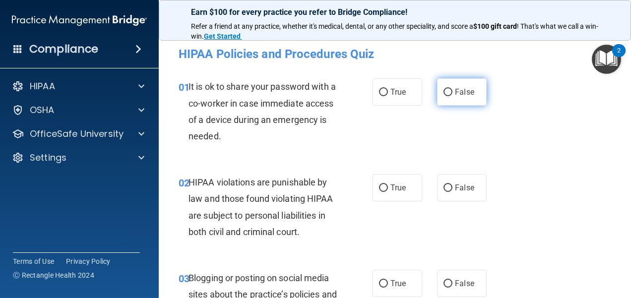
click at [447, 97] on label "False" at bounding box center [462, 91] width 50 height 27
click at [447, 96] on input "False" at bounding box center [448, 92] width 9 height 7
radio input "true"
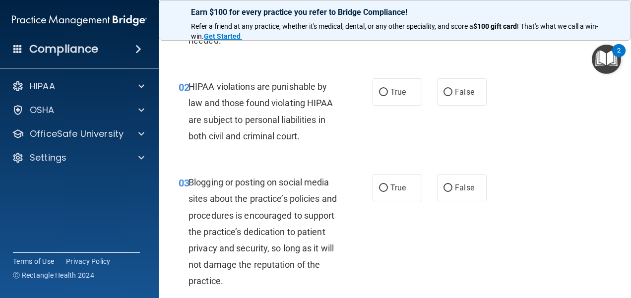
scroll to position [99, 0]
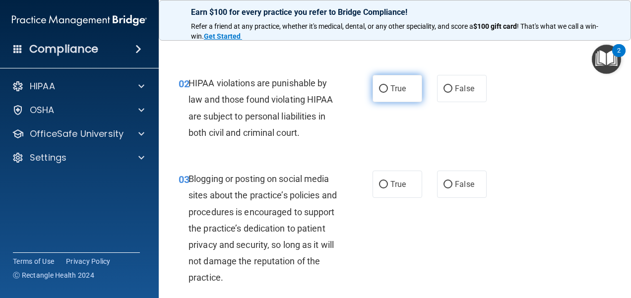
click at [398, 81] on label "True" at bounding box center [398, 88] width 50 height 27
click at [388, 85] on input "True" at bounding box center [383, 88] width 9 height 7
radio input "true"
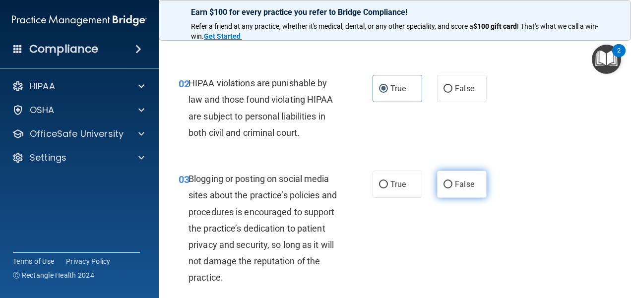
click at [458, 177] on label "False" at bounding box center [462, 184] width 50 height 27
click at [453, 181] on input "False" at bounding box center [448, 184] width 9 height 7
radio input "true"
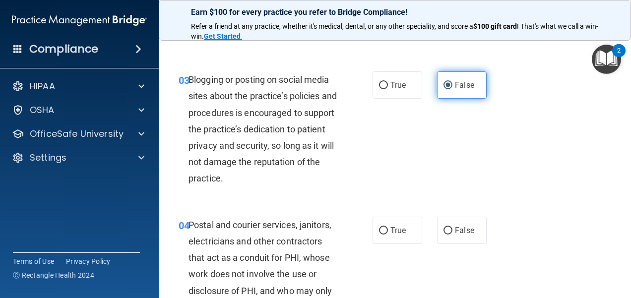
scroll to position [248, 0]
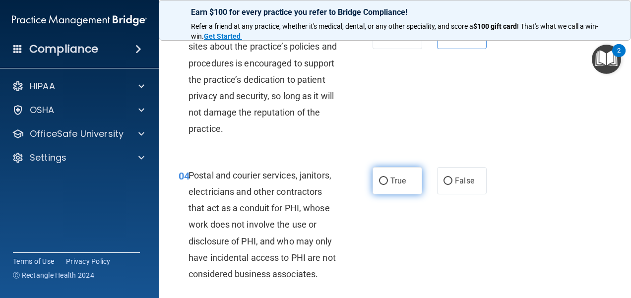
click at [406, 182] on label "True" at bounding box center [398, 180] width 50 height 27
click at [388, 182] on input "True" at bounding box center [383, 181] width 9 height 7
radio input "true"
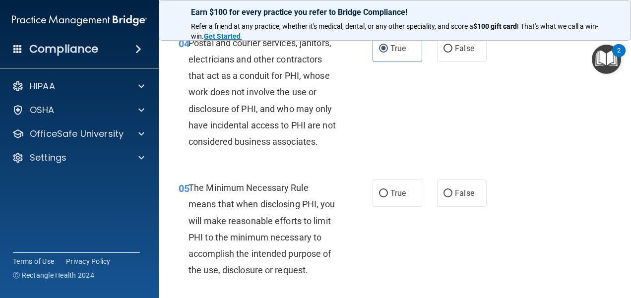
scroll to position [397, 0]
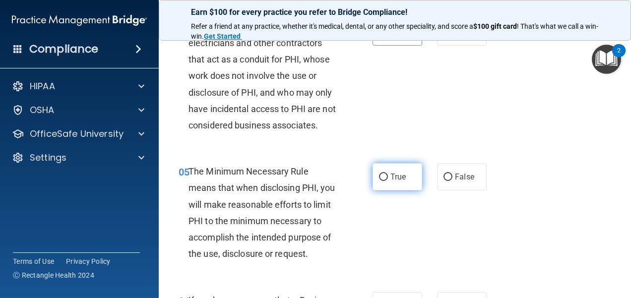
click at [406, 191] on label "True" at bounding box center [398, 176] width 50 height 27
click at [388, 181] on input "True" at bounding box center [383, 177] width 9 height 7
radio input "true"
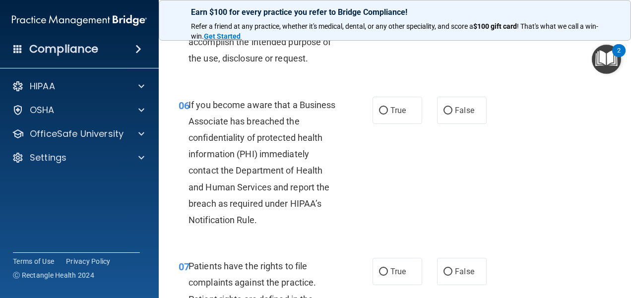
scroll to position [595, 0]
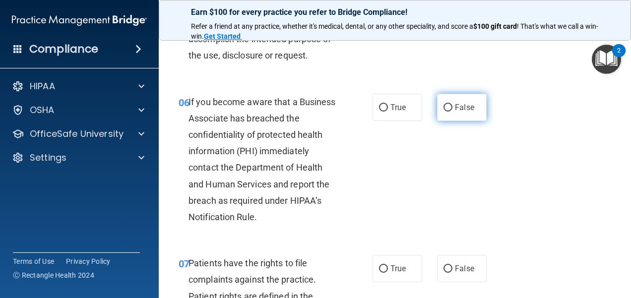
click at [443, 121] on label "False" at bounding box center [462, 107] width 50 height 27
click at [444, 112] on input "False" at bounding box center [448, 107] width 9 height 7
radio input "true"
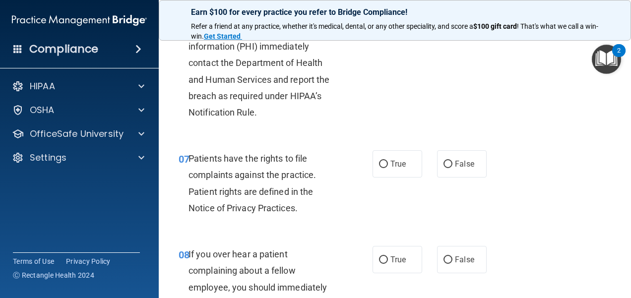
scroll to position [744, 0]
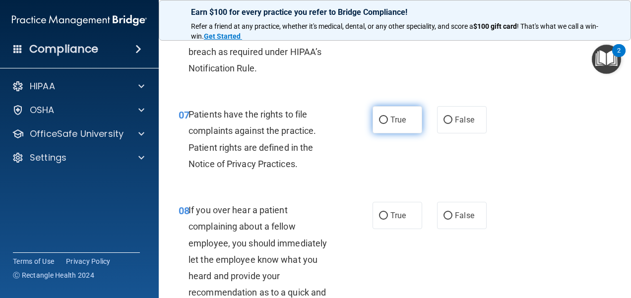
click at [400, 133] on label "True" at bounding box center [398, 119] width 50 height 27
click at [388, 124] on input "True" at bounding box center [383, 120] width 9 height 7
radio input "true"
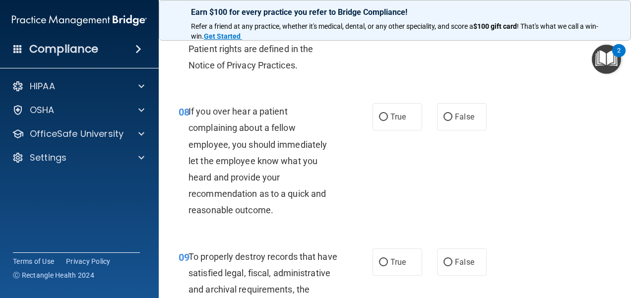
scroll to position [844, 0]
drag, startPoint x: 449, startPoint y: 160, endPoint x: 424, endPoint y: 190, distance: 39.1
click at [448, 130] on label "False" at bounding box center [462, 116] width 50 height 27
click at [448, 121] on input "False" at bounding box center [448, 116] width 9 height 7
radio input "true"
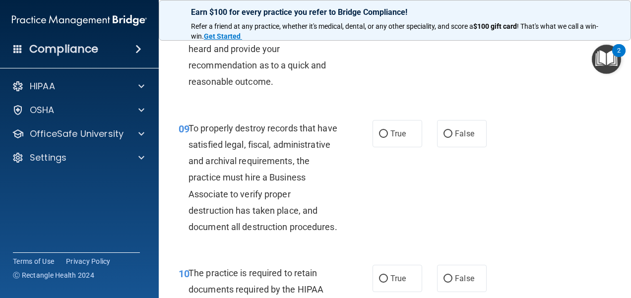
scroll to position [992, 0]
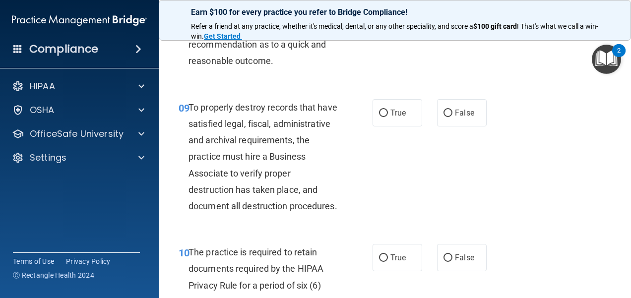
click at [476, 124] on div "09 To properly destroy records that have satisfied legal, fiscal, administrativ…" at bounding box center [395, 159] width 448 height 145
click at [452, 160] on div "09 To properly destroy records that have satisfied legal, fiscal, administrativ…" at bounding box center [395, 159] width 448 height 145
click at [463, 118] on span "False" at bounding box center [464, 112] width 19 height 9
click at [453, 117] on input "False" at bounding box center [448, 113] width 9 height 7
radio input "true"
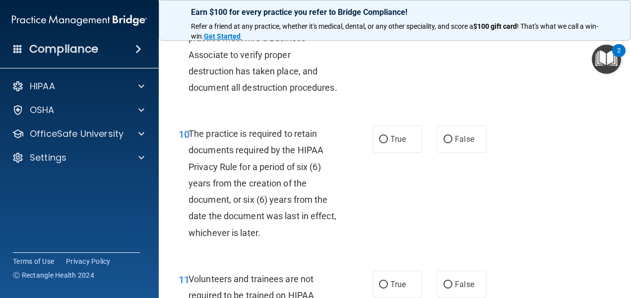
scroll to position [1141, 0]
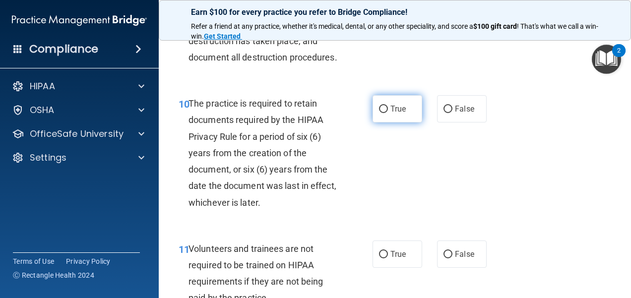
click at [408, 123] on label "True" at bounding box center [398, 108] width 50 height 27
click at [388, 113] on input "True" at bounding box center [383, 109] width 9 height 7
radio input "true"
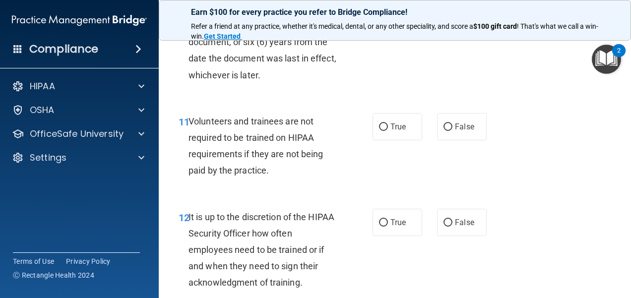
scroll to position [1290, 0]
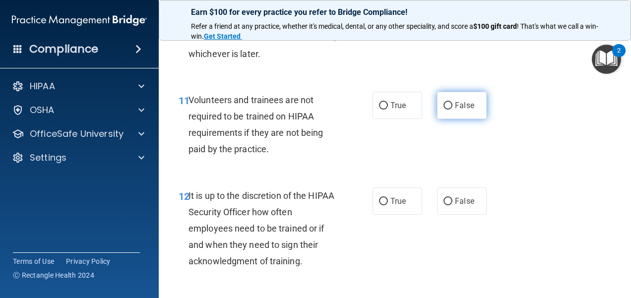
click at [455, 110] on span "False" at bounding box center [464, 105] width 19 height 9
click at [453, 110] on input "False" at bounding box center [448, 105] width 9 height 7
radio input "true"
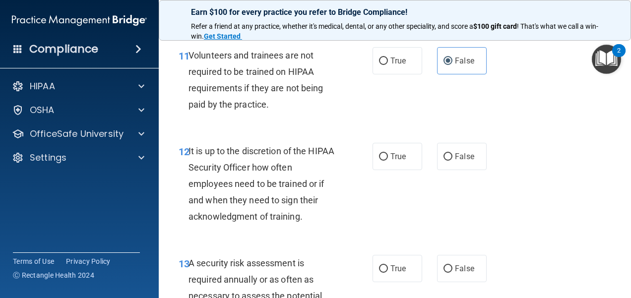
scroll to position [1389, 0]
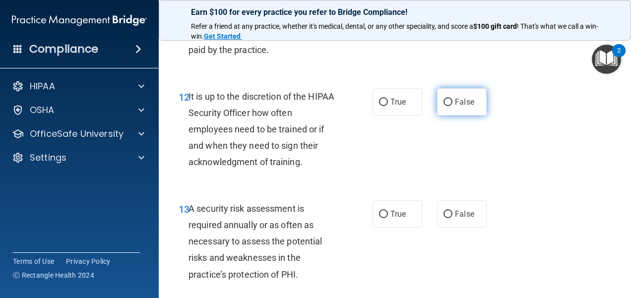
click at [444, 106] on input "False" at bounding box center [448, 102] width 9 height 7
radio input "true"
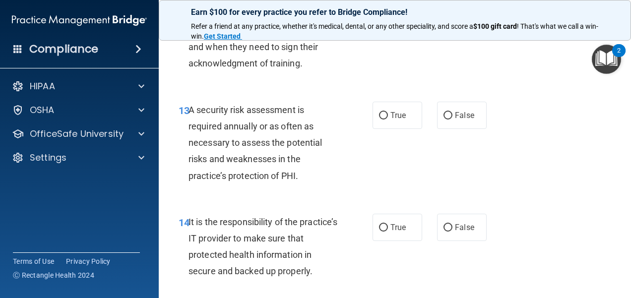
scroll to position [1489, 0]
click at [414, 129] on label "True" at bounding box center [398, 114] width 50 height 27
click at [388, 119] on input "True" at bounding box center [383, 115] width 9 height 7
radio input "true"
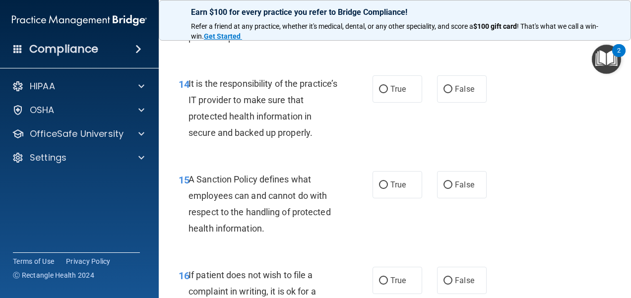
scroll to position [1638, 0]
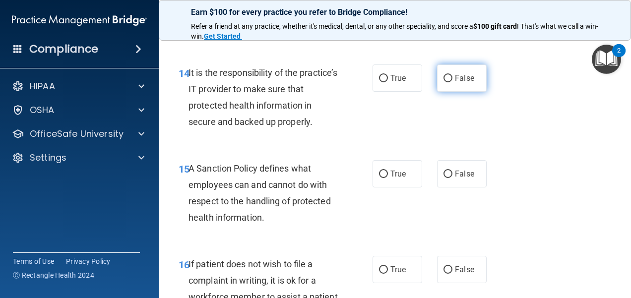
click at [464, 92] on label "False" at bounding box center [462, 78] width 50 height 27
click at [453, 82] on input "False" at bounding box center [448, 78] width 9 height 7
radio input "true"
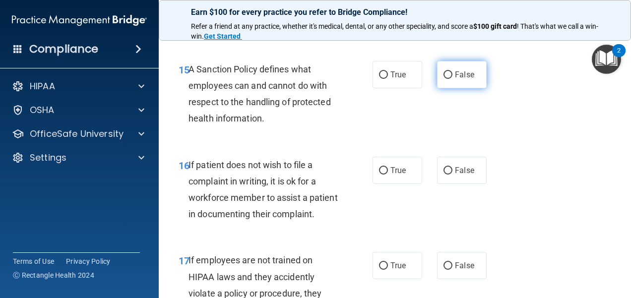
click at [450, 88] on label "False" at bounding box center [462, 74] width 50 height 27
click at [450, 79] on input "False" at bounding box center [448, 74] width 9 height 7
radio input "true"
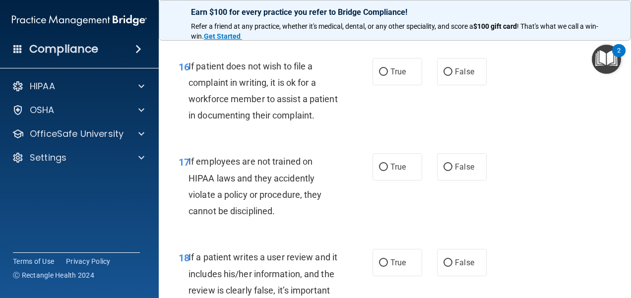
scroll to position [1836, 0]
click at [402, 85] on label "True" at bounding box center [398, 71] width 50 height 27
click at [388, 75] on input "True" at bounding box center [383, 71] width 9 height 7
radio input "true"
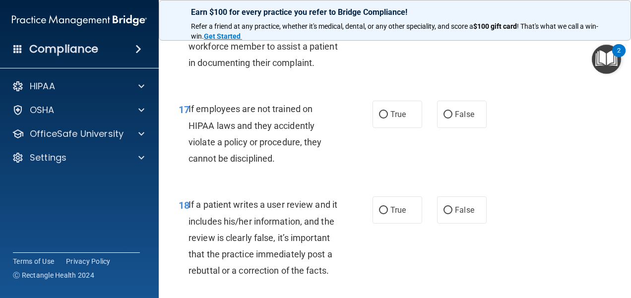
scroll to position [1935, 0]
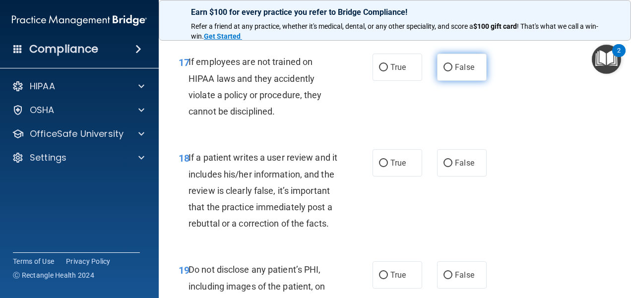
click at [450, 81] on label "False" at bounding box center [462, 67] width 50 height 27
click at [450, 71] on input "False" at bounding box center [448, 67] width 9 height 7
radio input "true"
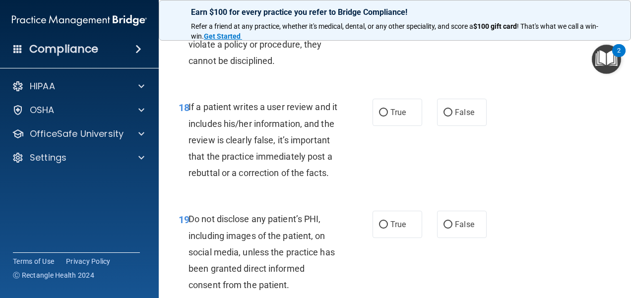
scroll to position [2084, 0]
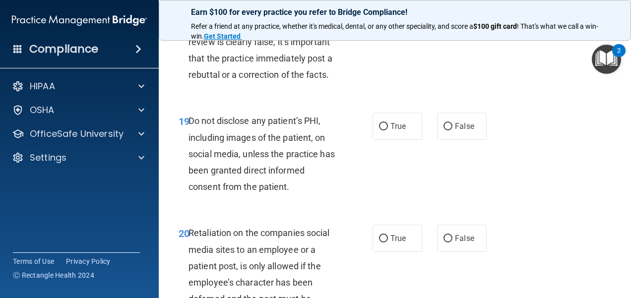
click at [477, 28] on label "False" at bounding box center [462, 13] width 50 height 27
click at [453, 18] on input "False" at bounding box center [448, 14] width 9 height 7
radio input "true"
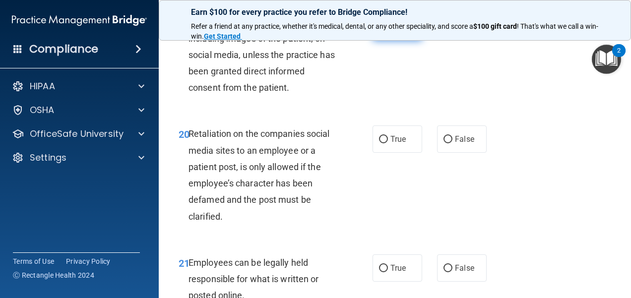
click at [402, 32] on span "True" at bounding box center [398, 26] width 15 height 9
click at [388, 31] on input "True" at bounding box center [383, 27] width 9 height 7
radio input "true"
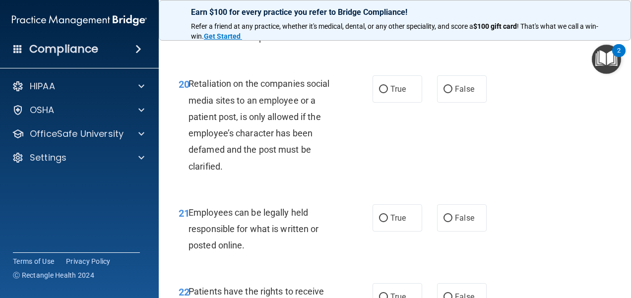
scroll to position [2283, 0]
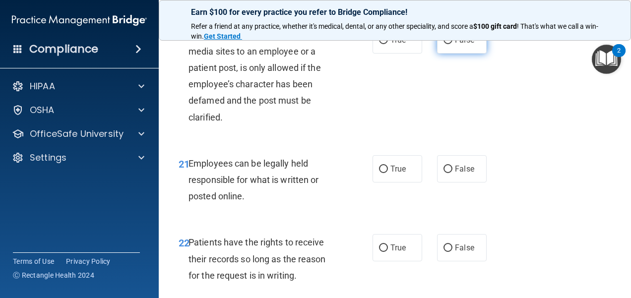
click at [461, 54] on label "False" at bounding box center [462, 39] width 50 height 27
click at [453, 44] on input "False" at bounding box center [448, 40] width 9 height 7
radio input "true"
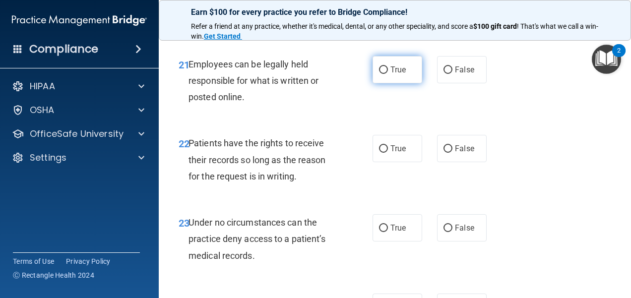
click at [393, 83] on label "True" at bounding box center [398, 69] width 50 height 27
click at [388, 74] on input "True" at bounding box center [383, 69] width 9 height 7
radio input "true"
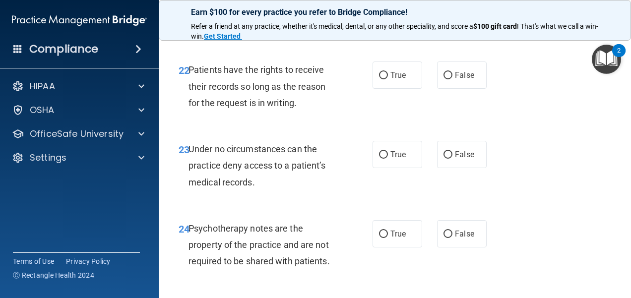
scroll to position [2481, 0]
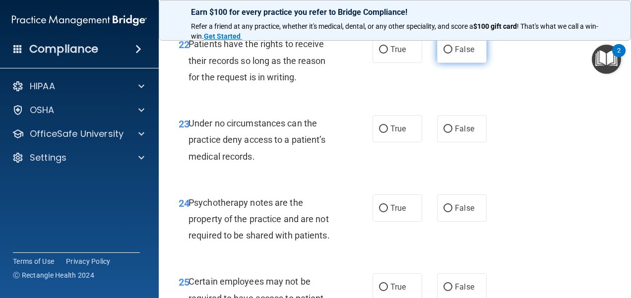
click at [444, 63] on label "False" at bounding box center [462, 49] width 50 height 27
click at [444, 54] on input "False" at bounding box center [448, 49] width 9 height 7
radio input "true"
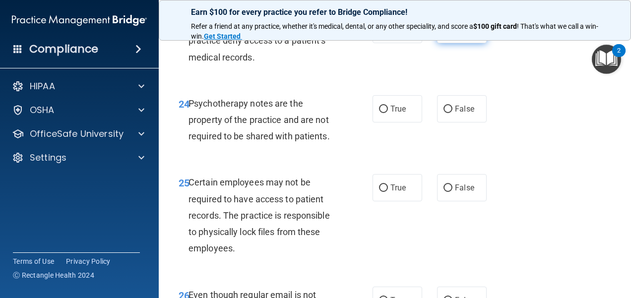
click at [455, 34] on span "False" at bounding box center [464, 29] width 19 height 9
click at [452, 34] on input "False" at bounding box center [448, 29] width 9 height 7
radio input "true"
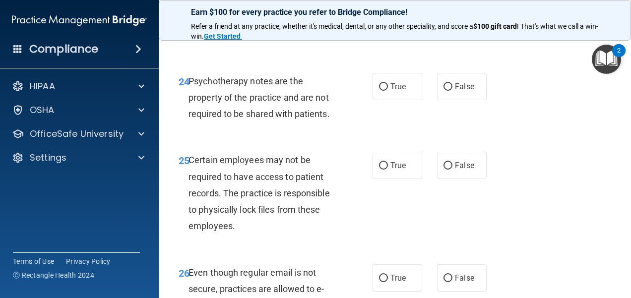
scroll to position [2680, 0]
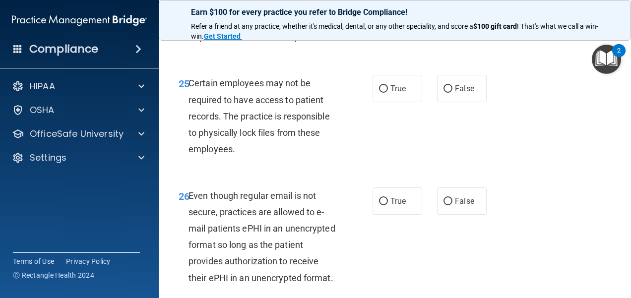
click at [408, 23] on label "True" at bounding box center [398, 9] width 50 height 27
click at [388, 14] on input "True" at bounding box center [383, 9] width 9 height 7
radio input "true"
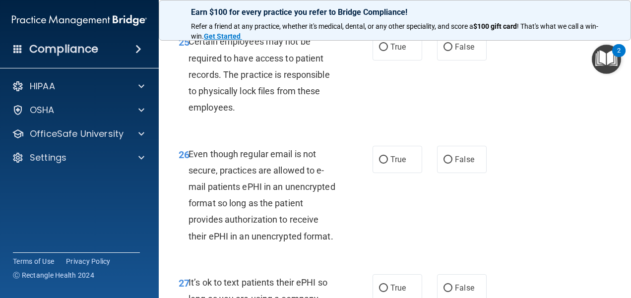
scroll to position [2779, 0]
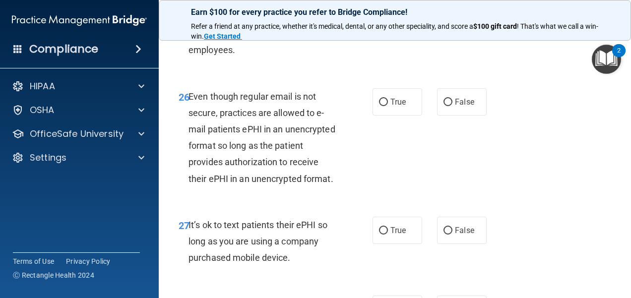
radio input "true"
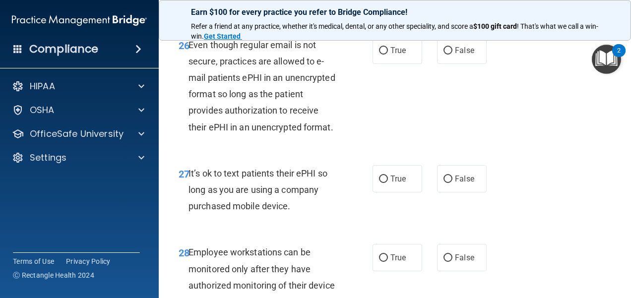
scroll to position [2878, 0]
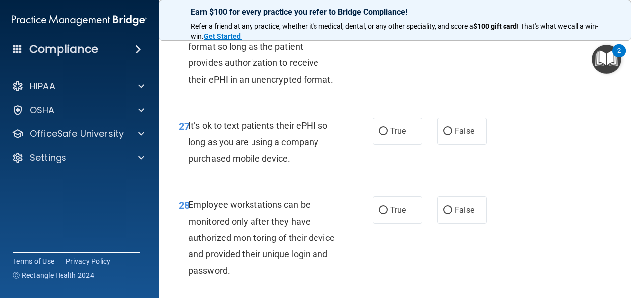
click at [403, 16] on label "True" at bounding box center [398, 2] width 50 height 27
click at [388, 7] on input "True" at bounding box center [383, 3] width 9 height 7
radio input "true"
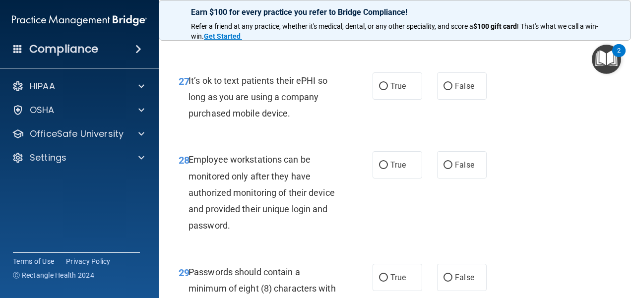
scroll to position [2977, 0]
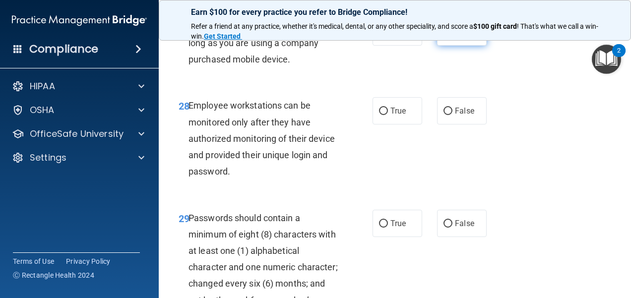
click at [437, 46] on label "False" at bounding box center [462, 31] width 50 height 27
click at [444, 36] on input "False" at bounding box center [448, 32] width 9 height 7
radio input "true"
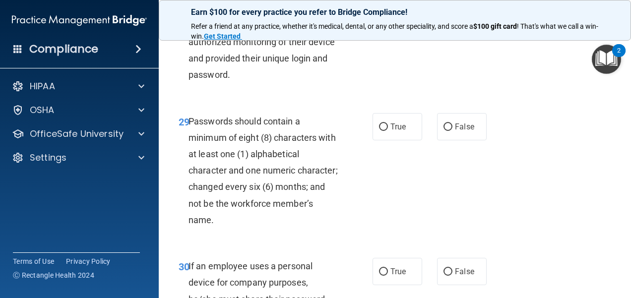
scroll to position [3077, 0]
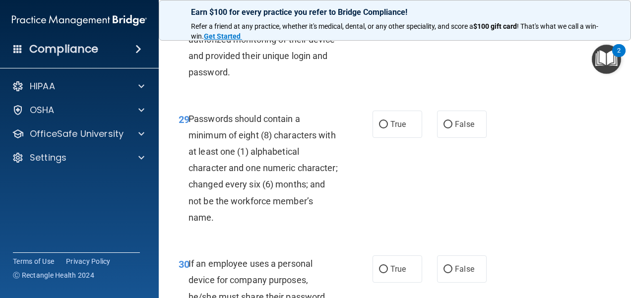
click at [453, 25] on label "False" at bounding box center [462, 11] width 50 height 27
click at [453, 16] on input "False" at bounding box center [448, 11] width 9 height 7
radio input "true"
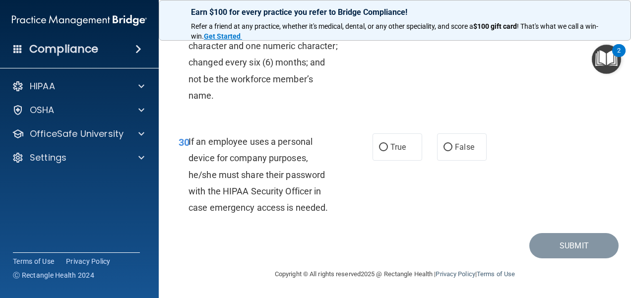
scroll to position [3226, 0]
click at [398, 60] on div "29 Passwords should contain a minimum of eight (8) characters with at least one…" at bounding box center [395, 48] width 448 height 145
click at [418, 52] on div "29 Passwords should contain a minimum of eight (8) characters with at least one…" at bounding box center [395, 48] width 448 height 145
click at [399, 7] on span "True" at bounding box center [398, 2] width 15 height 9
drag, startPoint x: 399, startPoint y: 72, endPoint x: 385, endPoint y: 83, distance: 17.8
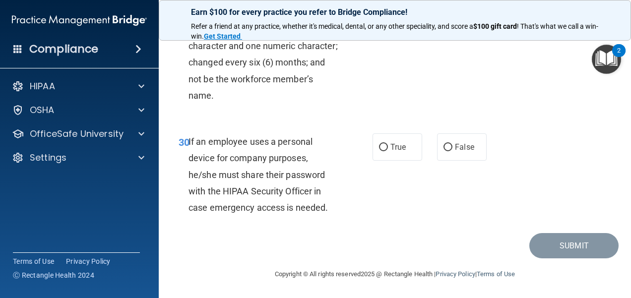
click at [385, 16] on label "True" at bounding box center [398, 2] width 50 height 27
click at [385, 6] on input "True" at bounding box center [383, 2] width 9 height 7
radio input "true"
click at [388, 16] on label "True" at bounding box center [398, 2] width 50 height 27
click at [388, 6] on input "True" at bounding box center [383, 2] width 9 height 7
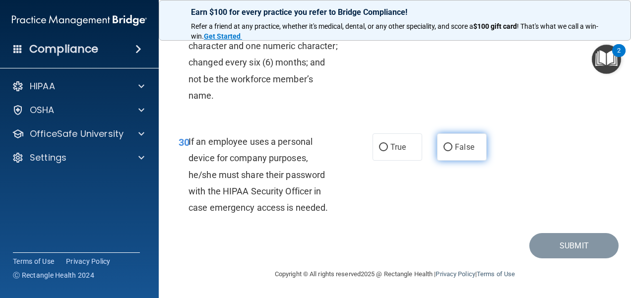
click at [444, 161] on label "False" at bounding box center [462, 146] width 50 height 27
click at [444, 151] on input "False" at bounding box center [448, 147] width 9 height 7
radio input "true"
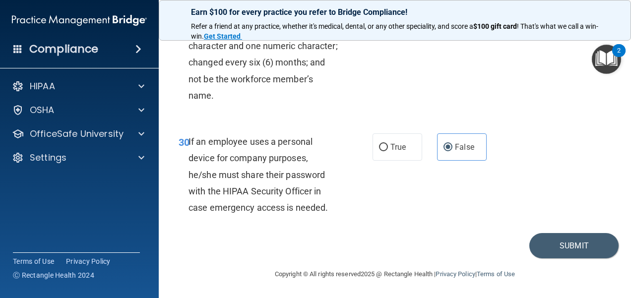
scroll to position [3297, 0]
click at [554, 253] on button "Submit" at bounding box center [573, 245] width 89 height 25
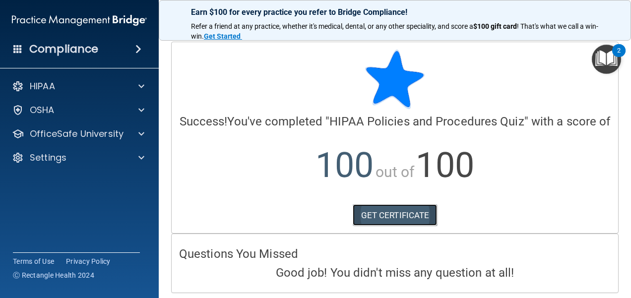
click at [424, 226] on link "GET CERTIFICATE" at bounding box center [395, 215] width 85 height 22
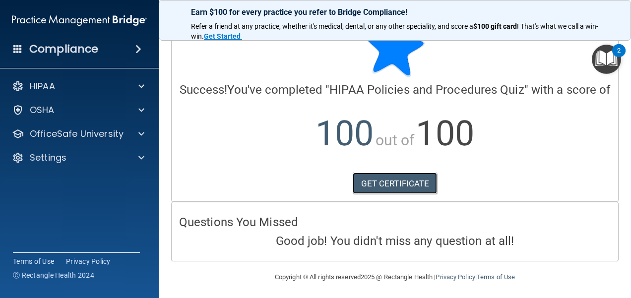
scroll to position [47, 0]
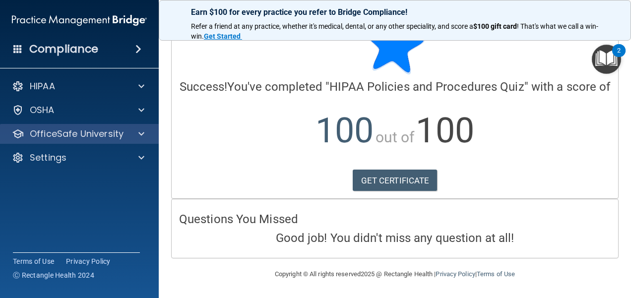
click at [152, 128] on div "OfficeSafe University" at bounding box center [79, 134] width 159 height 20
click at [140, 130] on span at bounding box center [141, 134] width 6 height 12
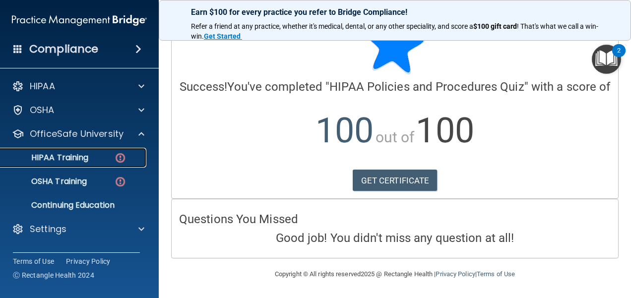
click at [101, 163] on link "HIPAA Training" at bounding box center [68, 158] width 156 height 20
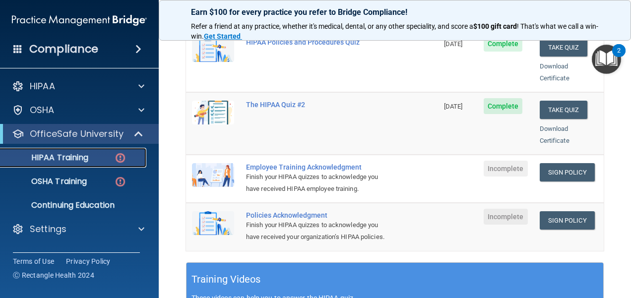
scroll to position [241, 0]
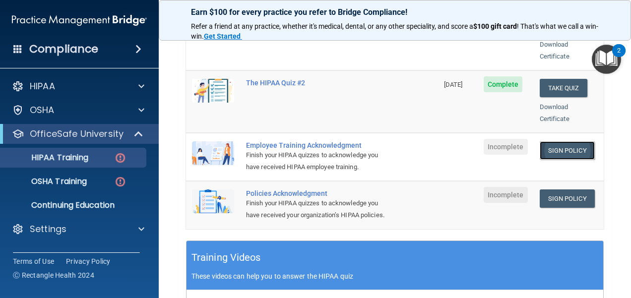
click at [540, 143] on link "Sign Policy" at bounding box center [567, 150] width 55 height 18
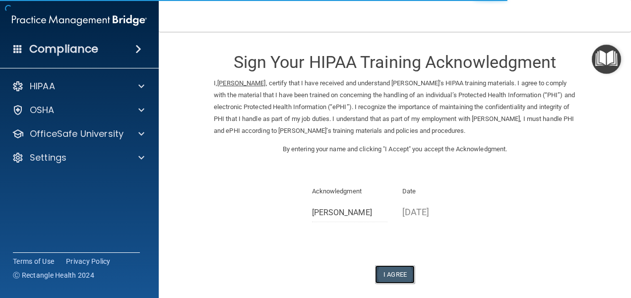
click at [397, 279] on button "I Agree" at bounding box center [395, 274] width 40 height 18
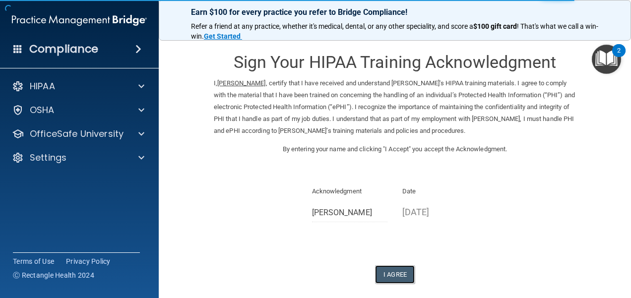
scroll to position [49, 0]
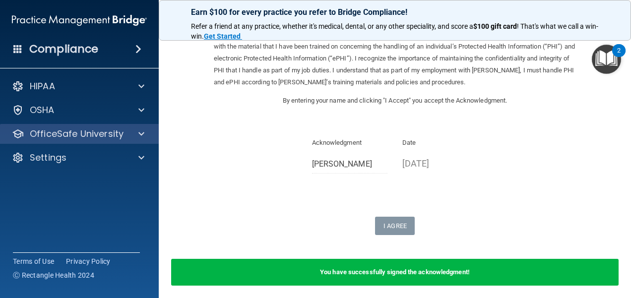
click at [117, 128] on div "OfficeSafe University" at bounding box center [79, 134] width 159 height 20
click at [137, 132] on div at bounding box center [140, 134] width 25 height 12
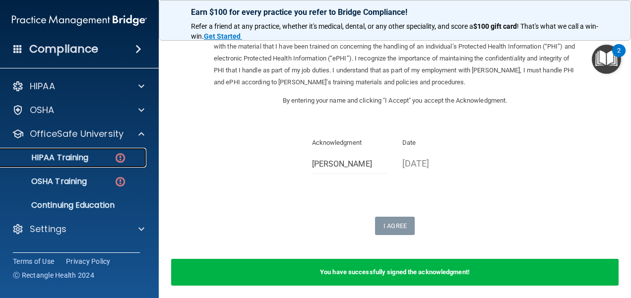
click at [106, 157] on div "HIPAA Training" at bounding box center [73, 158] width 135 height 10
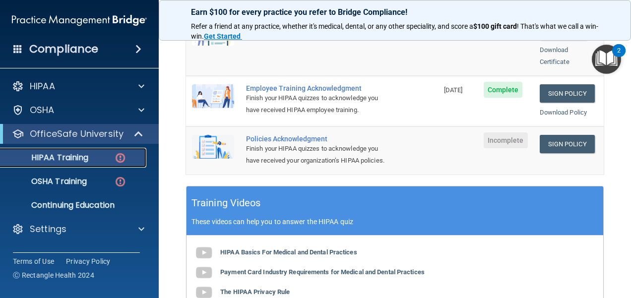
scroll to position [293, 0]
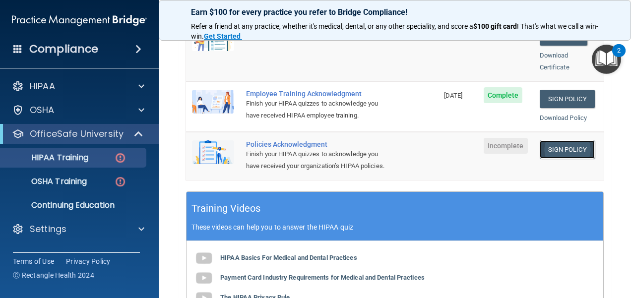
click at [555, 140] on link "Sign Policy" at bounding box center [567, 149] width 55 height 18
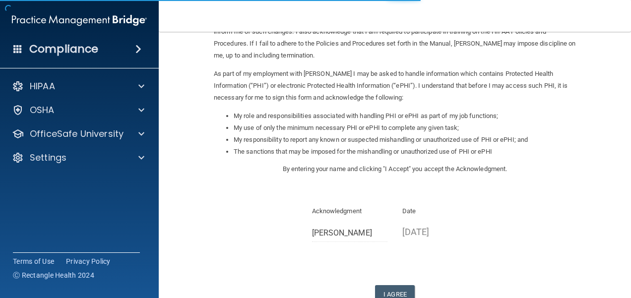
scroll to position [149, 0]
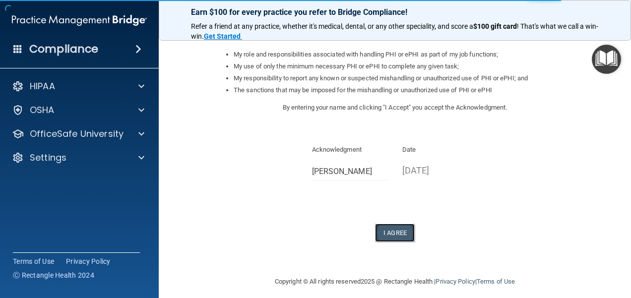
click at [399, 230] on button "I Agree" at bounding box center [395, 233] width 40 height 18
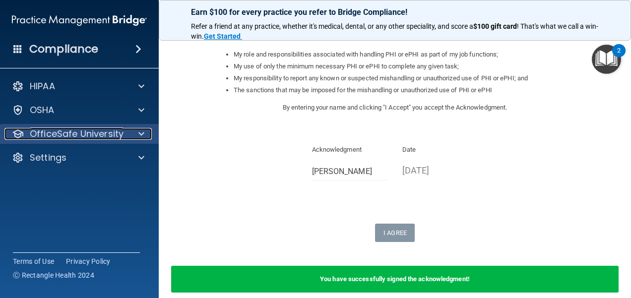
click at [44, 130] on p "OfficeSafe University" at bounding box center [77, 134] width 94 height 12
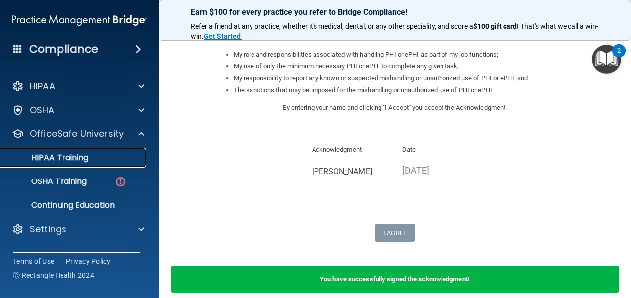
click at [69, 153] on p "HIPAA Training" at bounding box center [47, 158] width 82 height 10
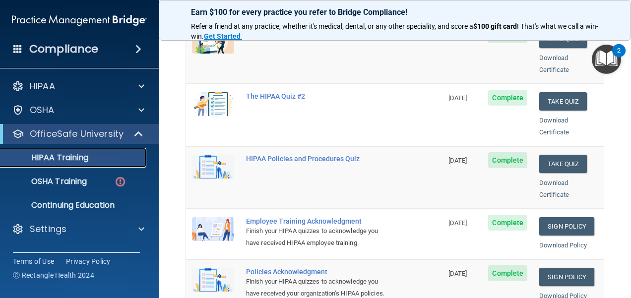
scroll to position [198, 0]
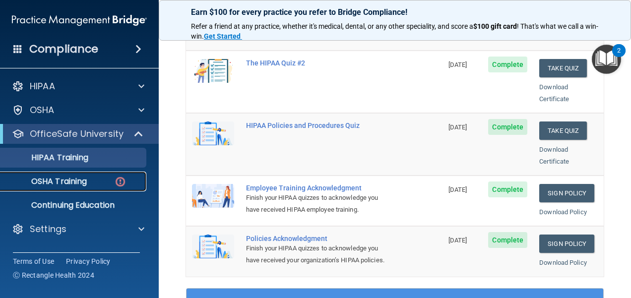
click at [72, 186] on p "OSHA Training" at bounding box center [46, 182] width 80 height 10
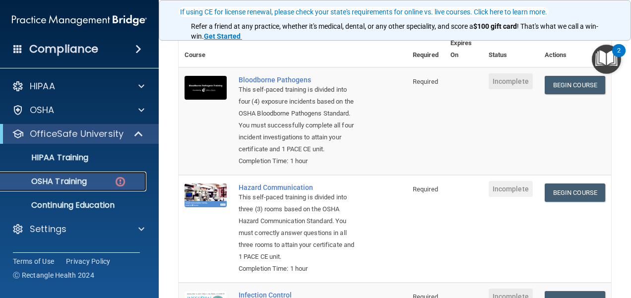
scroll to position [99, 0]
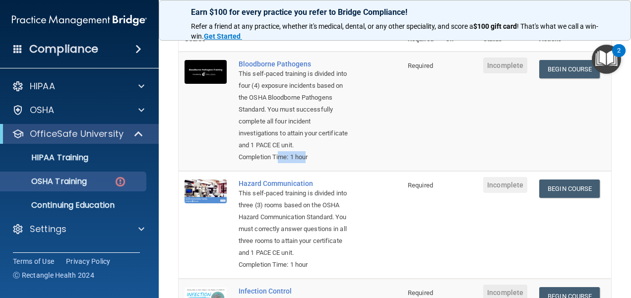
drag, startPoint x: 281, startPoint y: 157, endPoint x: 309, endPoint y: 155, distance: 27.3
click at [309, 155] on div "Completion Time: 1 hour" at bounding box center [296, 157] width 114 height 12
drag, startPoint x: 290, startPoint y: 266, endPoint x: 306, endPoint y: 261, distance: 16.8
click at [306, 261] on div "Completion Time: 1 hour" at bounding box center [296, 265] width 114 height 12
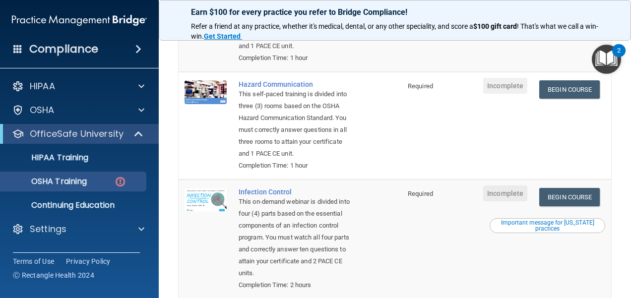
click at [374, 102] on td "Hazard Communication This self-paced training is divided into three (3) rooms b…" at bounding box center [317, 126] width 169 height 108
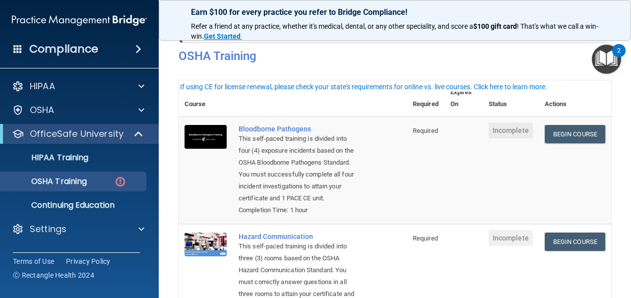
scroll to position [50, 0]
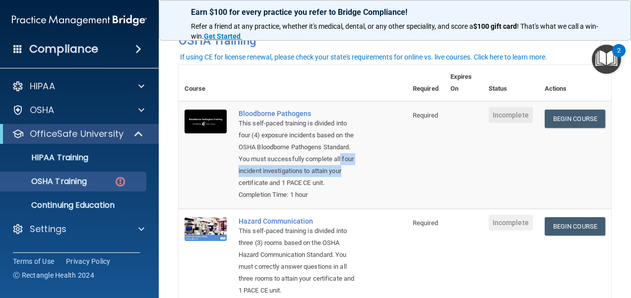
drag, startPoint x: 274, startPoint y: 170, endPoint x: 327, endPoint y: 186, distance: 55.6
click at [327, 186] on div "This self-paced training is divided into four (4) exposure incidents based on t…" at bounding box center [298, 153] width 119 height 71
drag, startPoint x: 327, startPoint y: 186, endPoint x: 299, endPoint y: 187, distance: 27.8
click at [299, 187] on div "This self-paced training is divided into four (4) exposure incidents based on t…" at bounding box center [298, 153] width 119 height 71
click at [311, 174] on div "This self-paced training is divided into four (4) exposure incidents based on t…" at bounding box center [298, 153] width 119 height 71
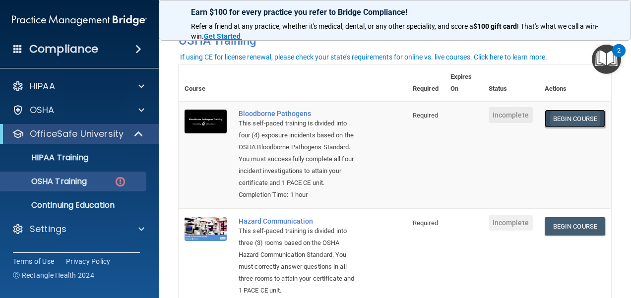
click at [570, 121] on link "Begin Course" at bounding box center [575, 119] width 61 height 18
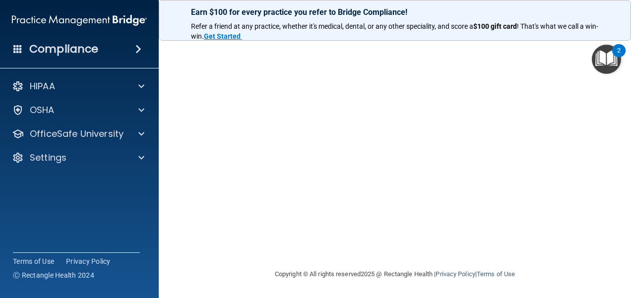
scroll to position [77, 0]
click at [588, 41] on p "Refer a friend at any practice, whether it's medical, dental, or any other spec…" at bounding box center [395, 31] width 408 height 19
click at [596, 71] on img "Open Resource Center, 2 new notifications" at bounding box center [606, 59] width 29 height 29
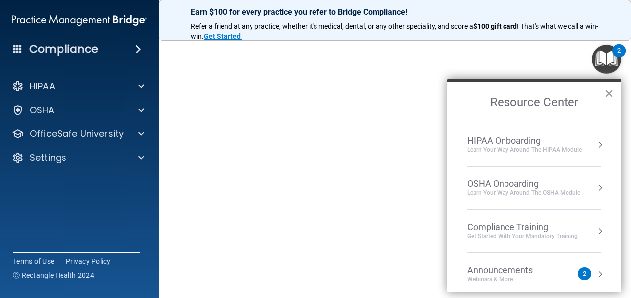
click at [614, 92] on h2 "Resource Center" at bounding box center [535, 102] width 174 height 41
click at [612, 90] on button "×" at bounding box center [608, 93] width 9 height 16
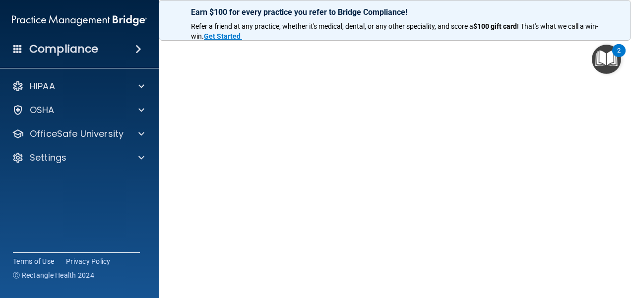
scroll to position [0, 0]
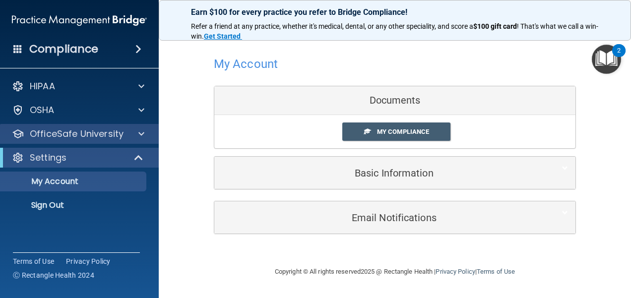
click at [83, 143] on div "OfficeSafe University" at bounding box center [79, 134] width 159 height 20
click at [135, 137] on div at bounding box center [140, 134] width 25 height 12
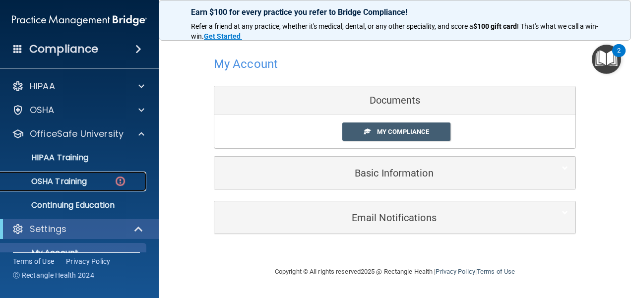
click at [88, 177] on div "OSHA Training" at bounding box center [73, 182] width 135 height 10
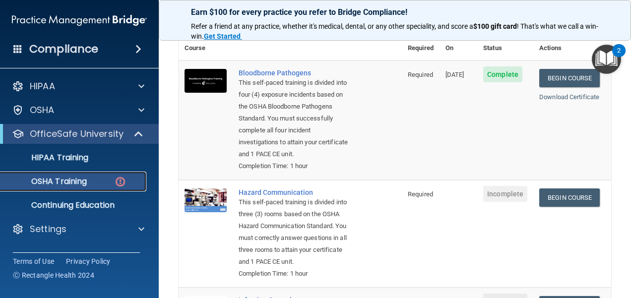
scroll to position [50, 0]
